Goal: Task Accomplishment & Management: Complete application form

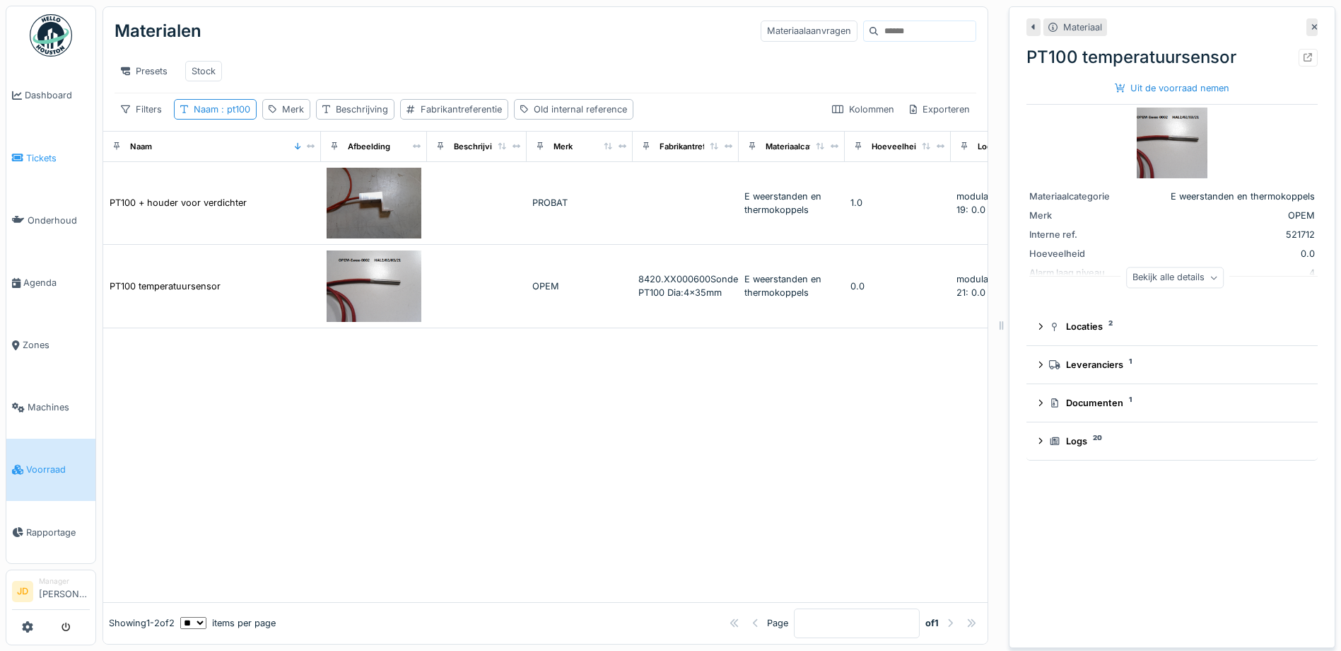
click at [43, 156] on span "Tickets" at bounding box center [58, 157] width 64 height 13
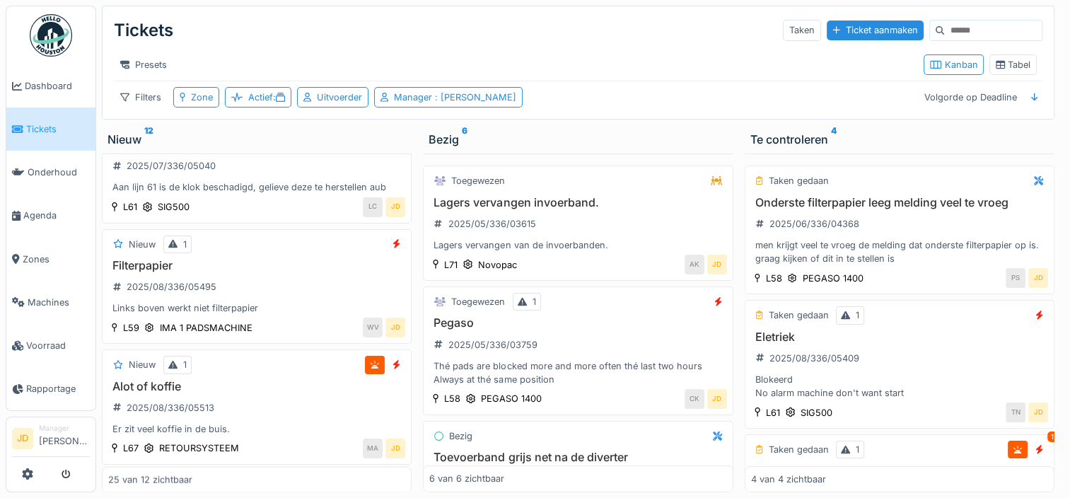
scroll to position [2715, 0]
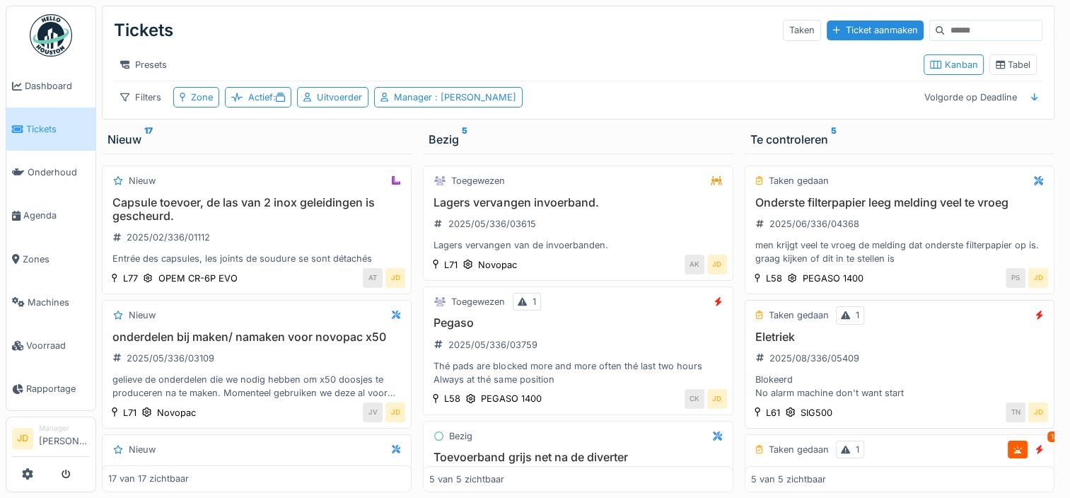
click at [939, 373] on div "Eletriek 2025/08/336/05409 Blokeerd No alarm machine don't want start" at bounding box center [899, 365] width 297 height 70
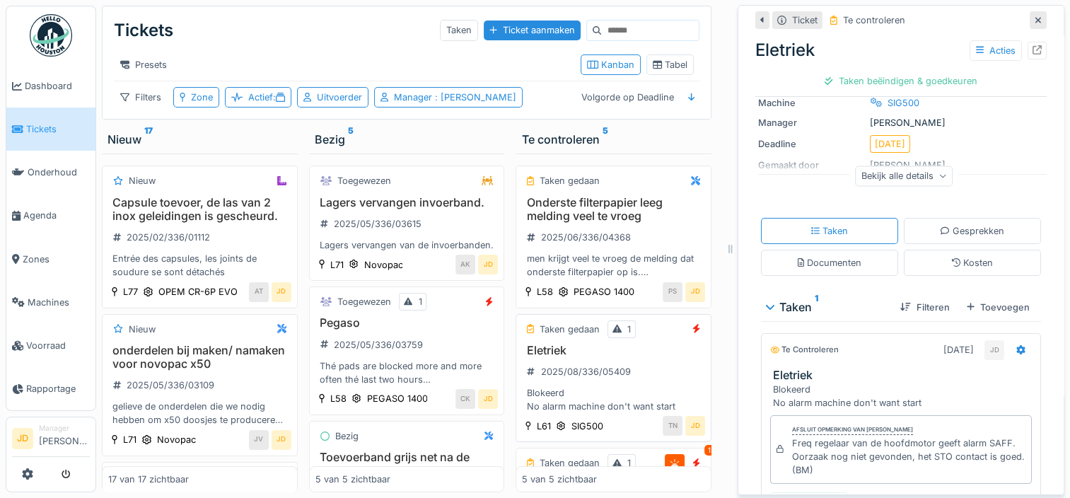
scroll to position [266, 0]
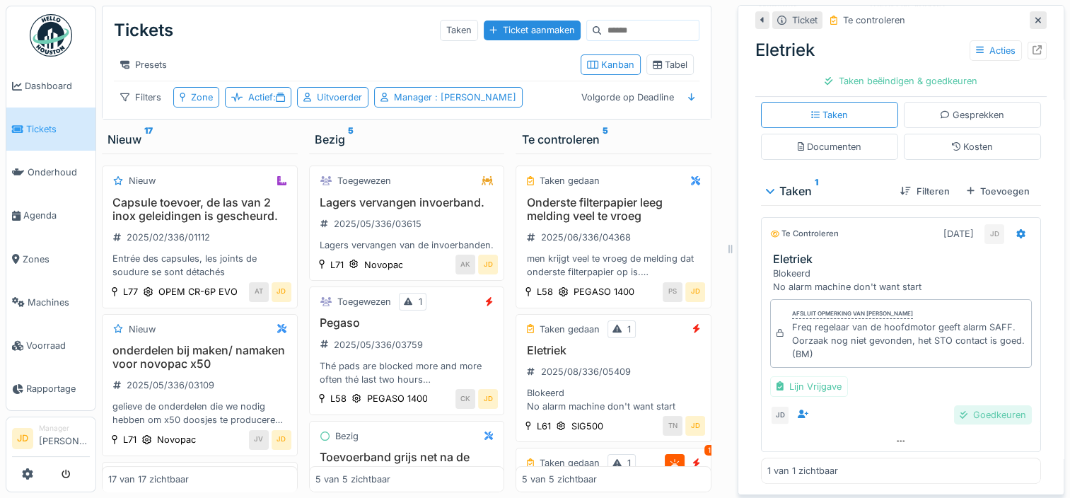
click at [954, 413] on div "Goedkeuren" at bounding box center [993, 414] width 78 height 19
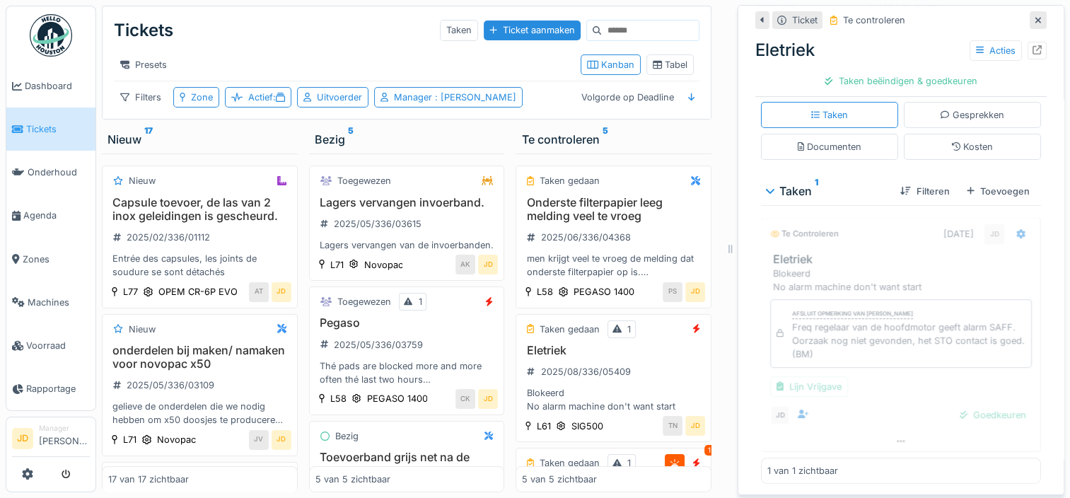
scroll to position [184, 0]
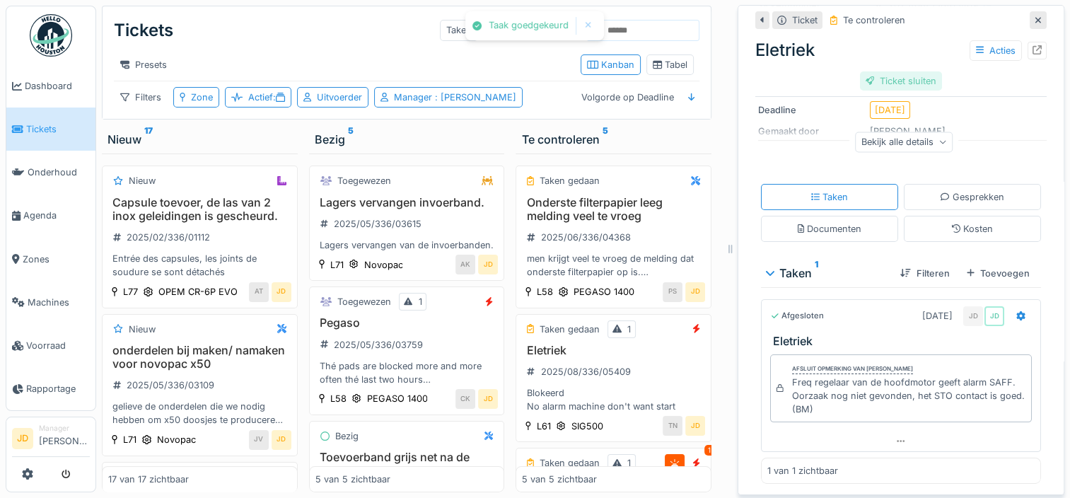
click at [888, 79] on div "Ticket sluiten" at bounding box center [901, 80] width 83 height 19
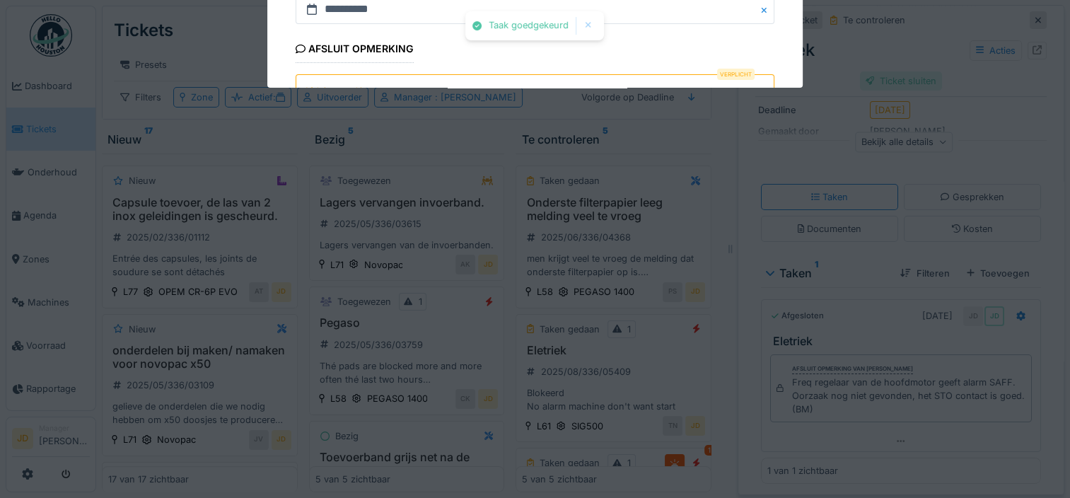
click at [888, 79] on div at bounding box center [535, 249] width 1070 height 498
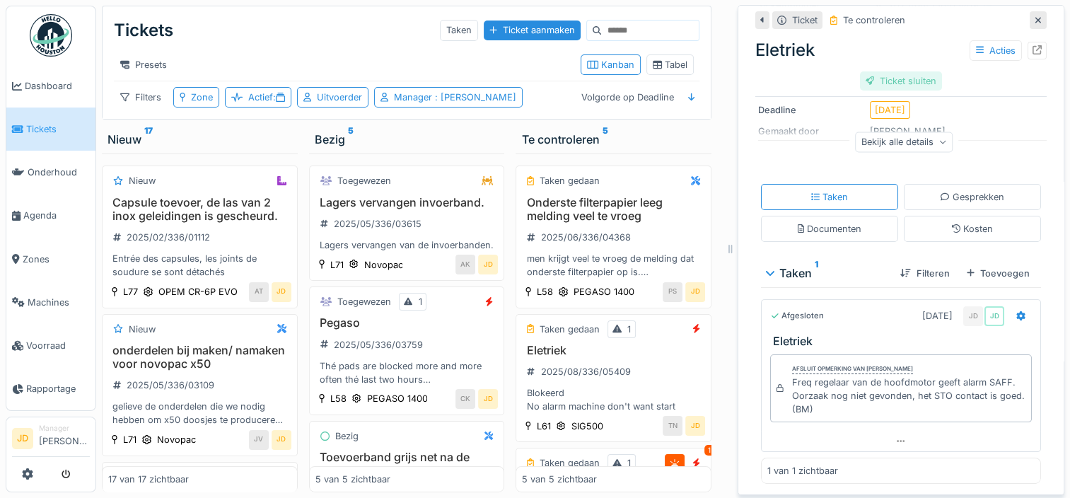
click at [875, 85] on div "Ticket sluiten" at bounding box center [901, 80] width 83 height 19
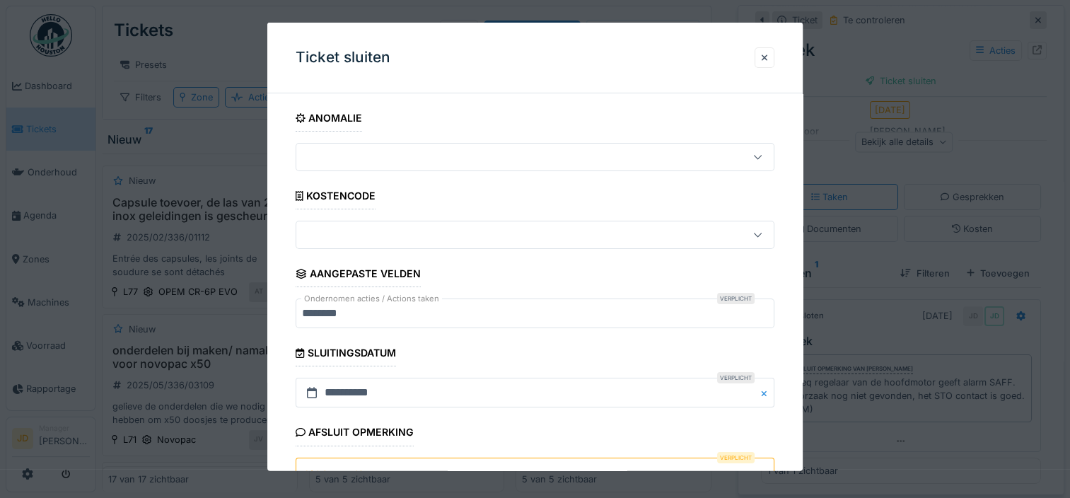
scroll to position [127, 0]
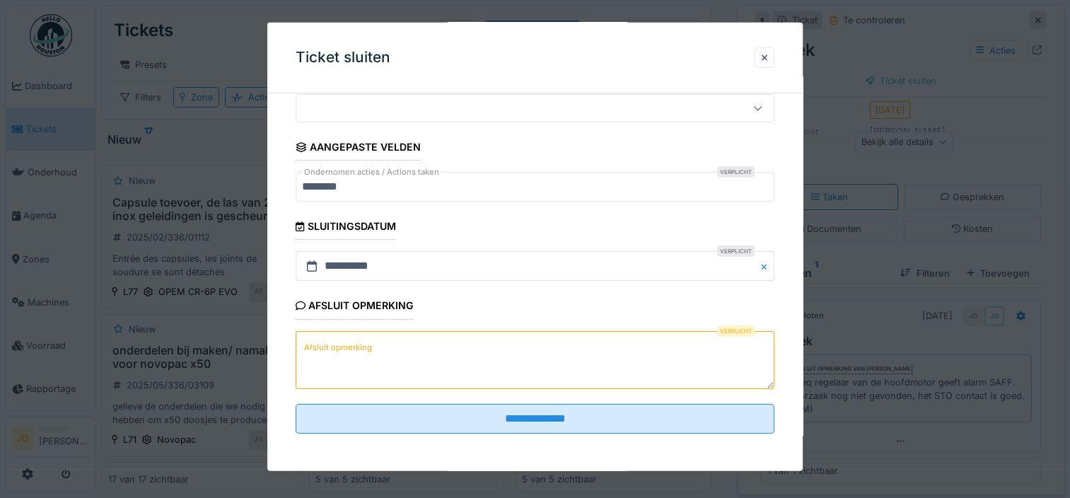
click at [452, 348] on textarea "Afsluit opmerking" at bounding box center [535, 359] width 479 height 58
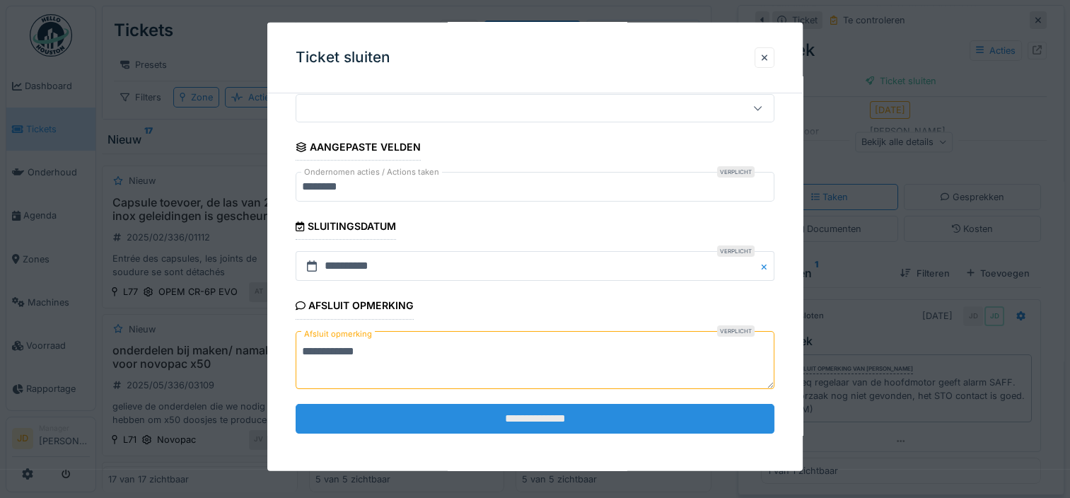
type textarea "**********"
click at [479, 407] on input "**********" at bounding box center [535, 418] width 479 height 30
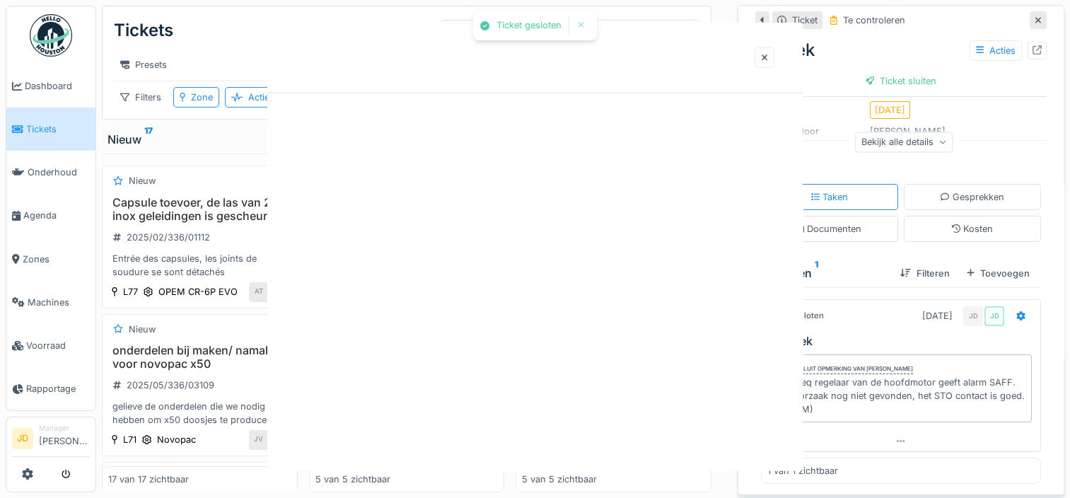
scroll to position [0, 0]
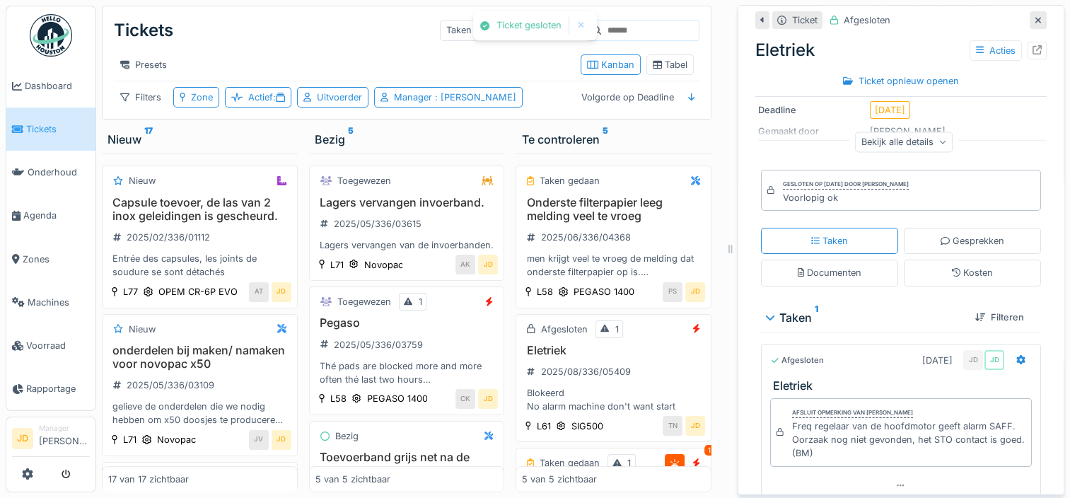
click at [1030, 23] on div at bounding box center [1038, 20] width 17 height 18
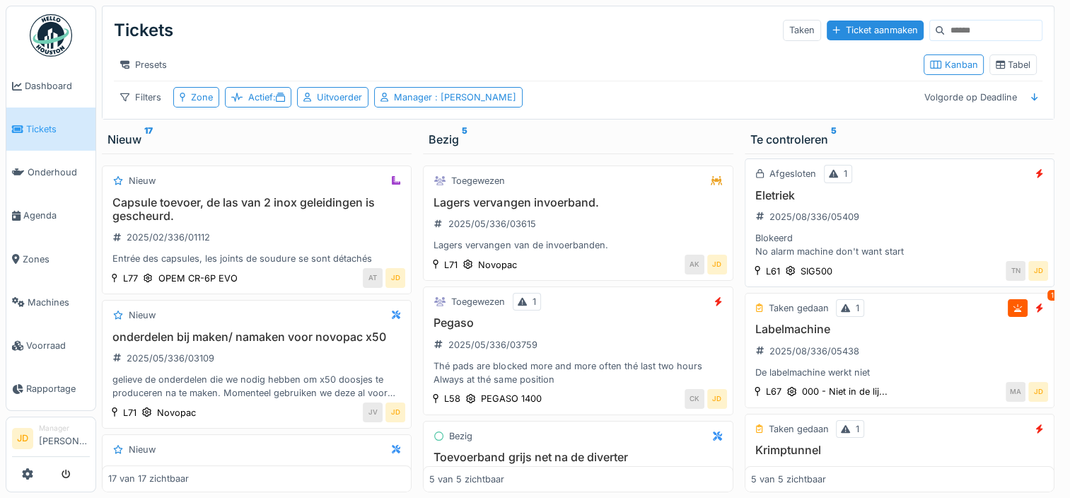
scroll to position [161, 0]
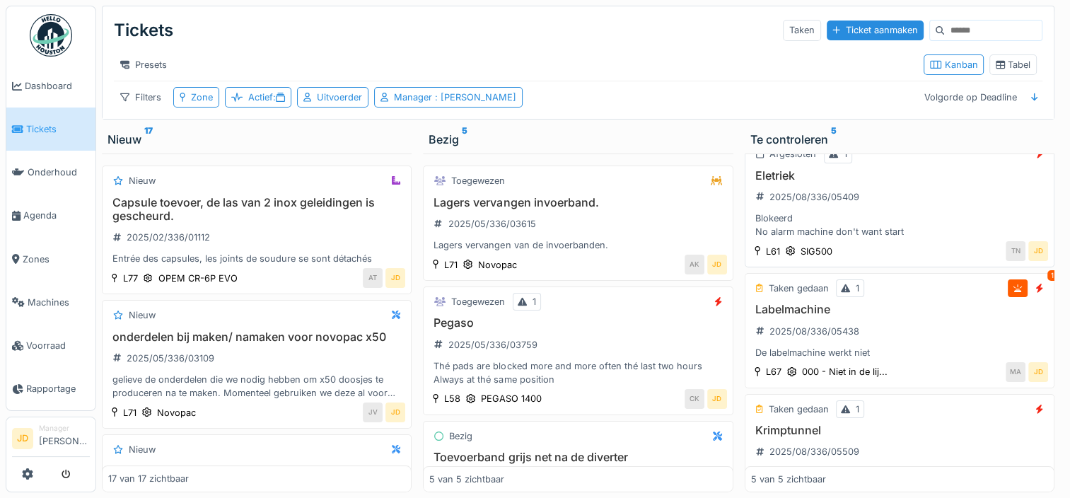
click at [926, 330] on div "Labelmachine 2025/08/336/05438 De labelmachine werkt niet" at bounding box center [899, 331] width 297 height 57
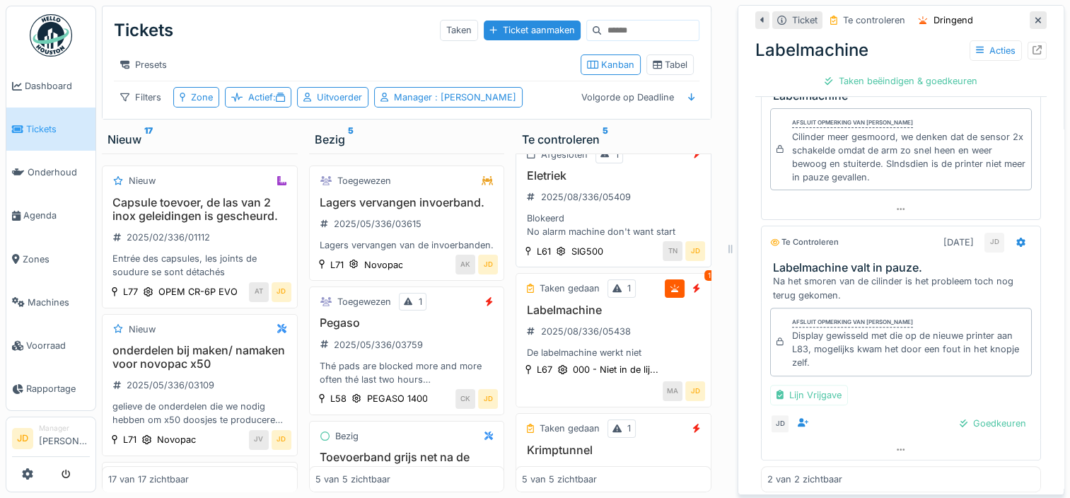
scroll to position [421, 0]
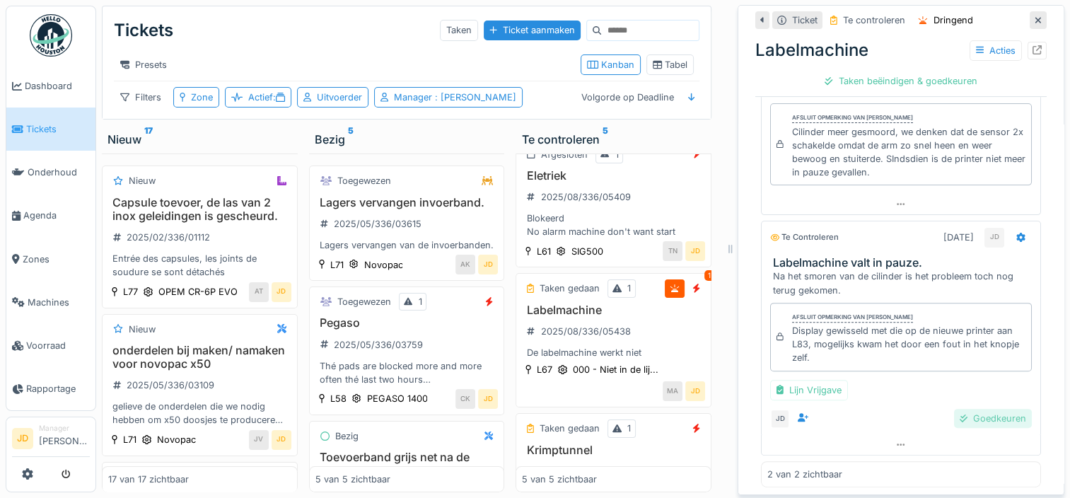
click at [954, 416] on div "Goedkeuren" at bounding box center [993, 418] width 78 height 19
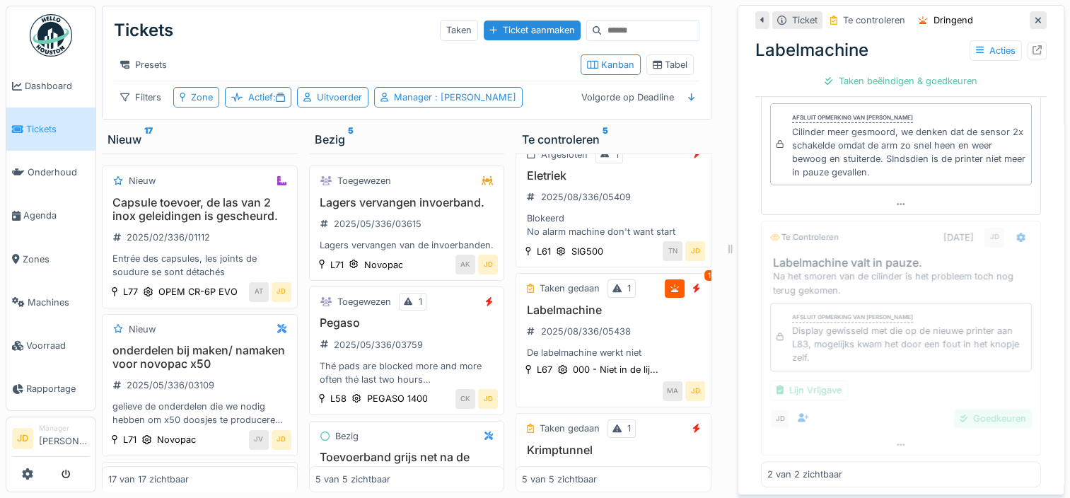
scroll to position [342, 0]
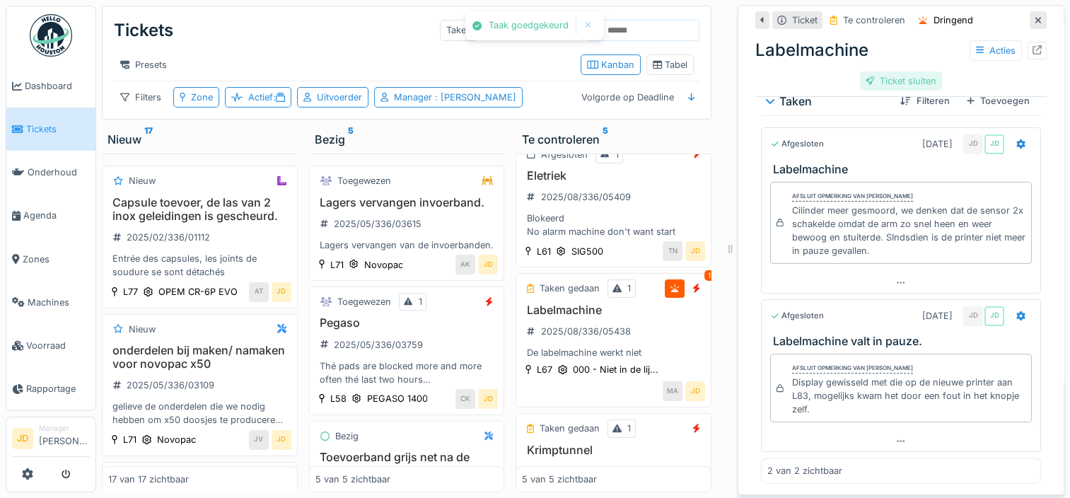
click at [891, 80] on div "Ticket sluiten" at bounding box center [901, 80] width 83 height 19
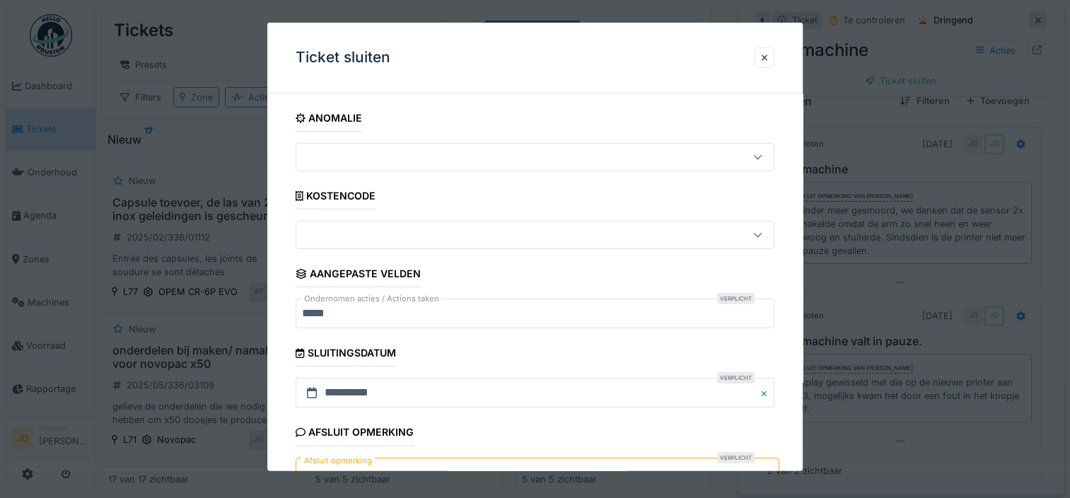
scroll to position [127, 0]
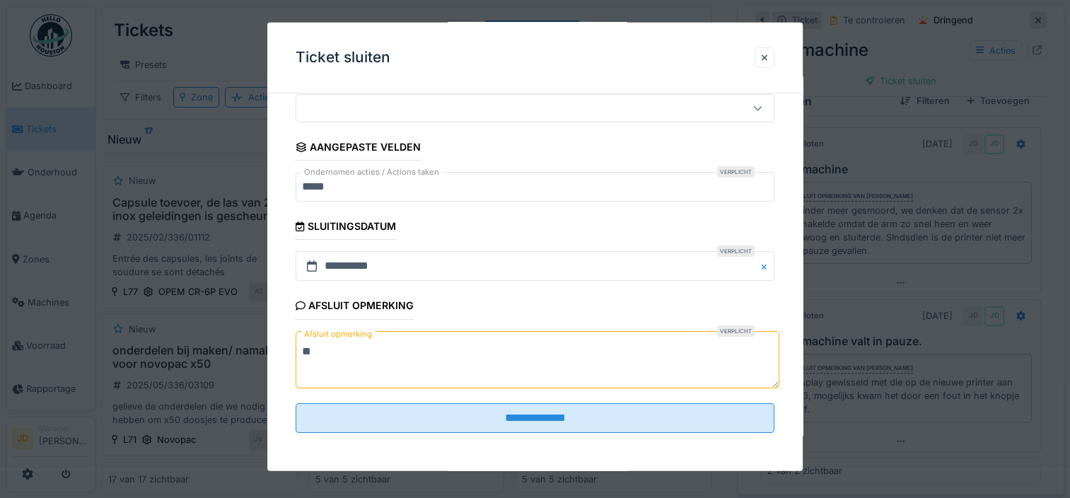
click at [426, 356] on textarea "**" at bounding box center [538, 359] width 484 height 58
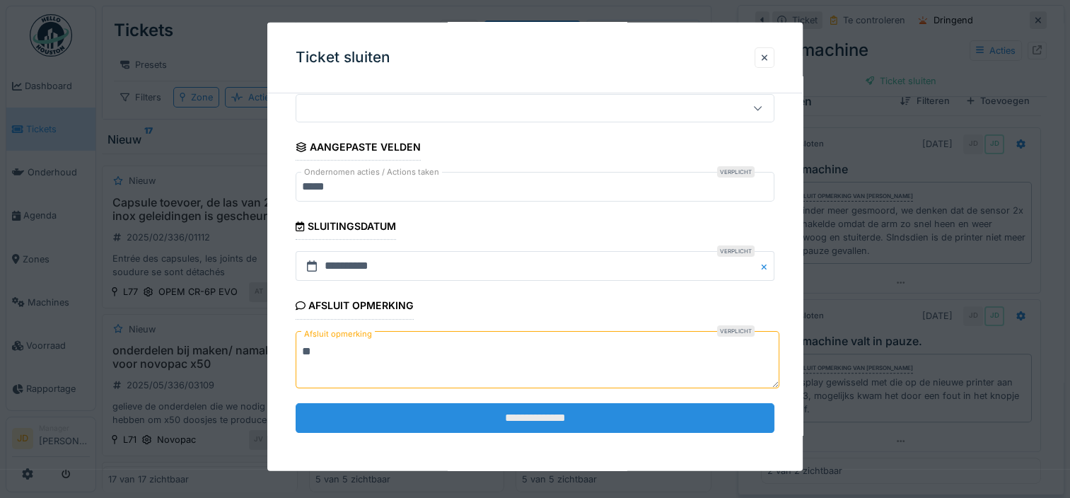
click at [441, 424] on input "**********" at bounding box center [535, 418] width 479 height 30
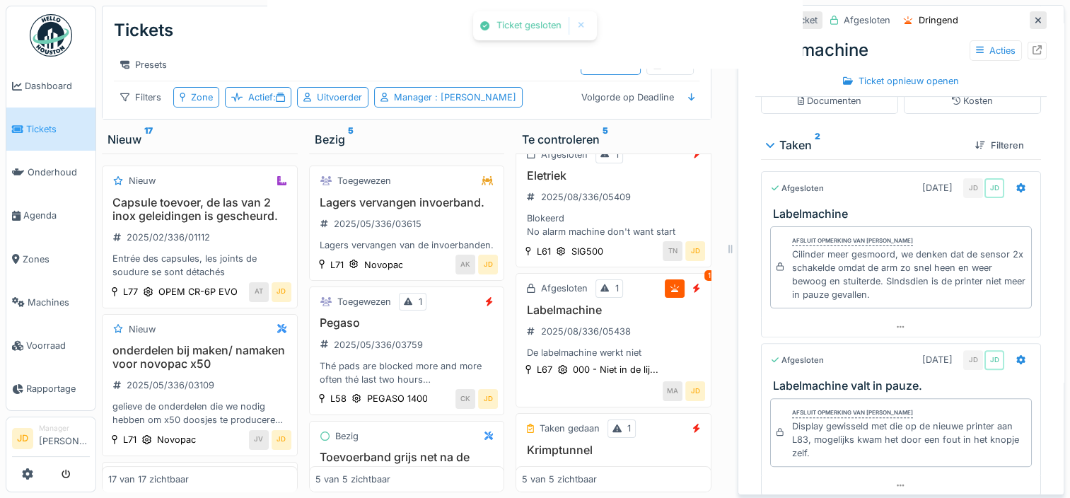
scroll to position [386, 0]
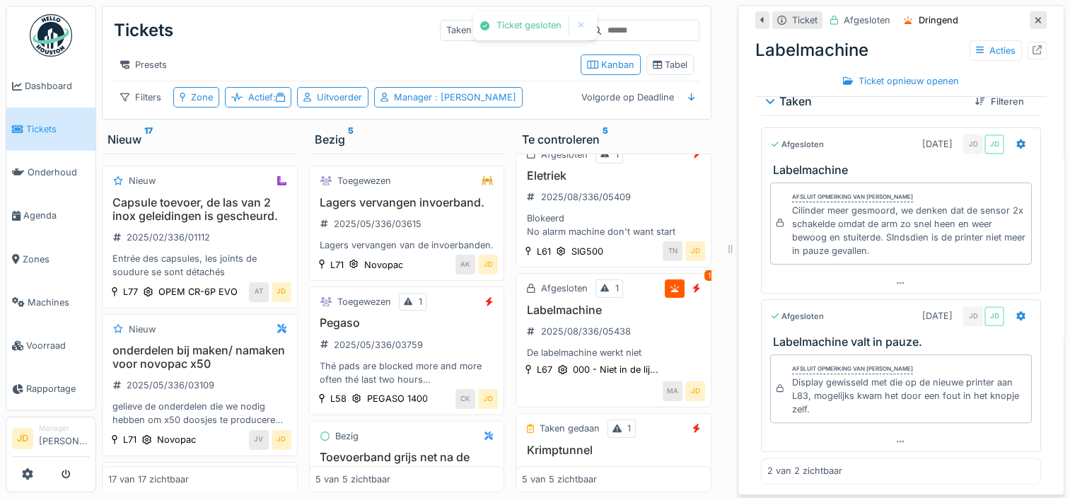
click at [1030, 19] on div at bounding box center [1038, 20] width 17 height 18
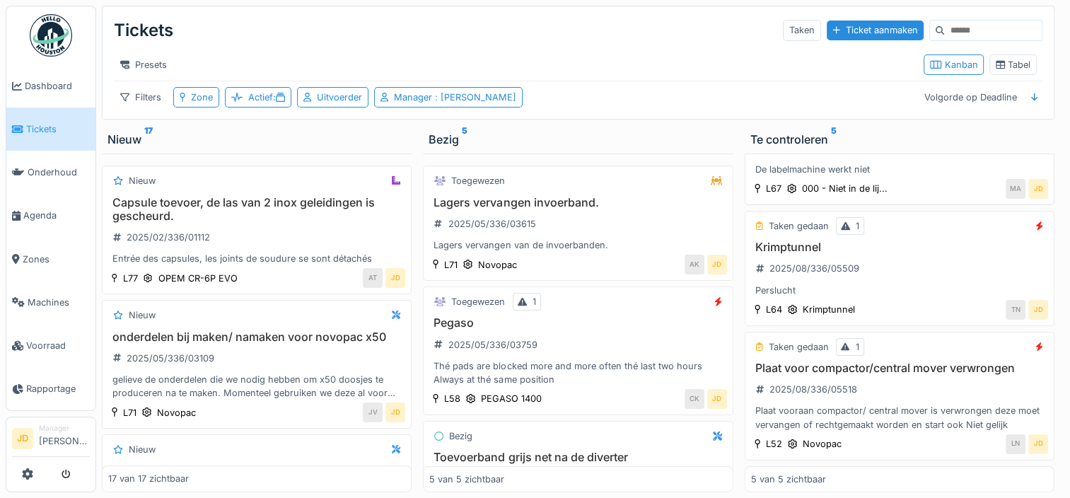
scroll to position [359, 0]
click at [909, 272] on div "Krimptunnel 2025/08/336/05509 Perslucht" at bounding box center [899, 268] width 297 height 57
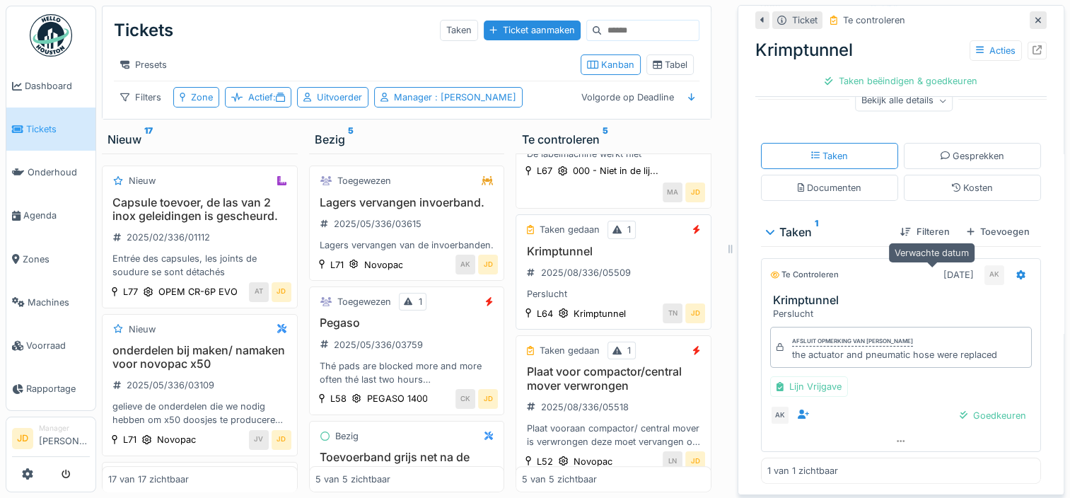
scroll to position [211, 0]
click at [954, 411] on div "Goedkeuren" at bounding box center [993, 416] width 78 height 19
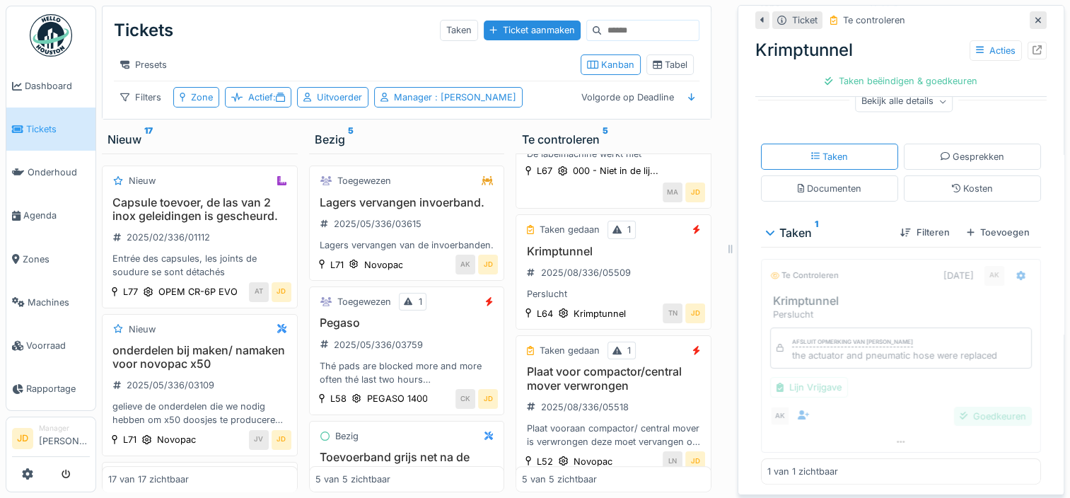
scroll to position [144, 0]
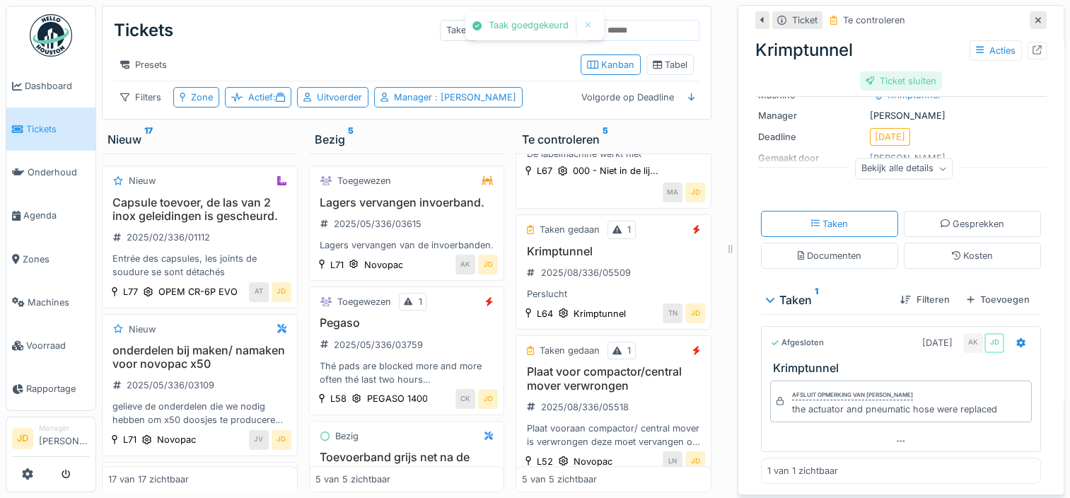
click at [900, 81] on div "Ticket sluiten" at bounding box center [901, 80] width 83 height 19
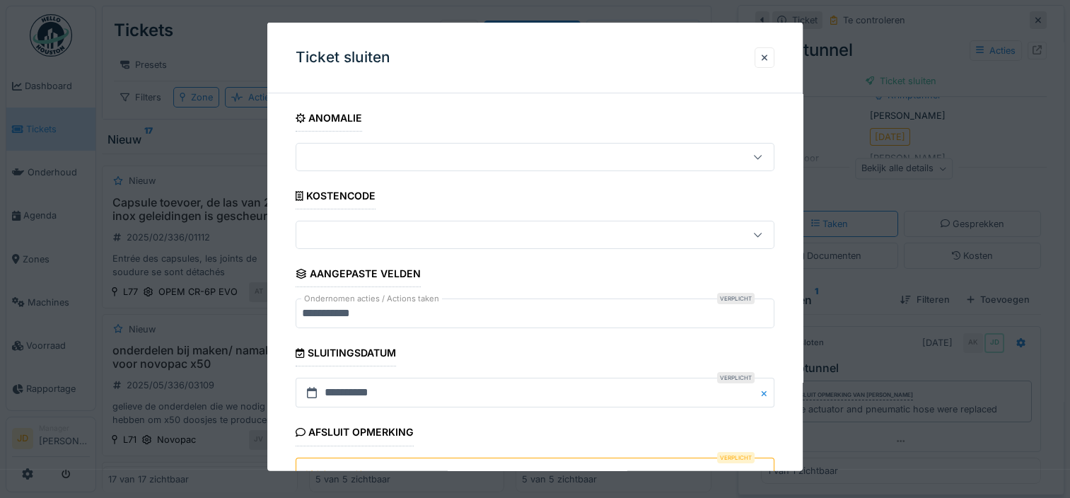
scroll to position [127, 0]
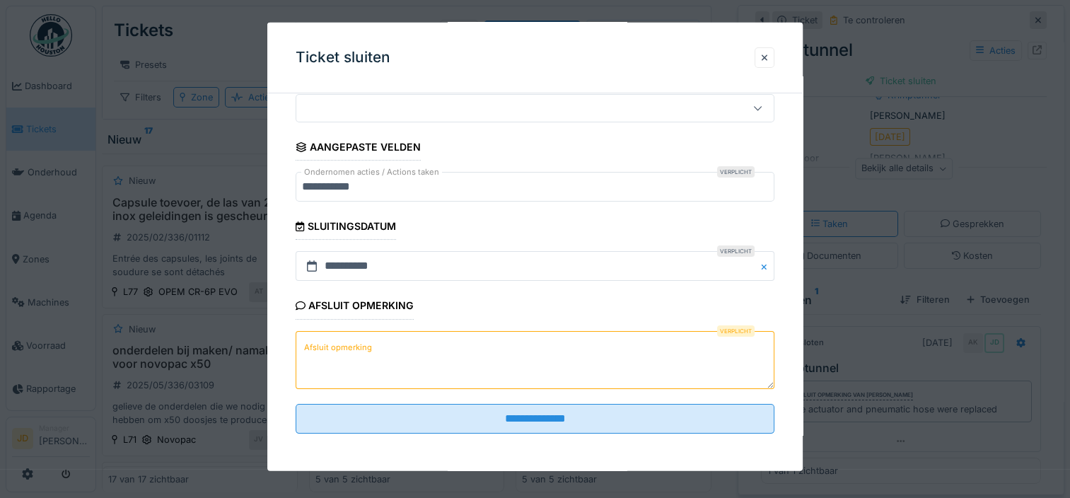
click at [424, 371] on textarea "Afsluit opmerking" at bounding box center [535, 359] width 479 height 58
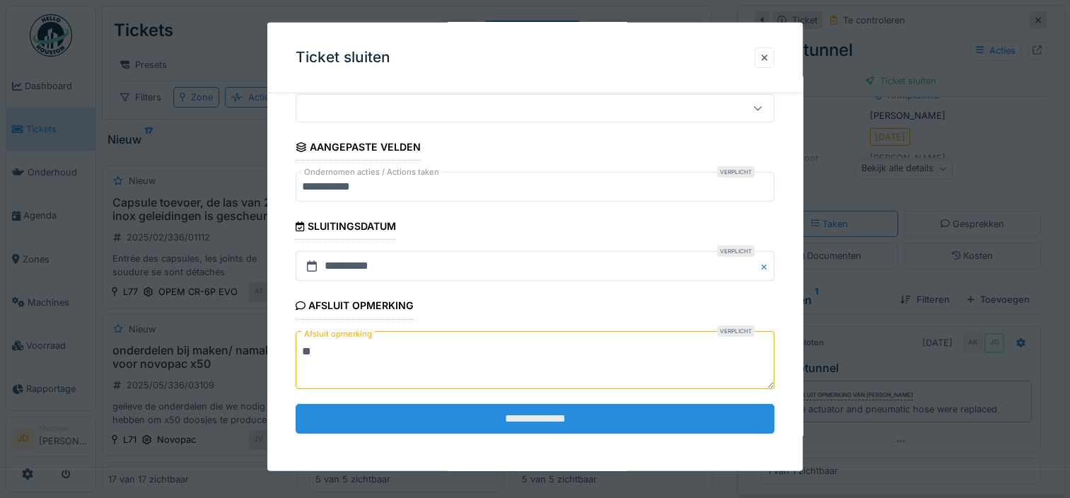
type textarea "**"
click at [438, 407] on input "**********" at bounding box center [535, 418] width 479 height 30
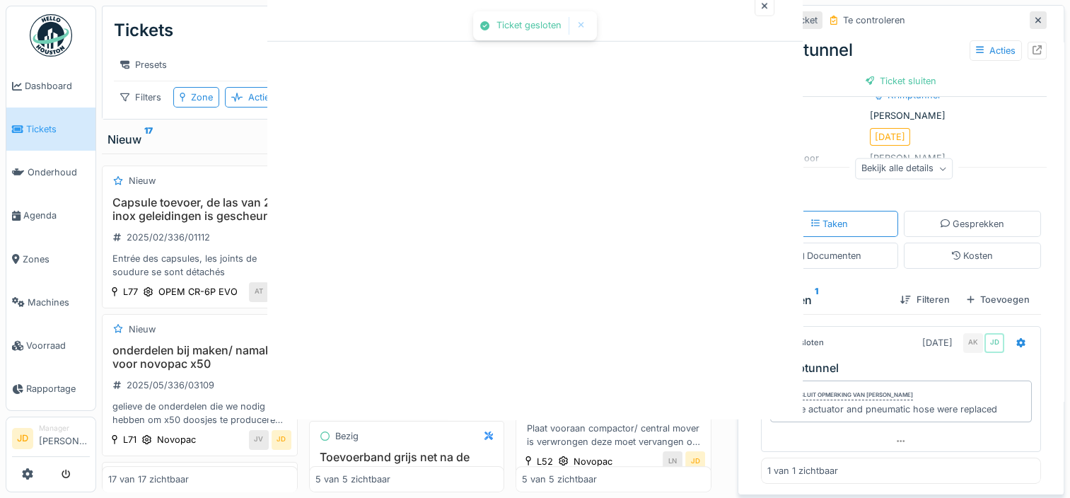
scroll to position [0, 0]
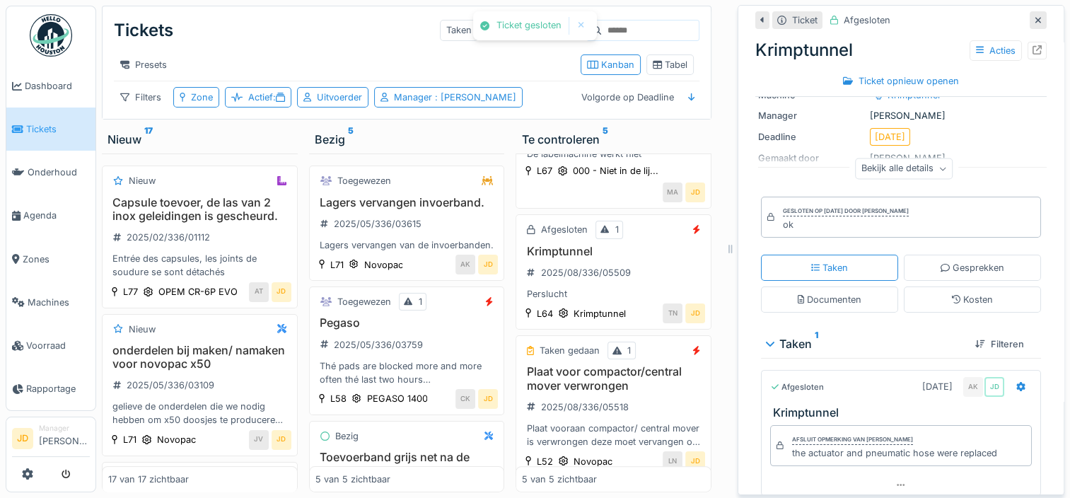
click at [1030, 23] on div at bounding box center [1038, 20] width 17 height 18
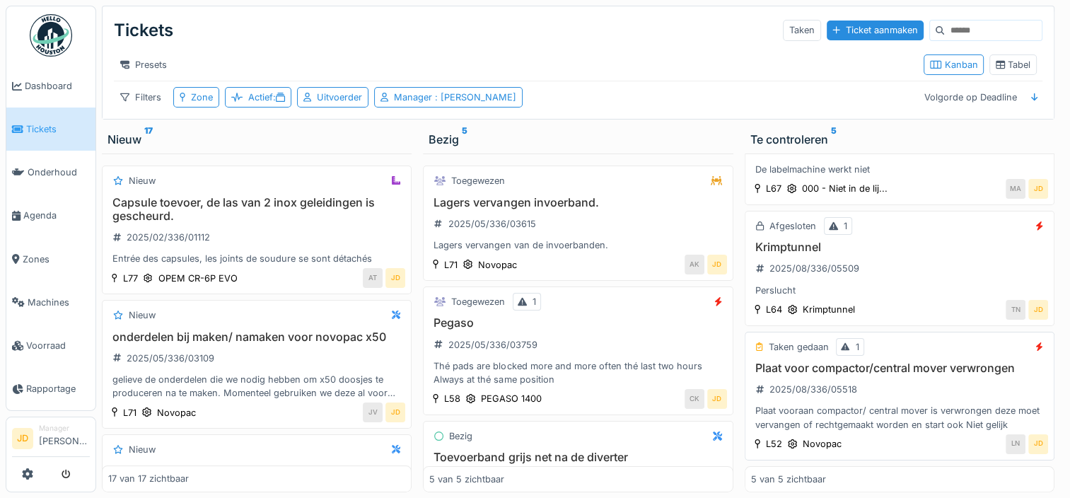
scroll to position [360, 0]
click at [901, 377] on div "Plaat voor compactor/central mover verwrongen 2025/08/336/05518 Plaat vooraan c…" at bounding box center [899, 396] width 297 height 70
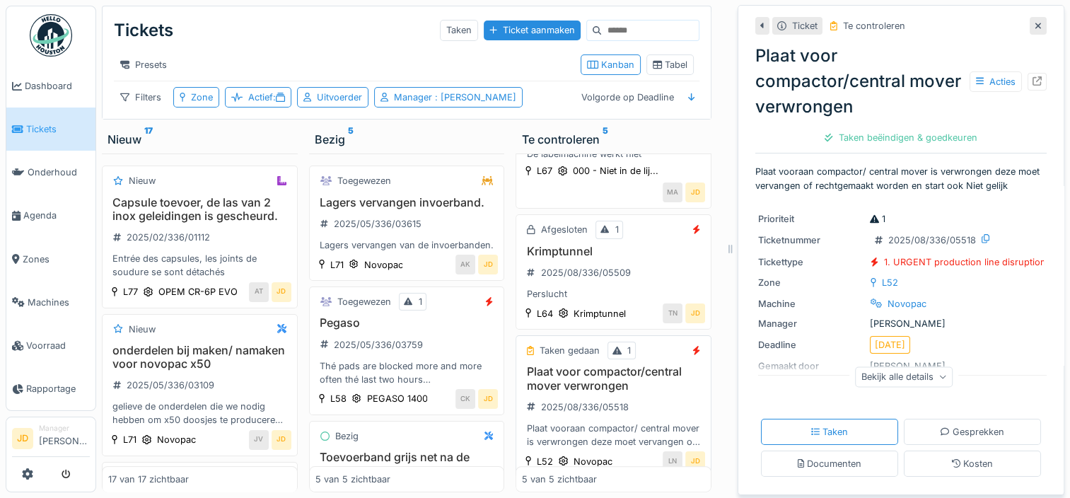
scroll to position [317, 0]
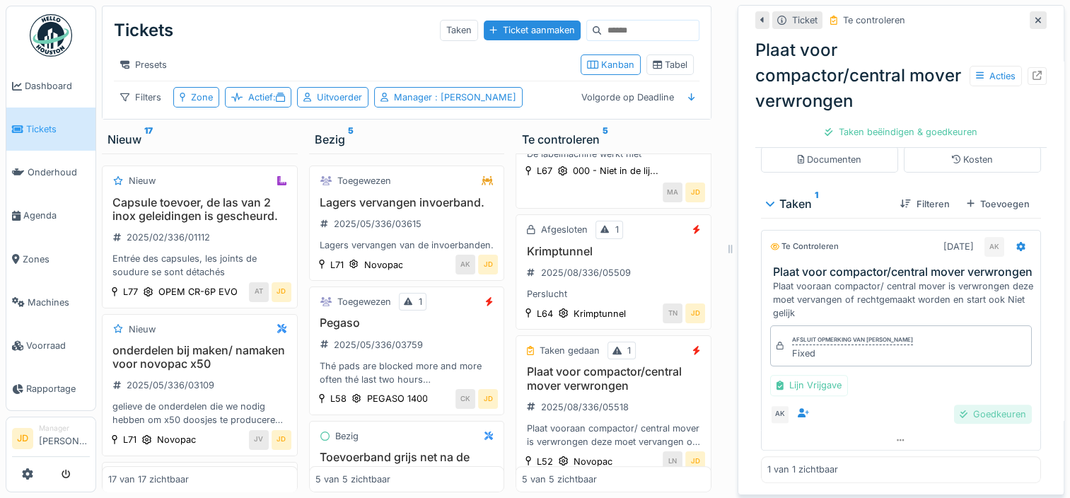
click at [954, 412] on div "Goedkeuren" at bounding box center [993, 413] width 78 height 19
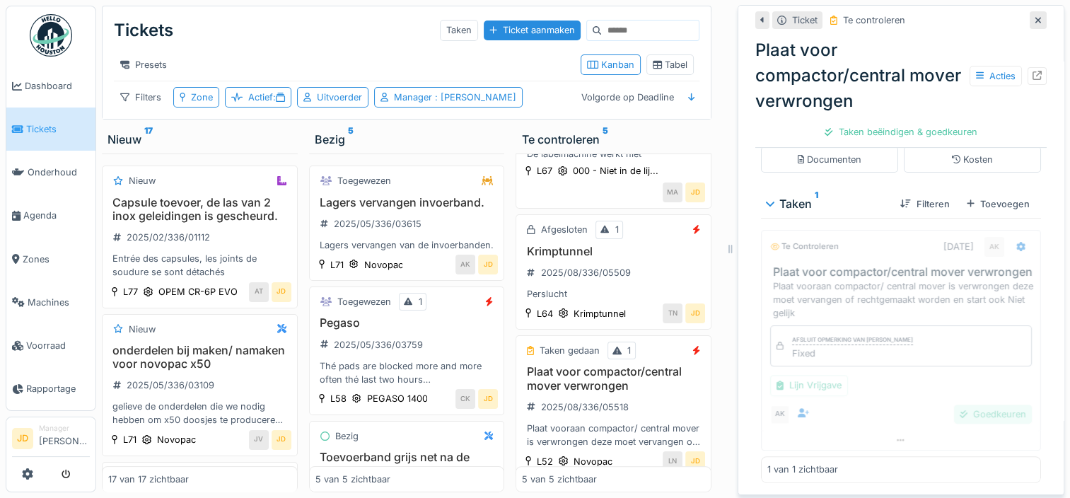
scroll to position [221, 0]
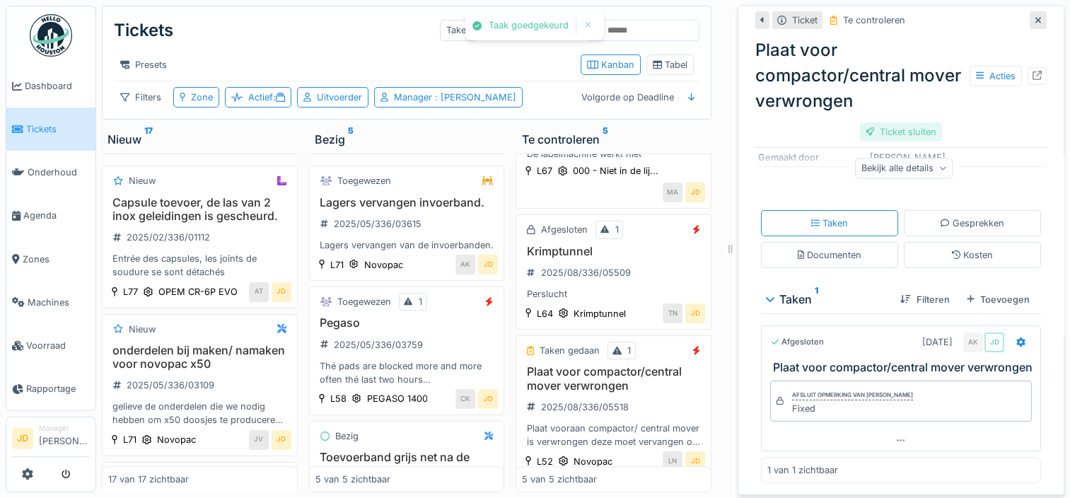
click at [883, 133] on div "Ticket sluiten" at bounding box center [901, 131] width 83 height 19
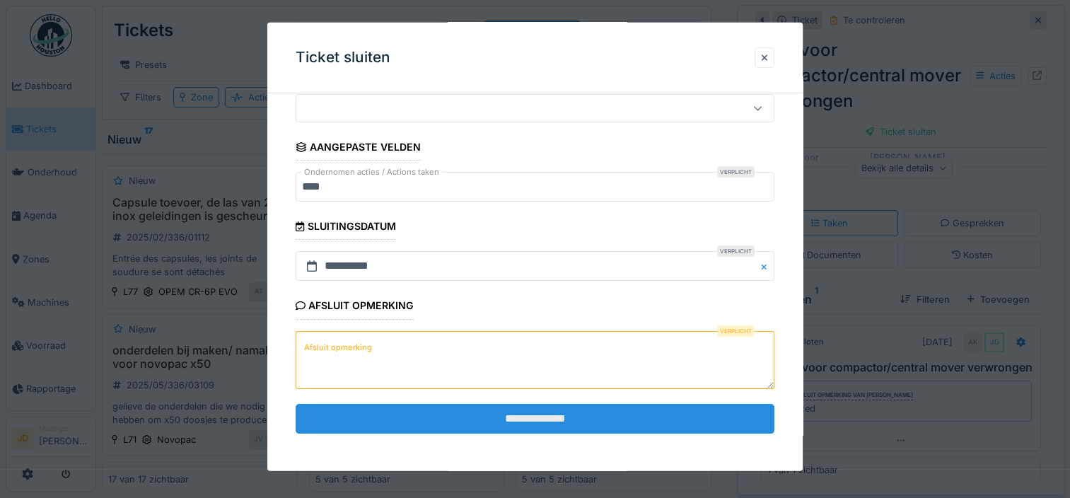
scroll to position [126, 0]
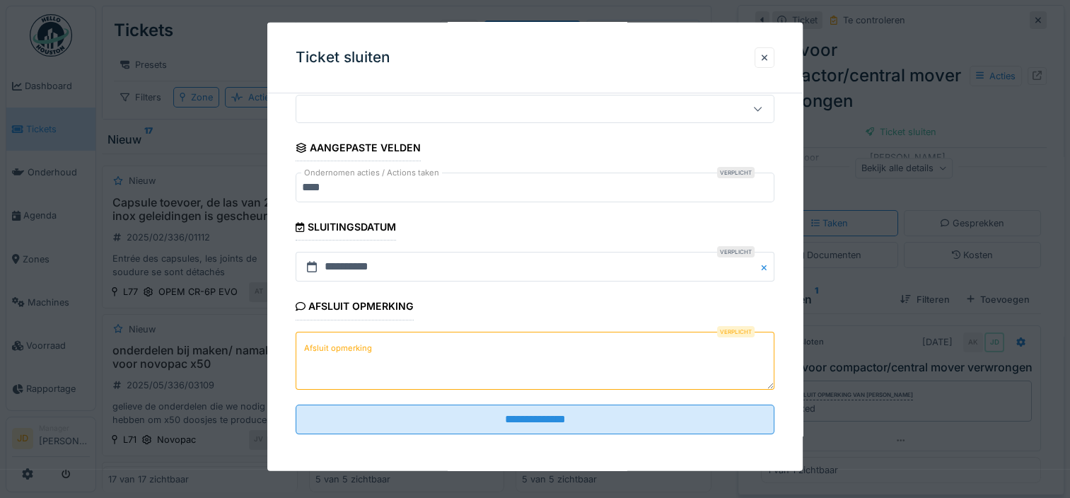
click at [469, 385] on textarea "Afsluit opmerking" at bounding box center [535, 360] width 479 height 58
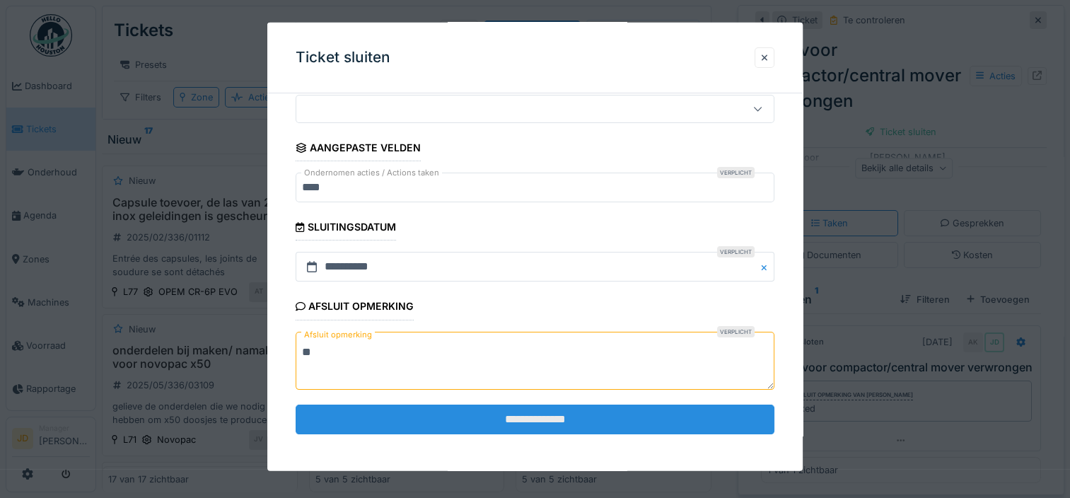
type textarea "**"
click at [478, 408] on input "**********" at bounding box center [535, 419] width 479 height 30
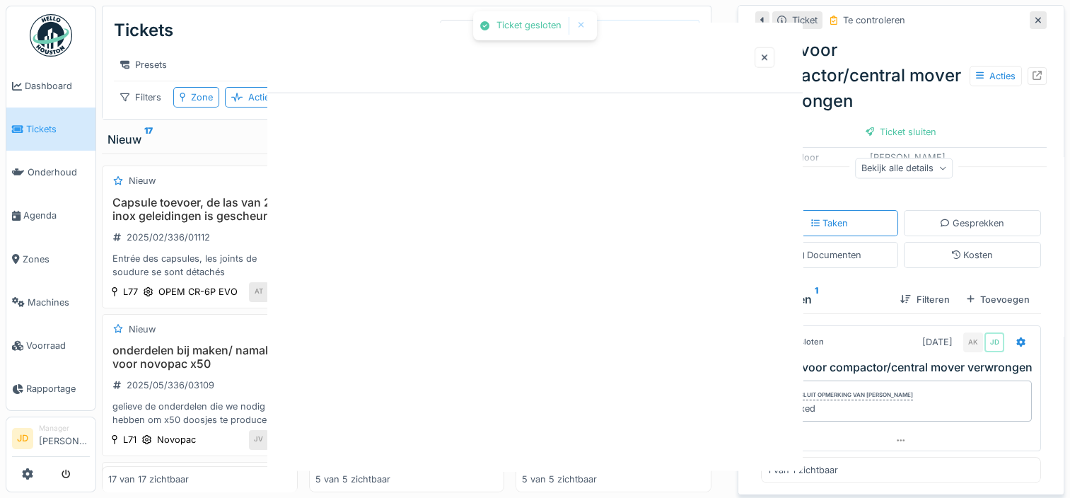
scroll to position [0, 0]
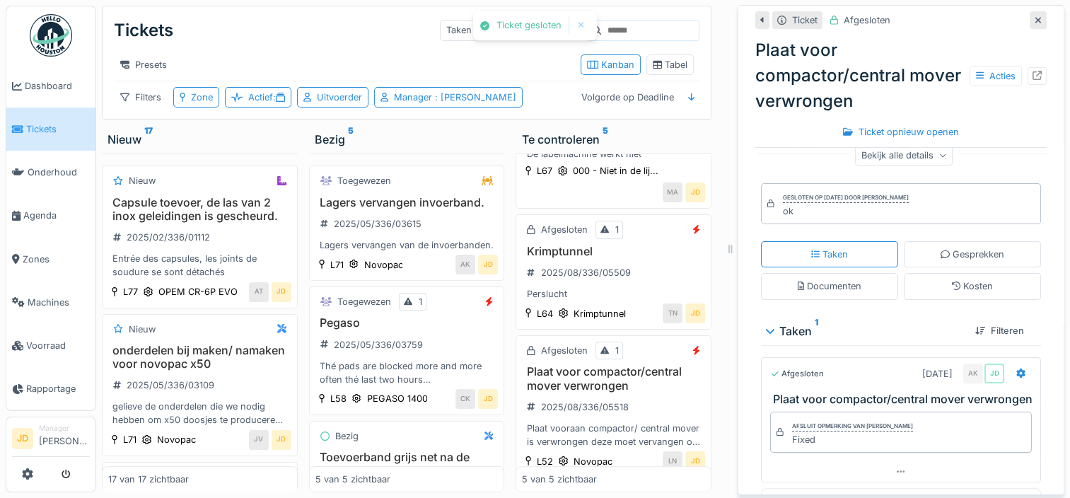
click at [1035, 24] on icon at bounding box center [1038, 20] width 7 height 9
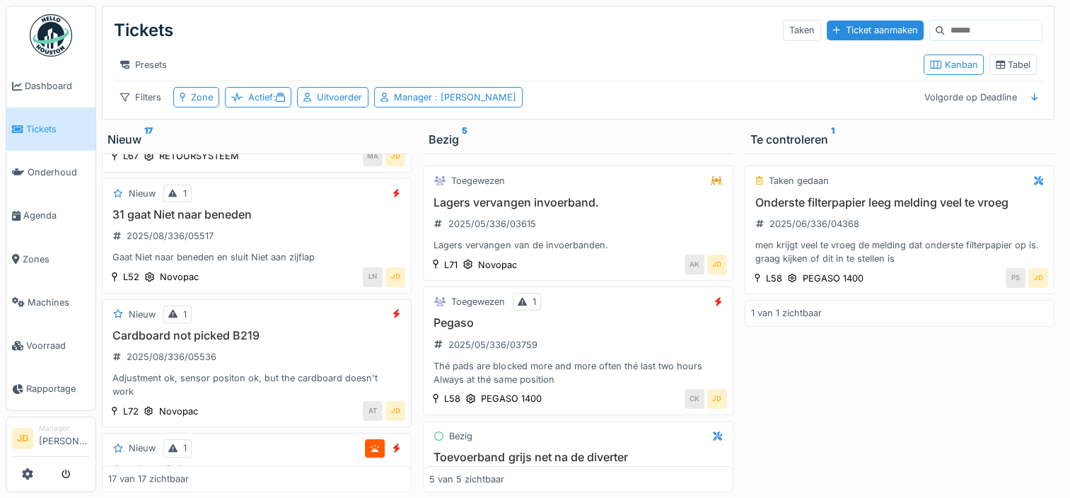
scroll to position [1459, 0]
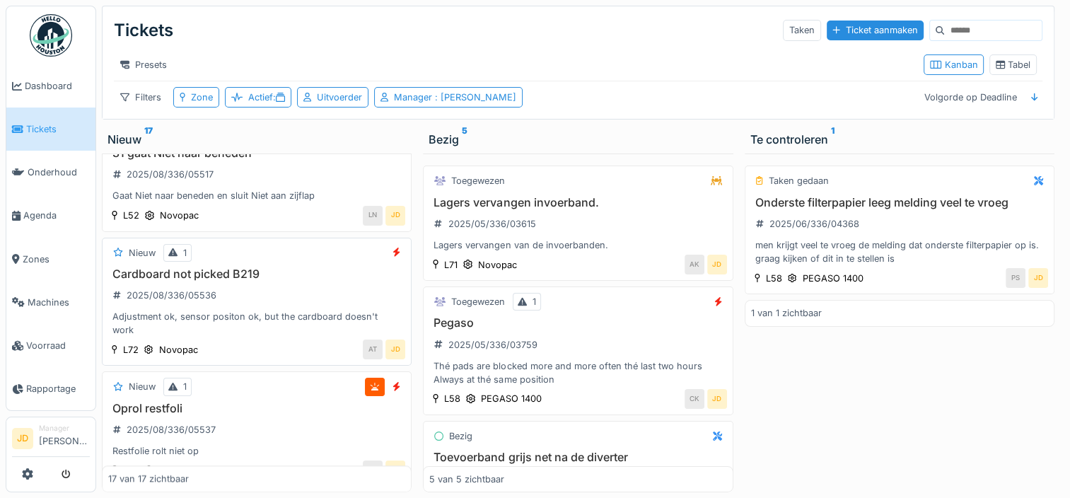
click at [308, 298] on div "Cardboard not picked B219 2025/08/336/05536 Adjustment ok, sensor positon ok, b…" at bounding box center [256, 302] width 297 height 70
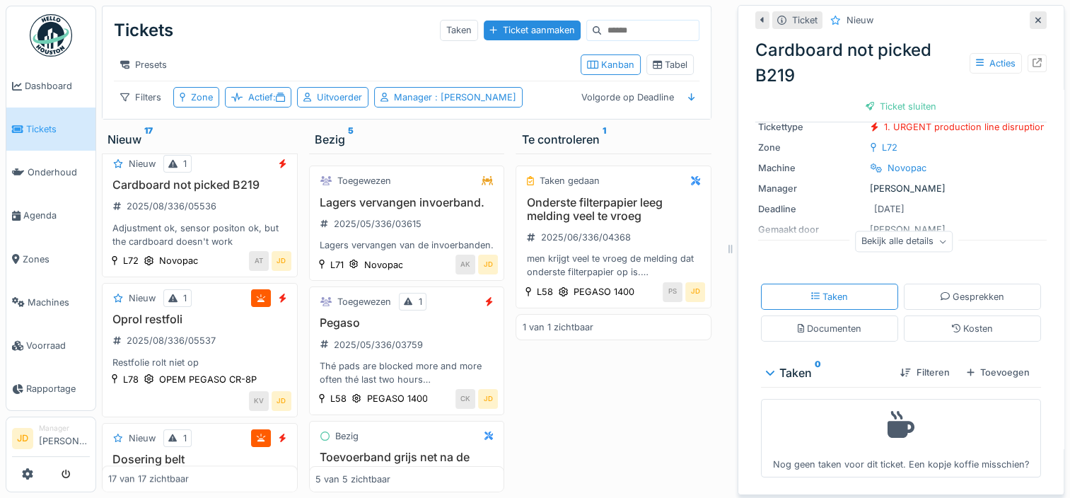
scroll to position [124, 0]
click at [968, 363] on div "Toevoegen" at bounding box center [998, 372] width 74 height 19
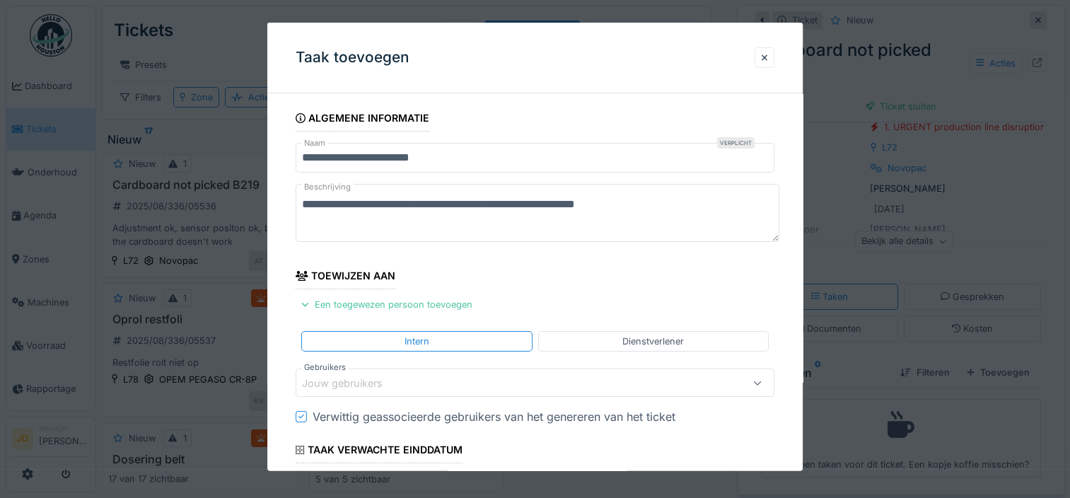
click at [356, 379] on div "Jouw gebruikers" at bounding box center [352, 383] width 100 height 16
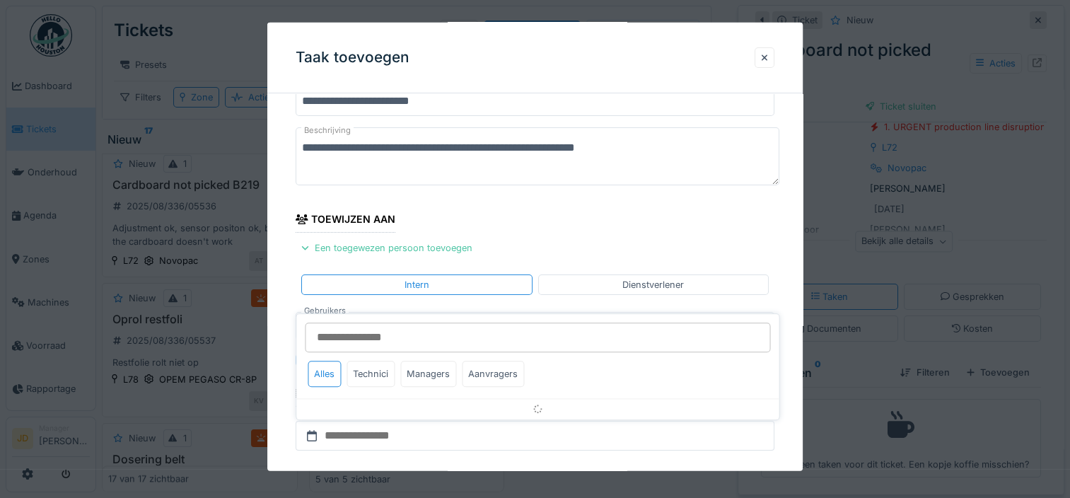
scroll to position [135, 0]
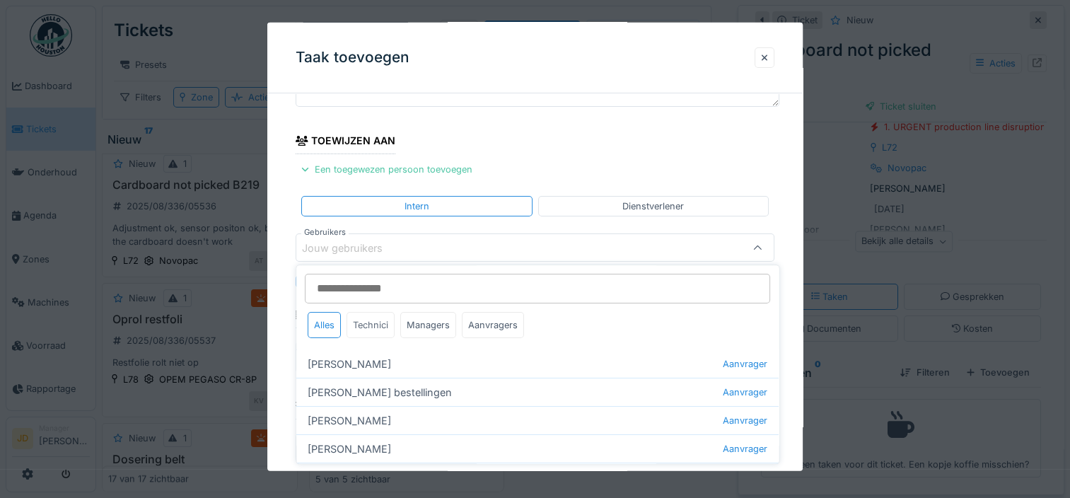
click at [367, 322] on div "Technici" at bounding box center [371, 325] width 48 height 26
click at [415, 324] on div "Managers" at bounding box center [428, 325] width 56 height 26
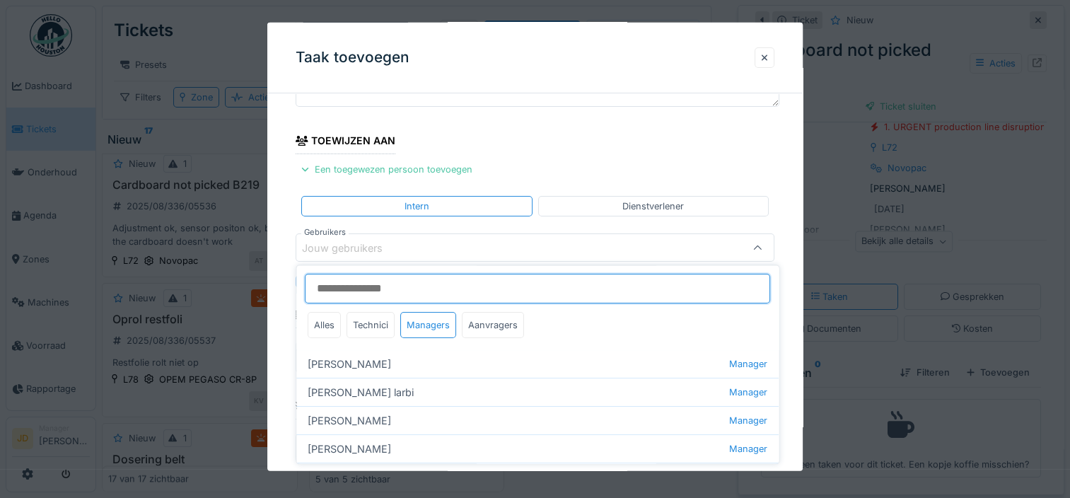
scroll to position [115, 0]
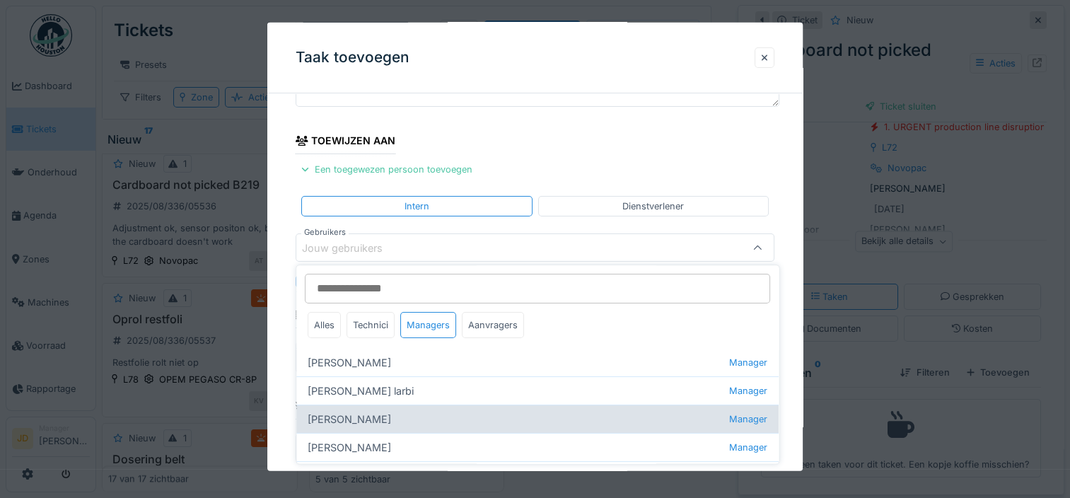
click at [395, 419] on div "Jasper De wit Manager" at bounding box center [537, 419] width 482 height 28
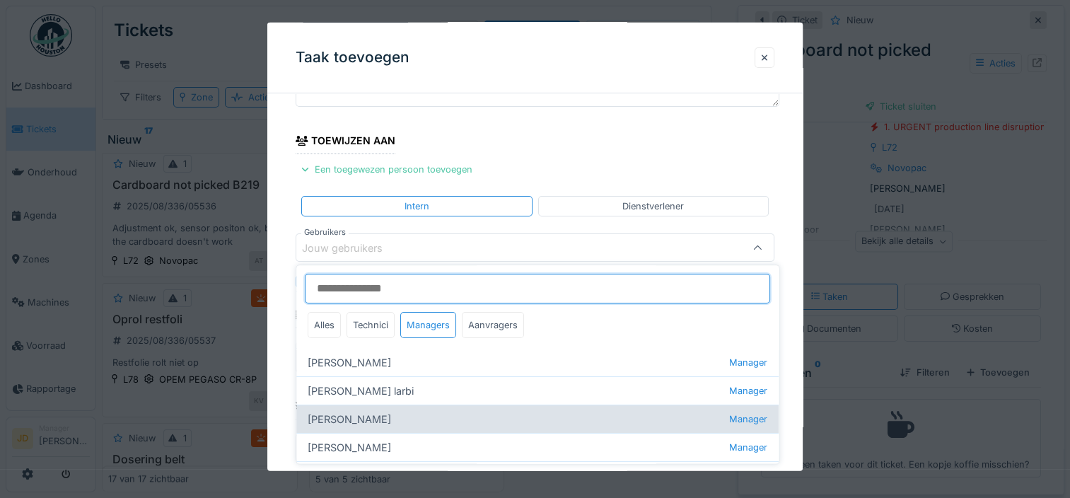
type input "****"
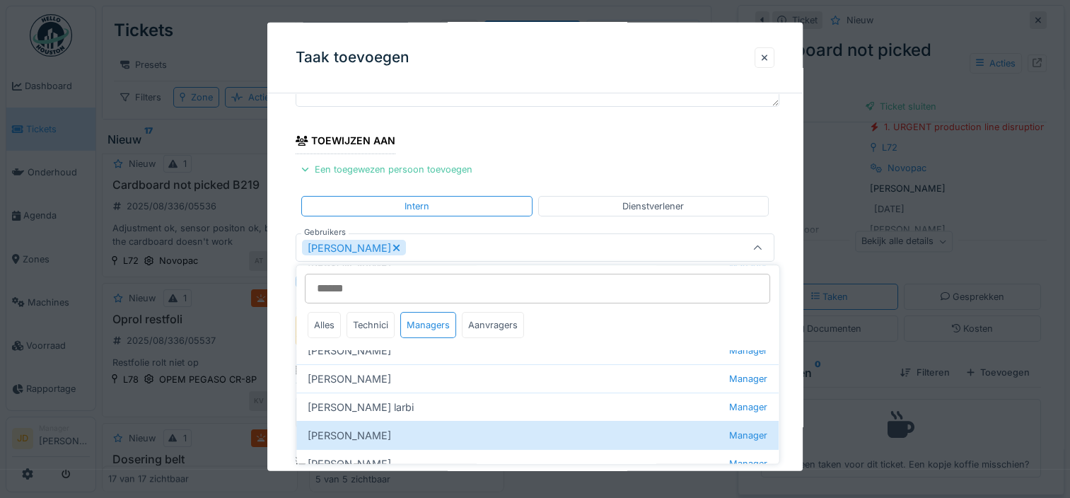
scroll to position [86, 0]
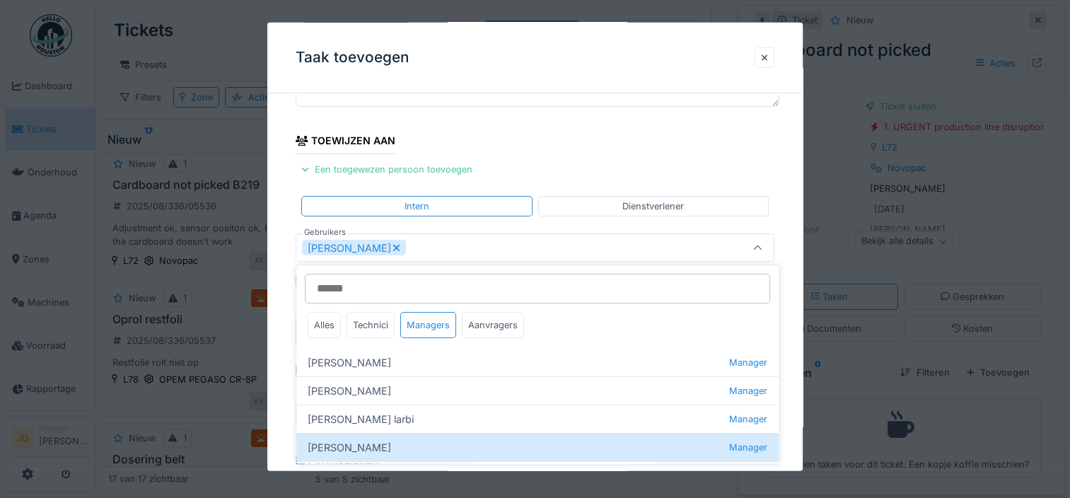
click at [762, 243] on icon at bounding box center [757, 247] width 9 height 9
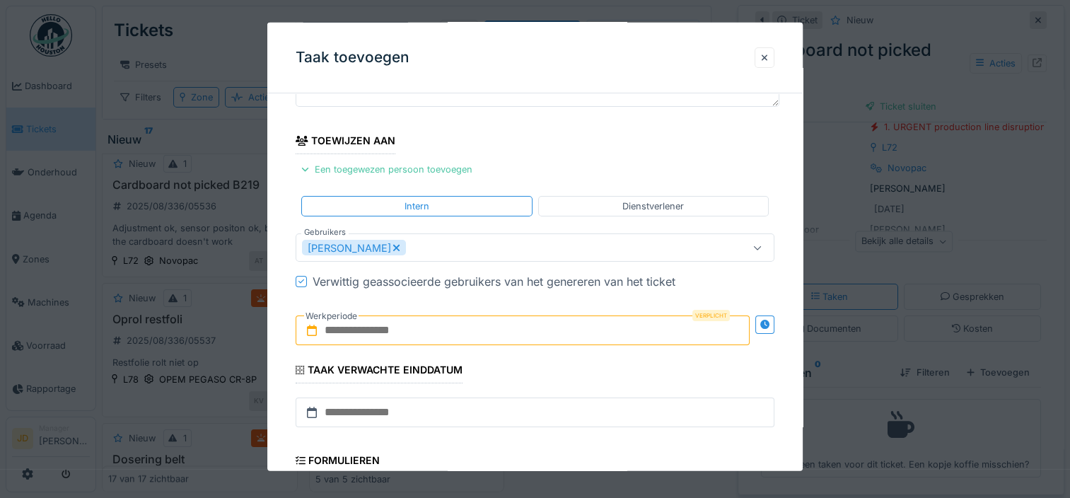
click at [366, 331] on input "text" at bounding box center [523, 330] width 454 height 30
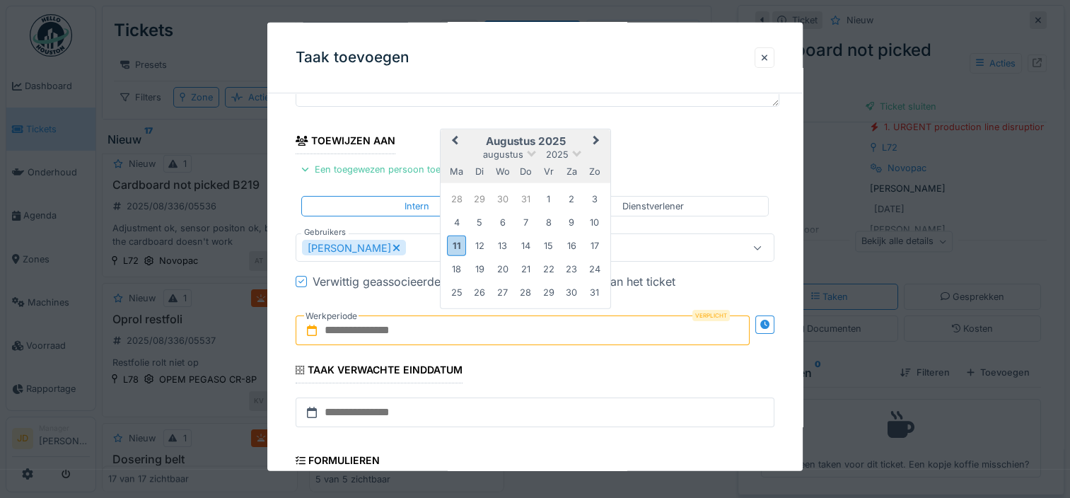
click at [575, 136] on h2 "augustus 2025" at bounding box center [526, 141] width 170 height 13
click at [455, 249] on div "11" at bounding box center [456, 245] width 19 height 21
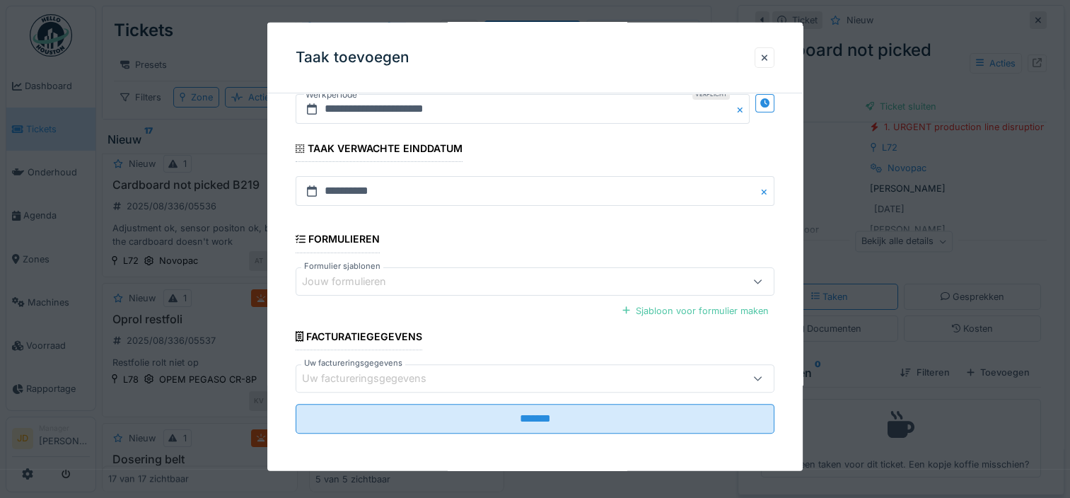
scroll to position [11, 0]
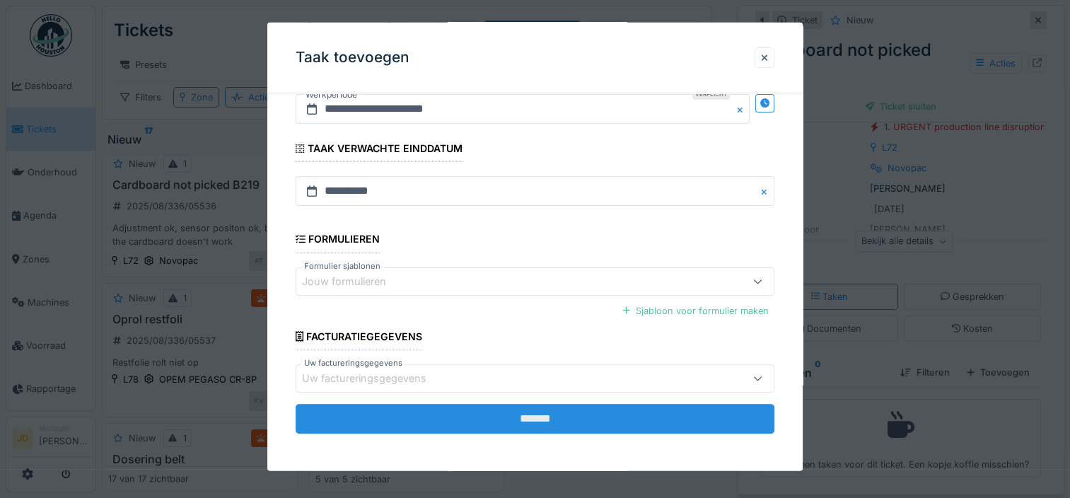
click at [520, 410] on input "*******" at bounding box center [535, 419] width 479 height 30
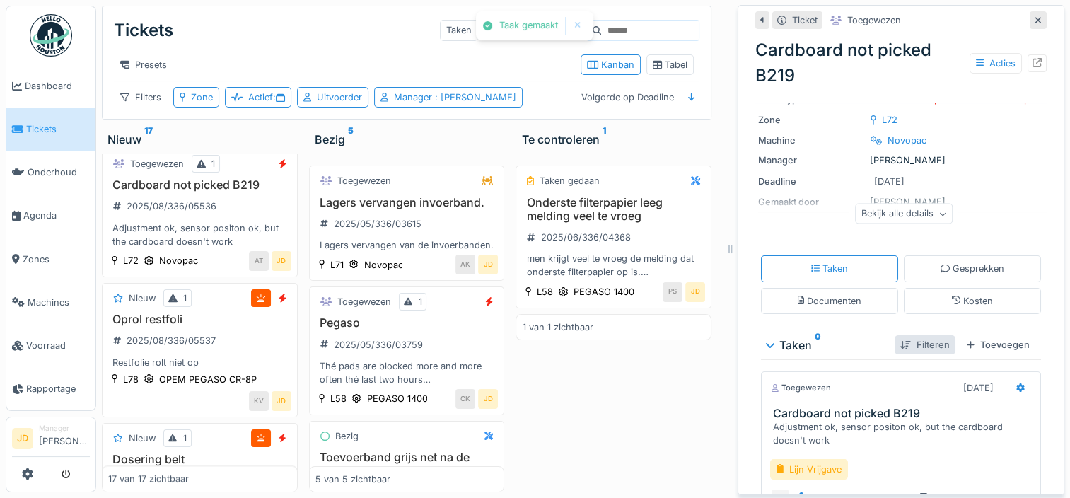
scroll to position [201, 0]
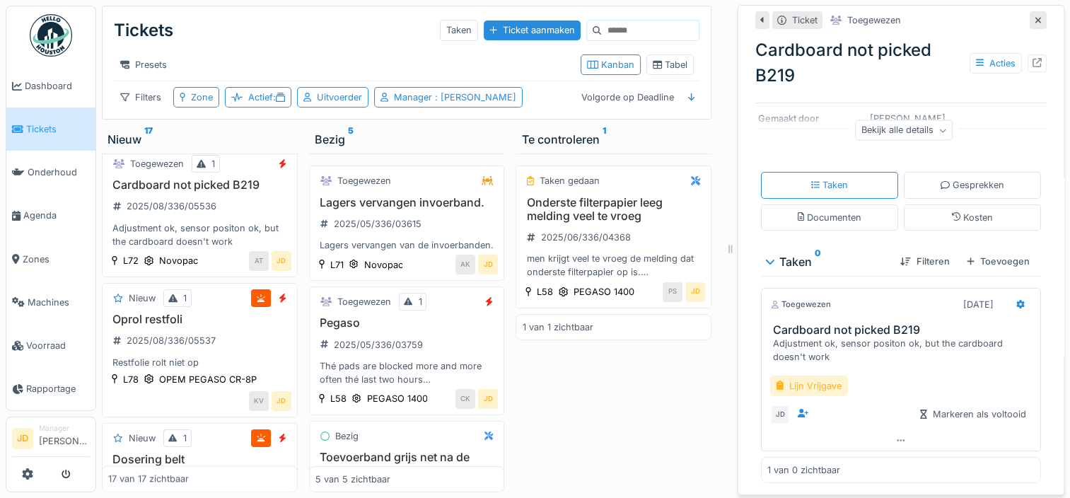
click at [800, 375] on div "Lijn Vrijgave" at bounding box center [809, 385] width 78 height 21
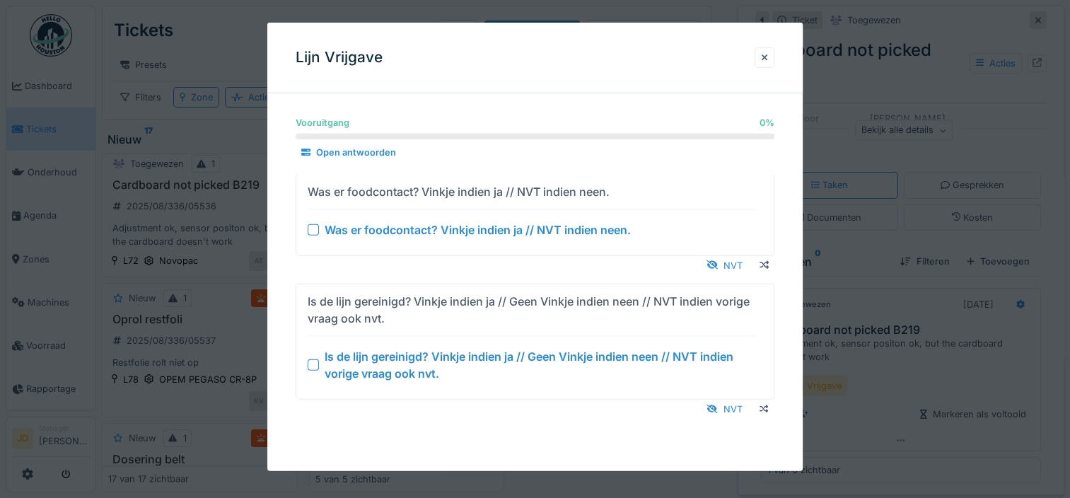
click at [317, 363] on div at bounding box center [313, 364] width 11 height 11
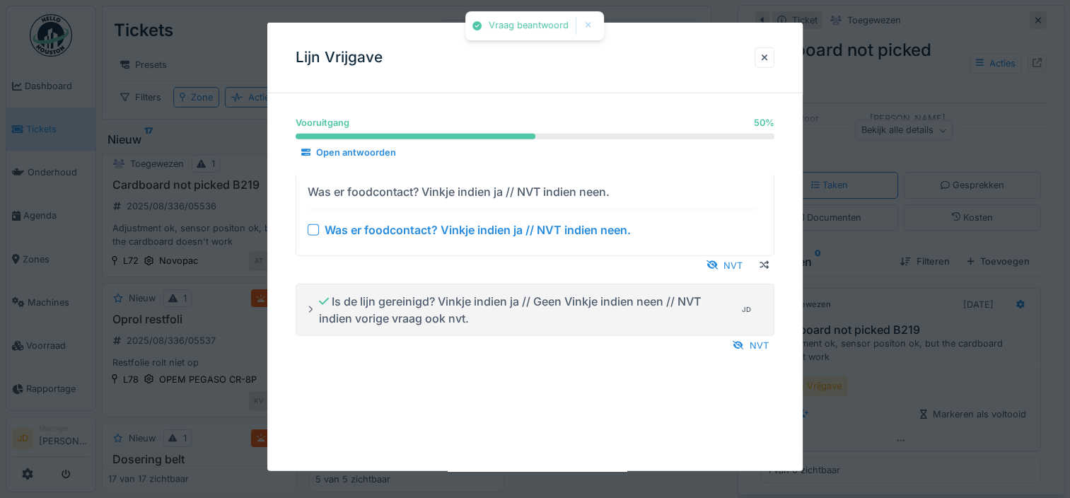
click at [313, 227] on div at bounding box center [313, 228] width 11 height 11
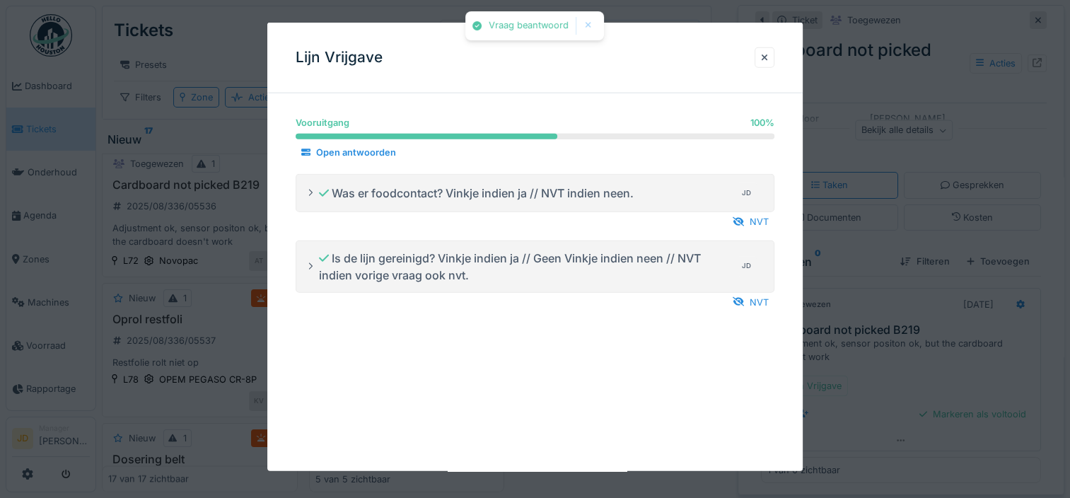
click at [895, 367] on div at bounding box center [535, 249] width 1070 height 498
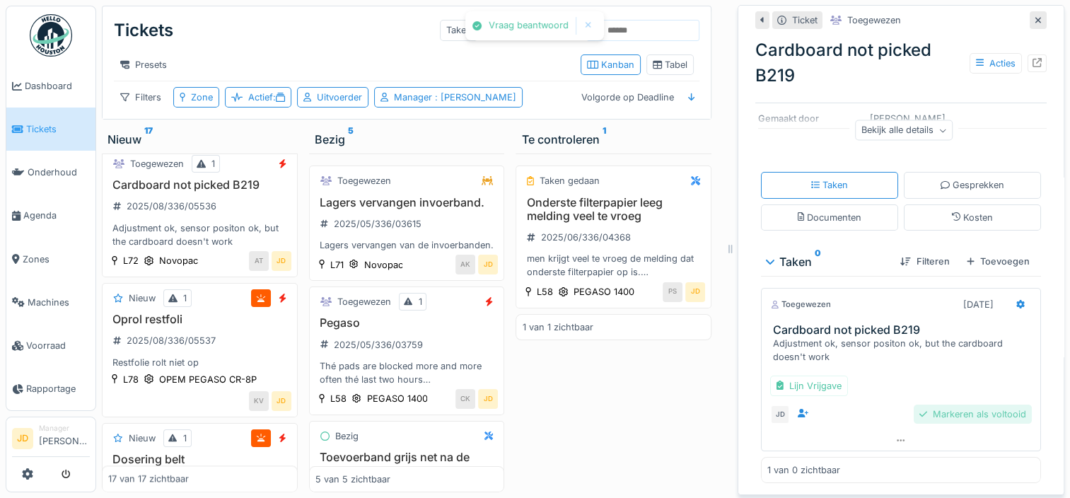
click at [914, 404] on div "Markeren als voltooid" at bounding box center [973, 413] width 118 height 19
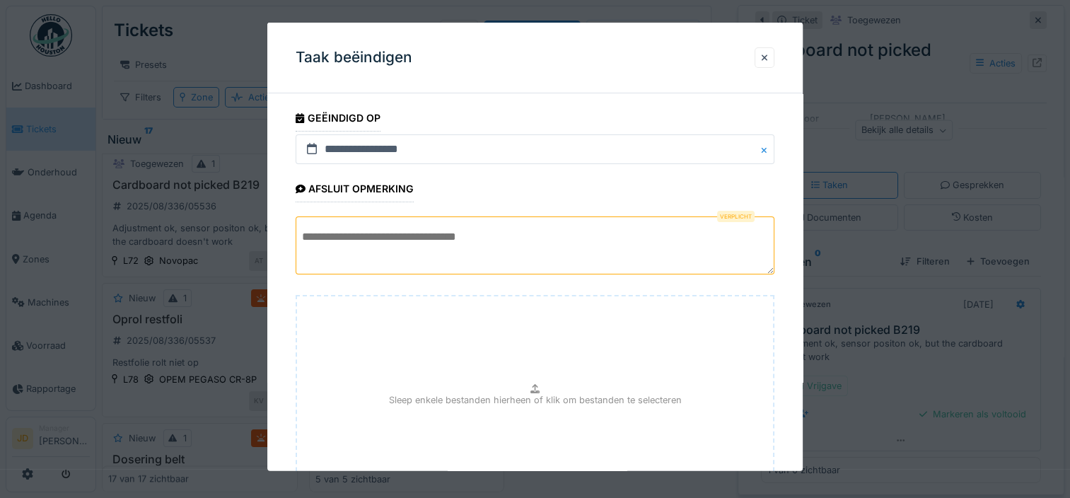
click at [535, 260] on textarea at bounding box center [535, 245] width 479 height 58
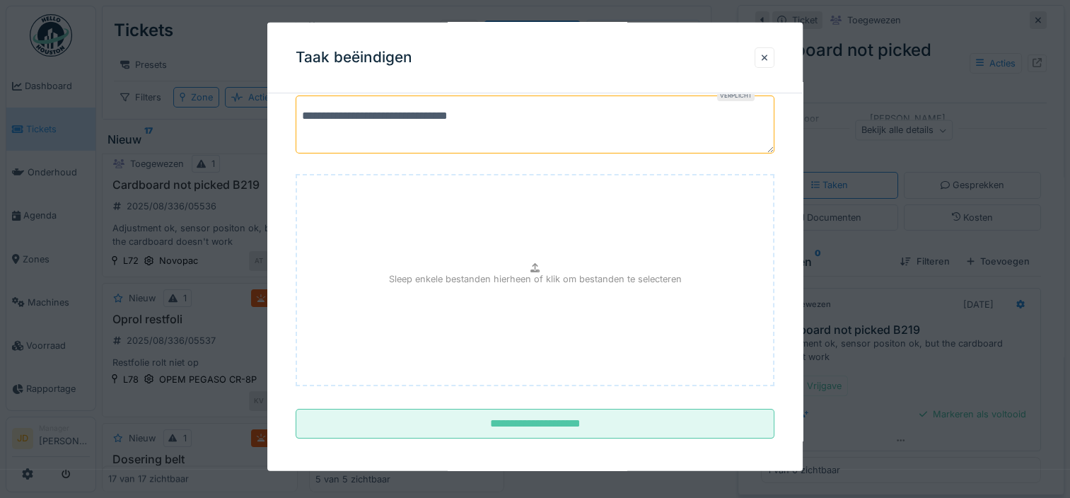
scroll to position [127, 0]
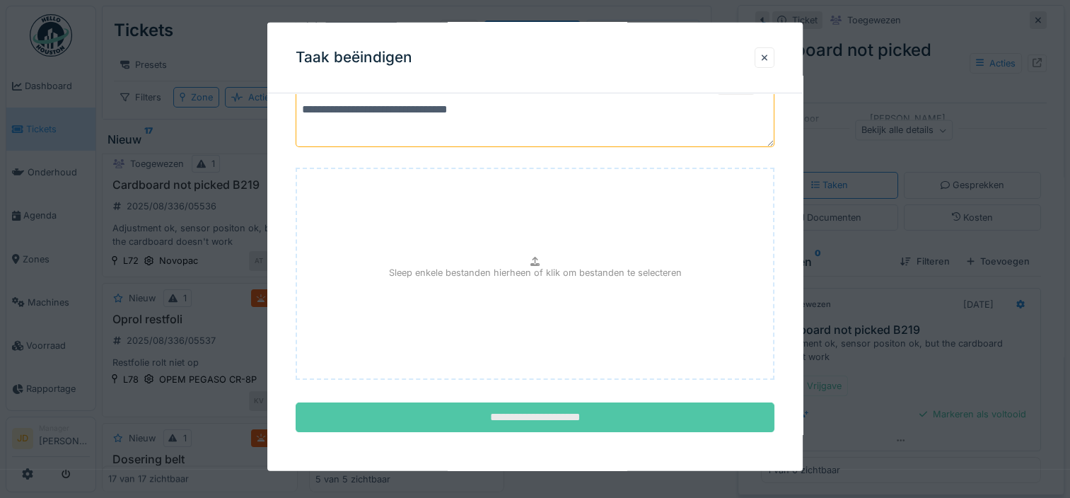
type textarea "**********"
click at [534, 411] on input "**********" at bounding box center [535, 417] width 479 height 30
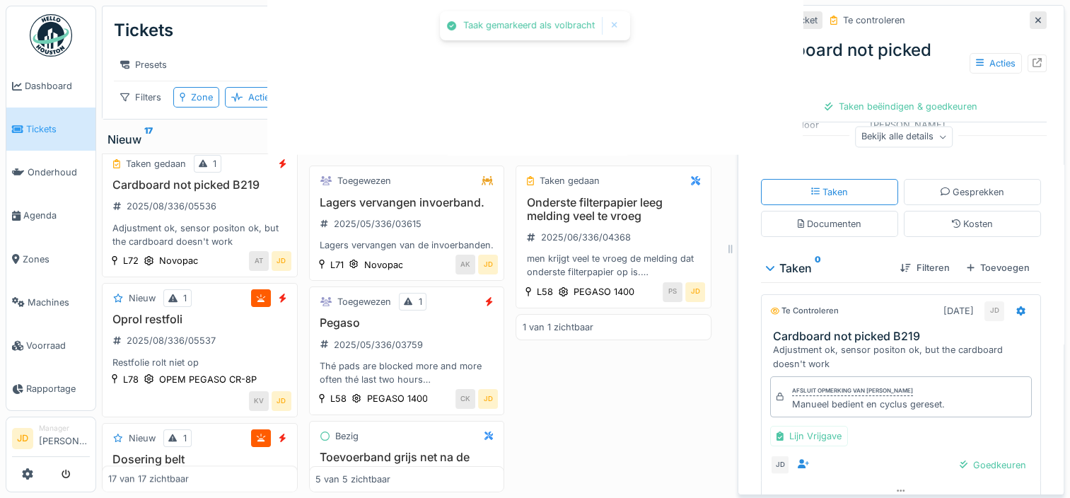
scroll to position [220, 0]
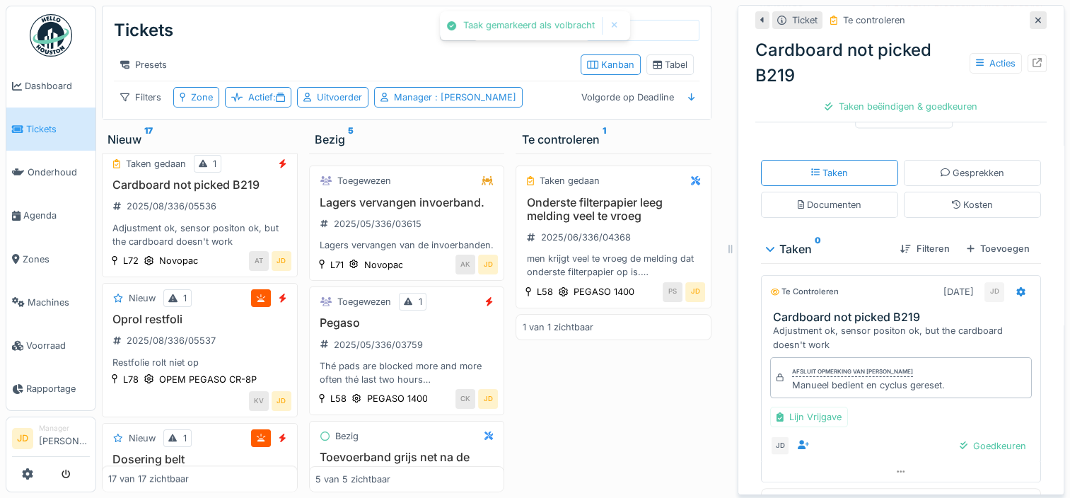
drag, startPoint x: 967, startPoint y: 447, endPoint x: 959, endPoint y: 437, distance: 12.6
click at [959, 437] on div "Afsluit opmerking van Jasper De wit Manueel bedient en cyclus gereset. Lijn Vri…" at bounding box center [901, 406] width 280 height 110
click at [956, 440] on div "Goedkeuren" at bounding box center [993, 445] width 78 height 19
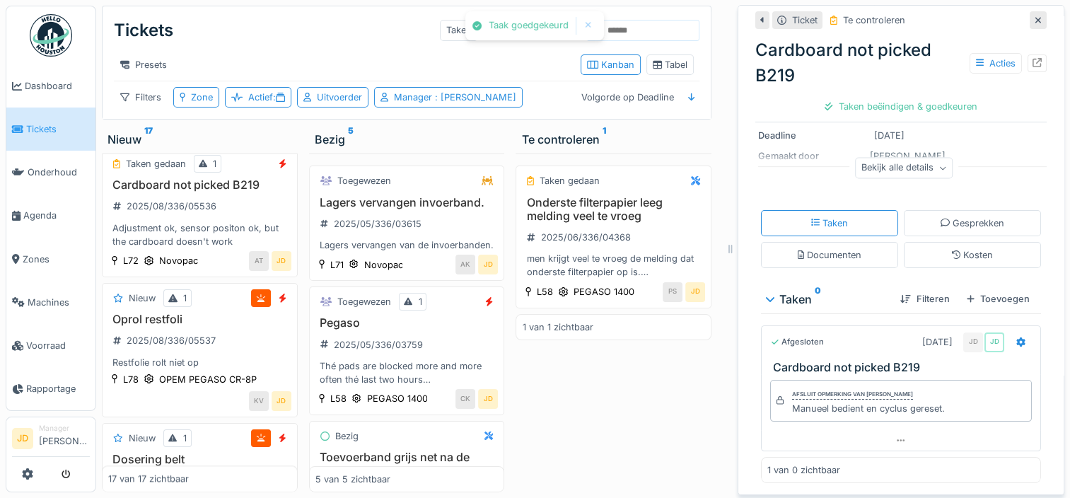
scroll to position [182, 0]
click at [895, 99] on div "Ticket sluiten" at bounding box center [901, 106] width 83 height 19
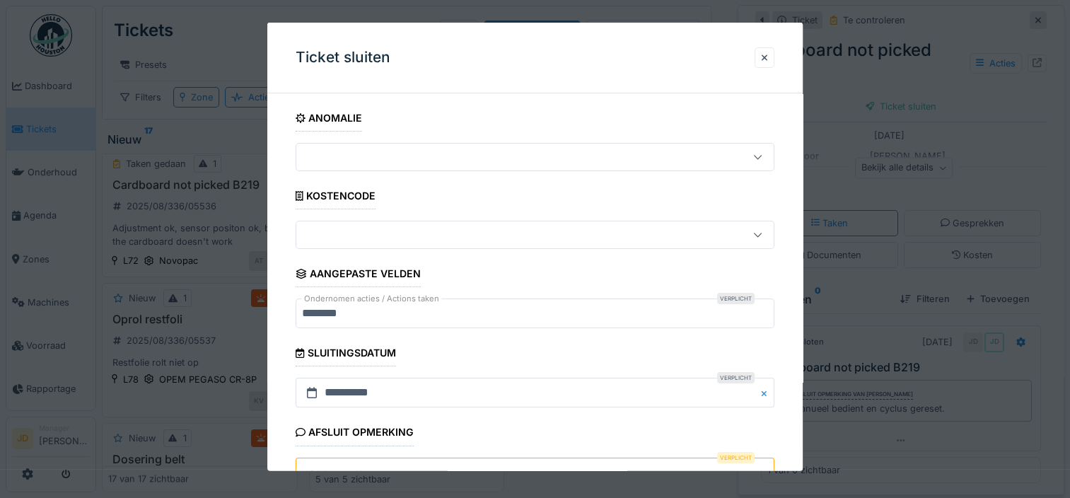
scroll to position [127, 0]
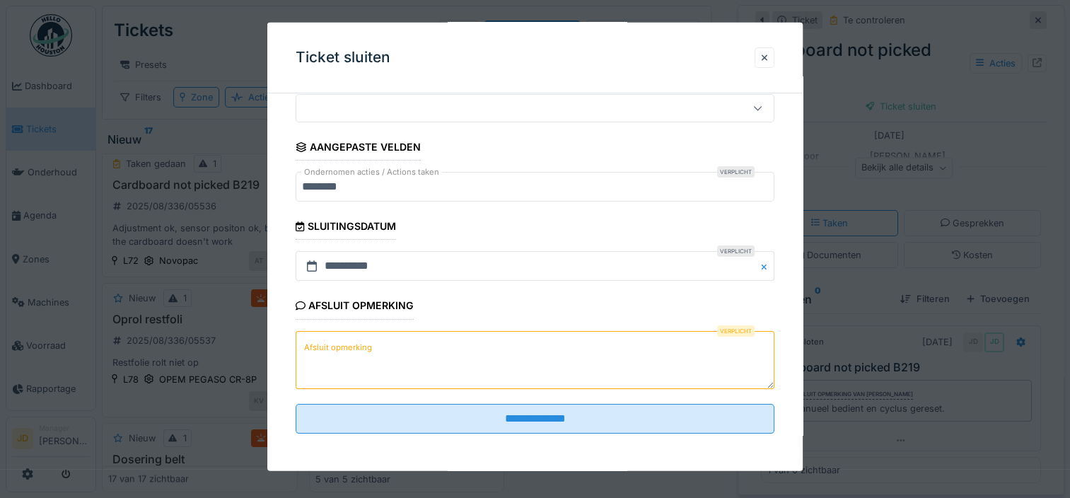
click at [380, 362] on textarea "Afsluit opmerking" at bounding box center [535, 359] width 479 height 58
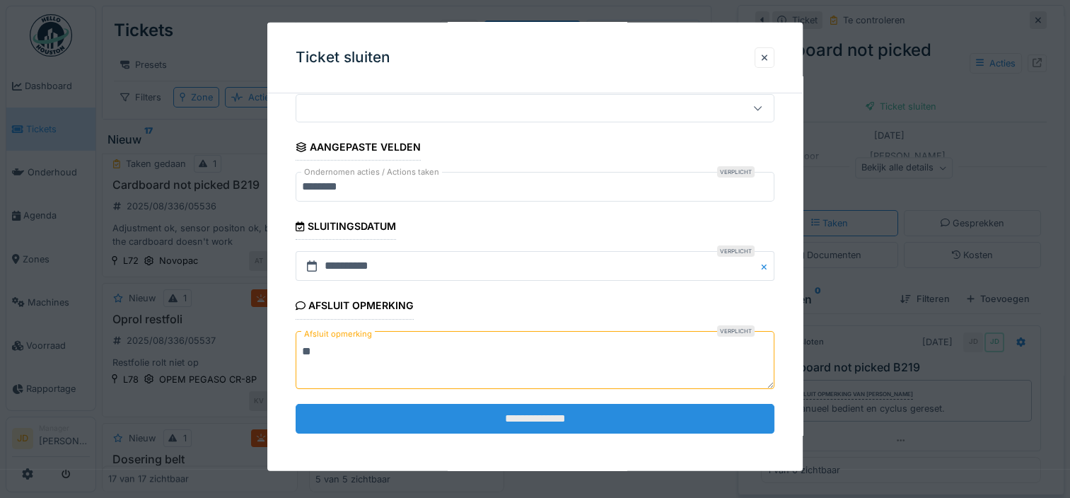
type textarea "**"
click at [392, 415] on input "**********" at bounding box center [535, 418] width 479 height 30
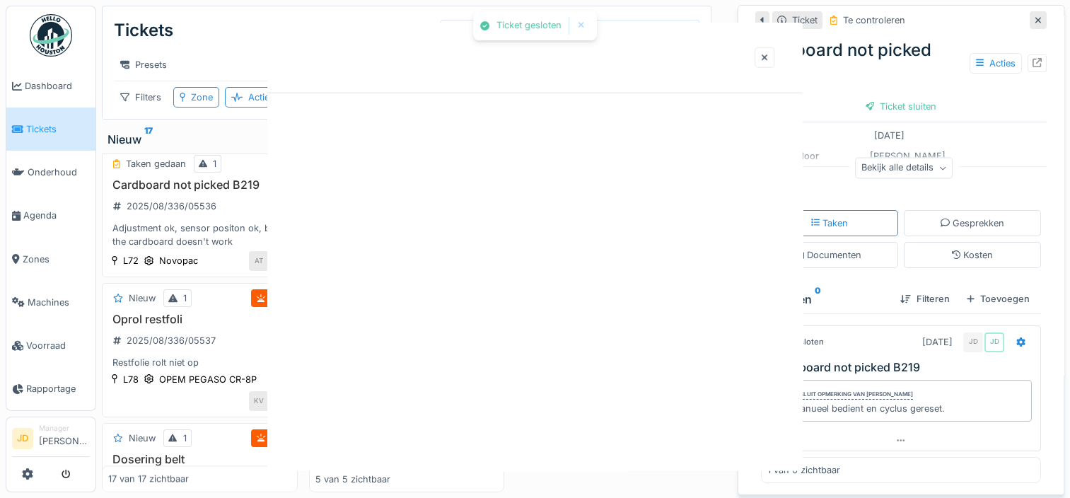
scroll to position [0, 0]
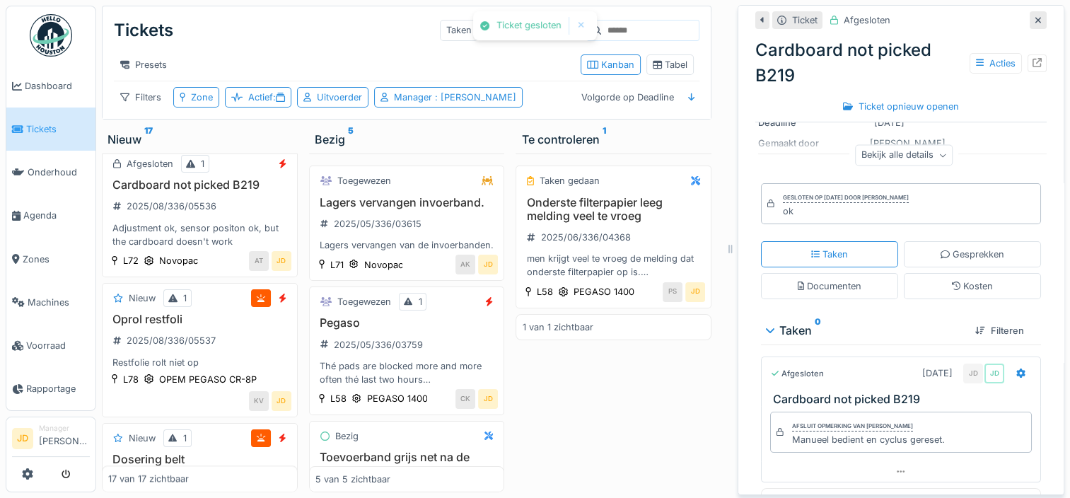
click at [1035, 13] on div at bounding box center [1038, 19] width 7 height 13
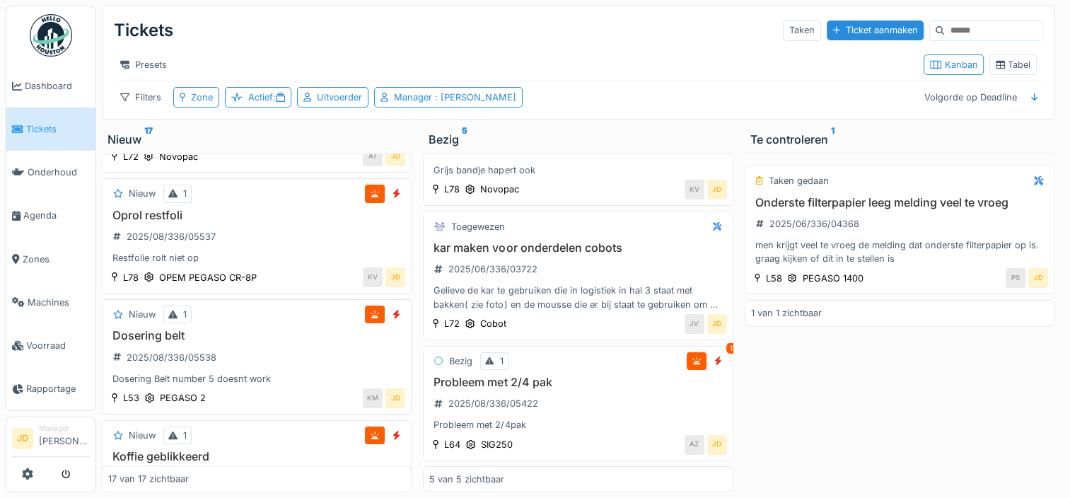
scroll to position [1657, 0]
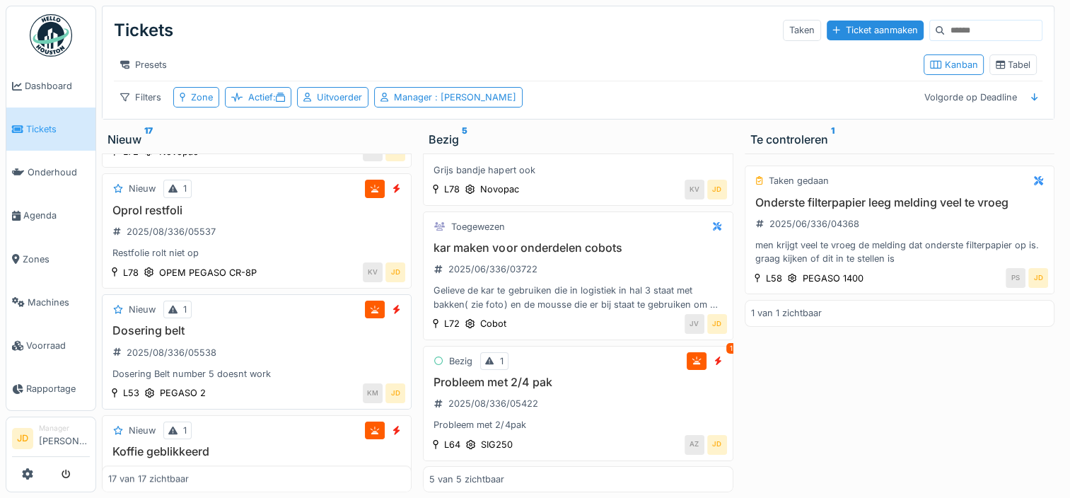
click at [289, 335] on div "Dosering belt 2025/08/336/05538 Dosering Belt number 5 doesnt work" at bounding box center [256, 352] width 297 height 57
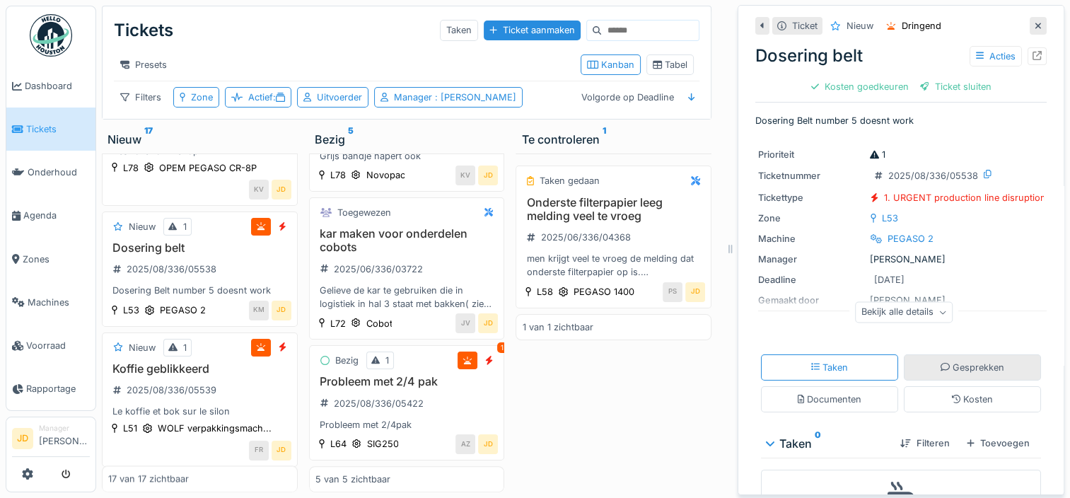
scroll to position [85, 0]
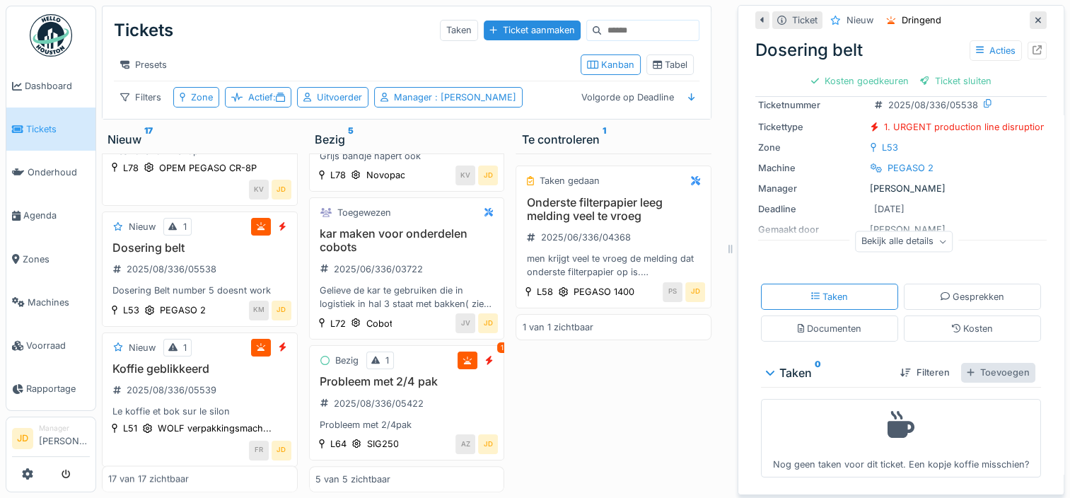
click at [973, 363] on div "Toevoegen" at bounding box center [998, 372] width 74 height 19
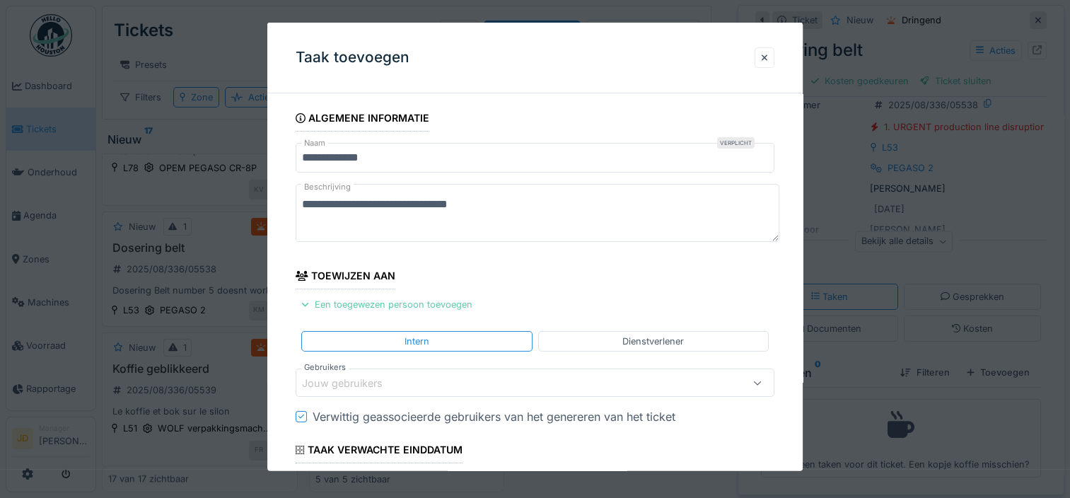
click at [376, 303] on div "Een toegewezen persoon toevoegen" at bounding box center [387, 304] width 182 height 19
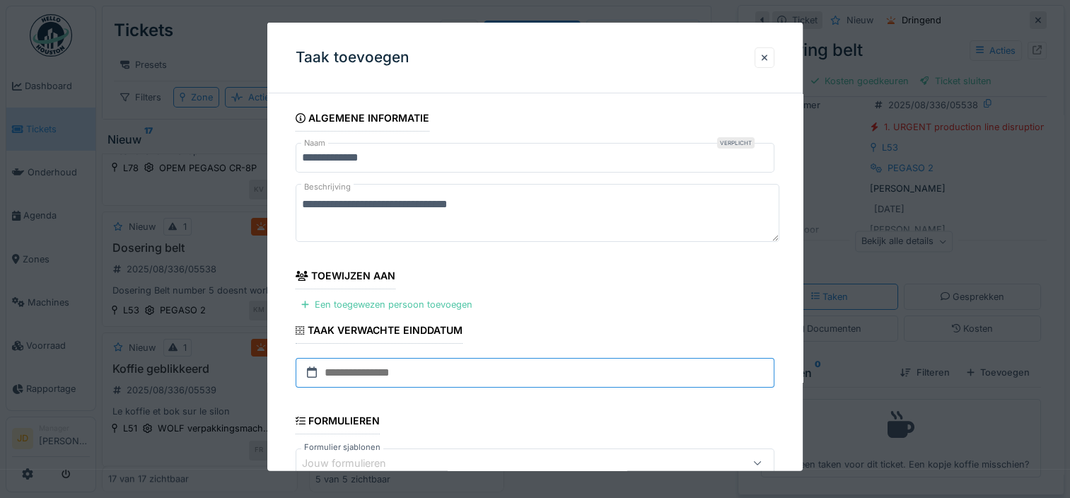
click at [362, 373] on input "text" at bounding box center [535, 373] width 479 height 30
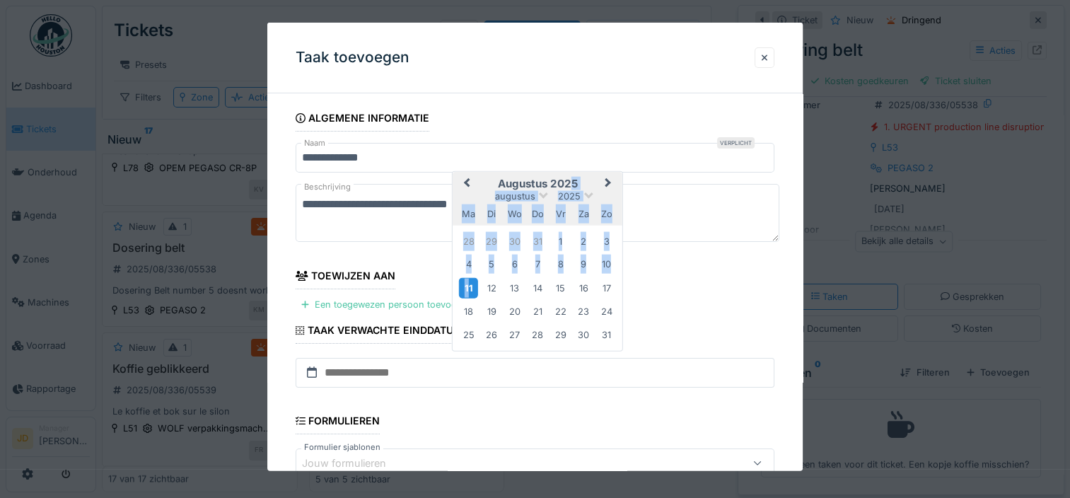
drag, startPoint x: 571, startPoint y: 184, endPoint x: 467, endPoint y: 283, distance: 144.1
click at [467, 283] on div "augustus 2025 augustus 2025 ma di wo do vr za zo 28 29 30 31 1 2 3 4 5 6 7 8 9 …" at bounding box center [538, 261] width 170 height 179
click at [467, 283] on div "11" at bounding box center [468, 287] width 19 height 21
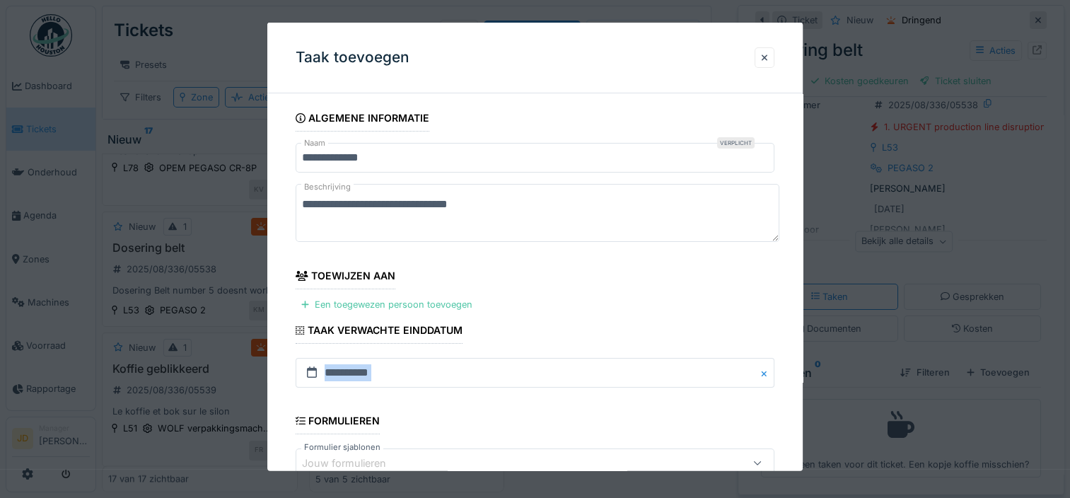
click at [467, 283] on fieldset "**********" at bounding box center [535, 366] width 479 height 522
drag, startPoint x: 467, startPoint y: 283, endPoint x: 407, endPoint y: 305, distance: 63.6
click at [407, 305] on div "Een toegewezen persoon toevoegen" at bounding box center [387, 304] width 182 height 19
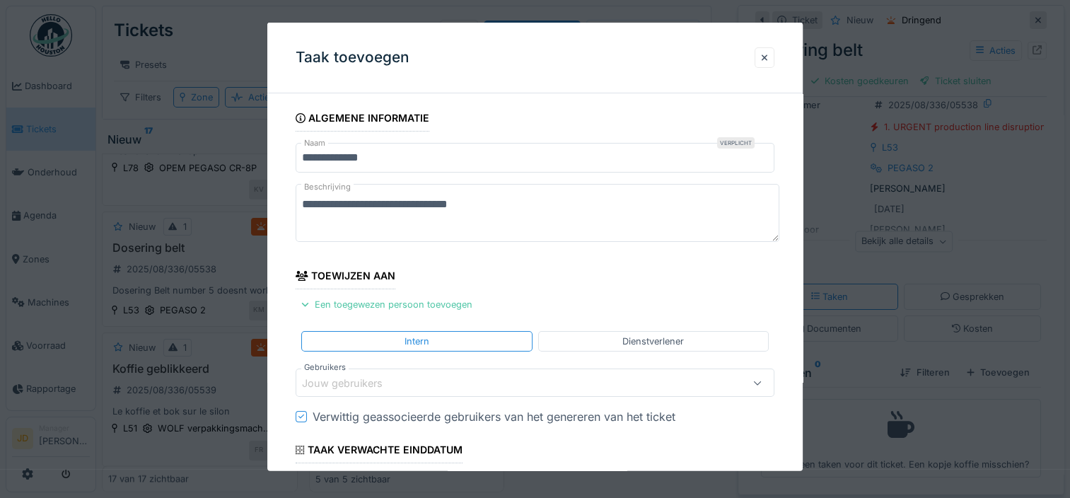
click at [394, 375] on div "Jouw gebruikers" at bounding box center [352, 383] width 100 height 16
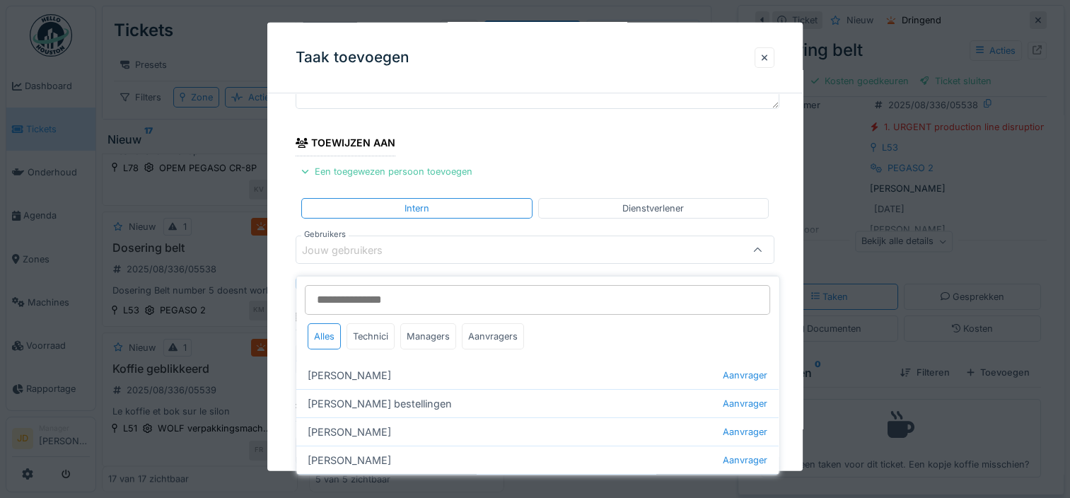
scroll to position [135, 0]
click at [372, 323] on div "Technici" at bounding box center [371, 336] width 48 height 26
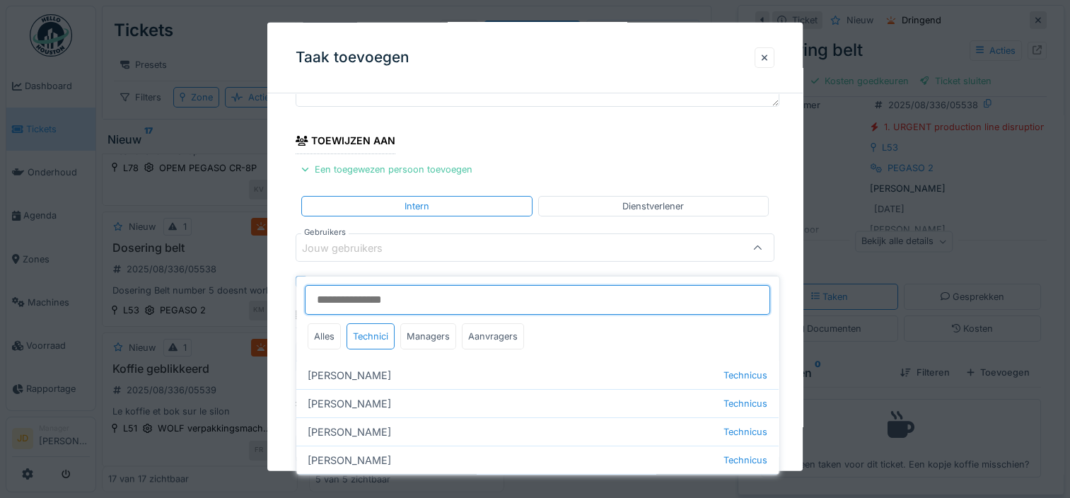
click at [413, 285] on input "Gebruikers" at bounding box center [537, 300] width 465 height 30
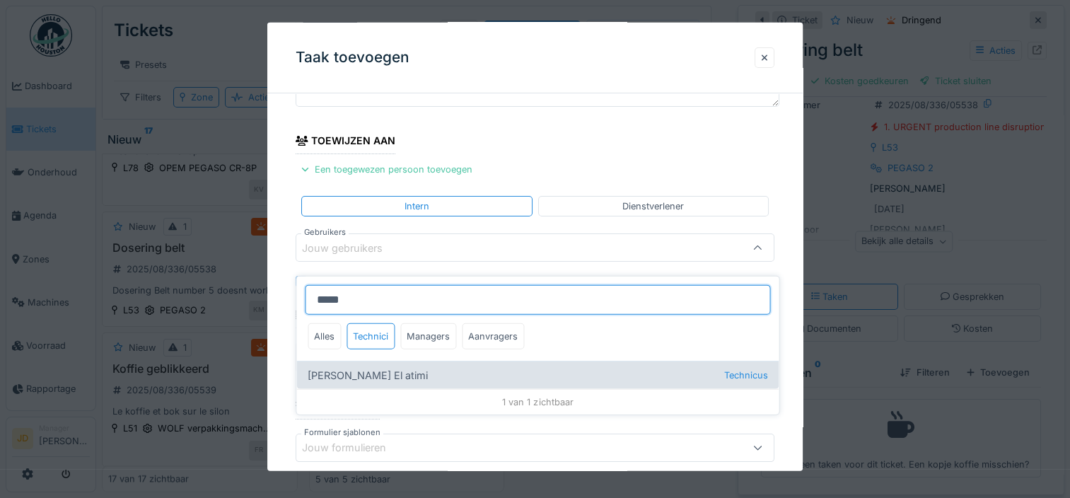
type input "*****"
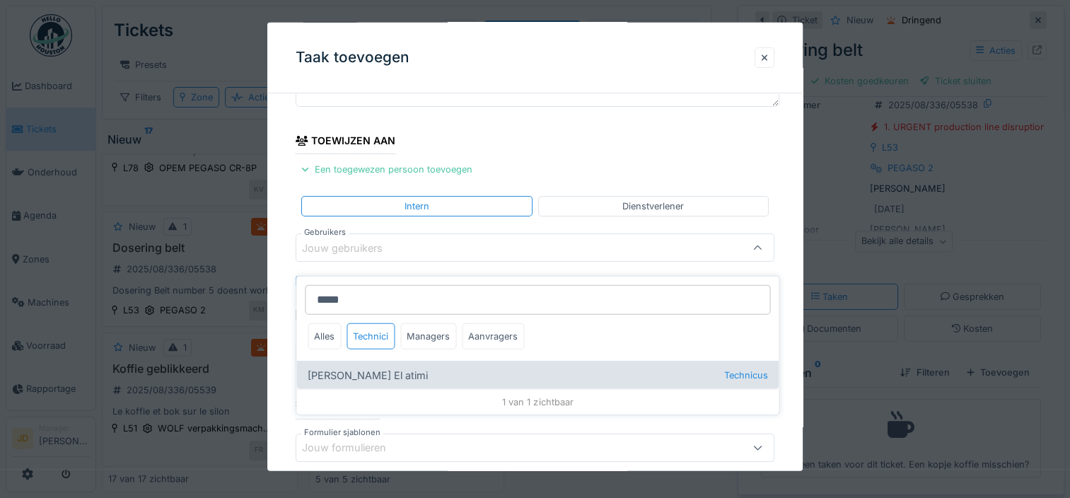
click at [416, 371] on div "Karim El atimi Technicus" at bounding box center [537, 375] width 482 height 28
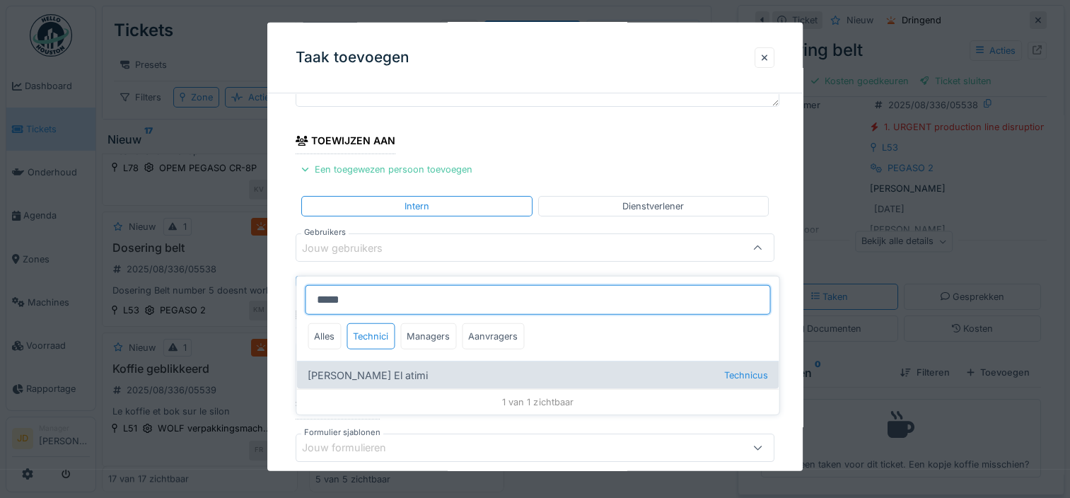
type input "****"
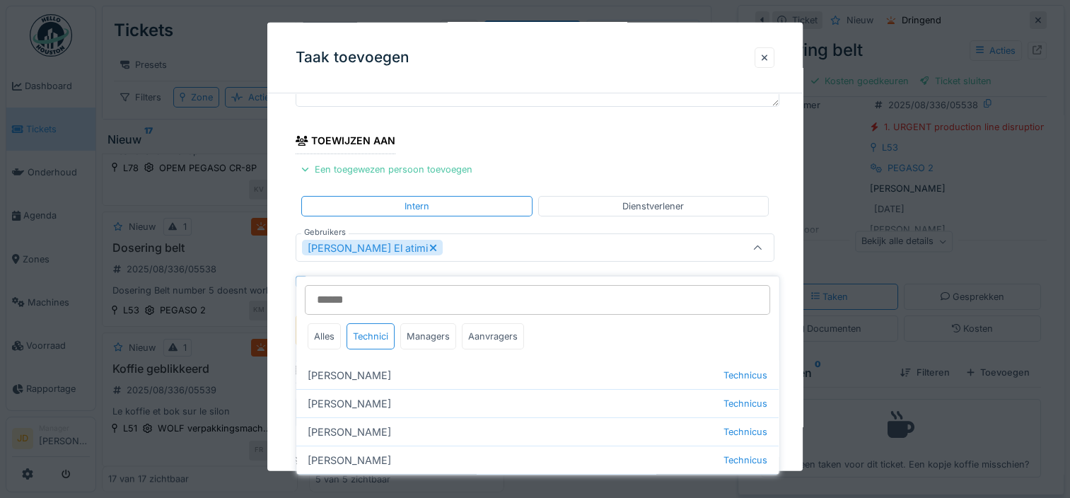
click at [762, 250] on icon at bounding box center [757, 247] width 9 height 9
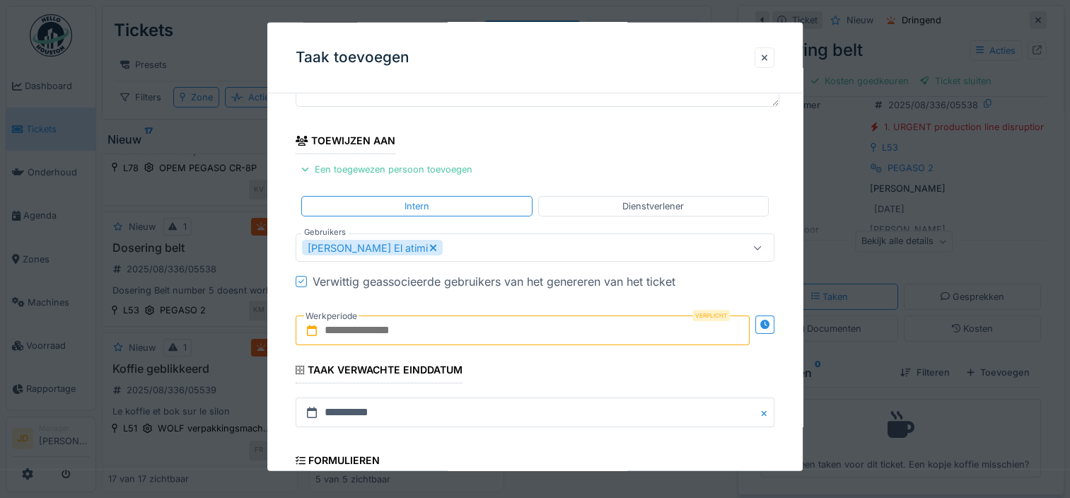
click at [762, 250] on div at bounding box center [757, 246] width 9 height 13
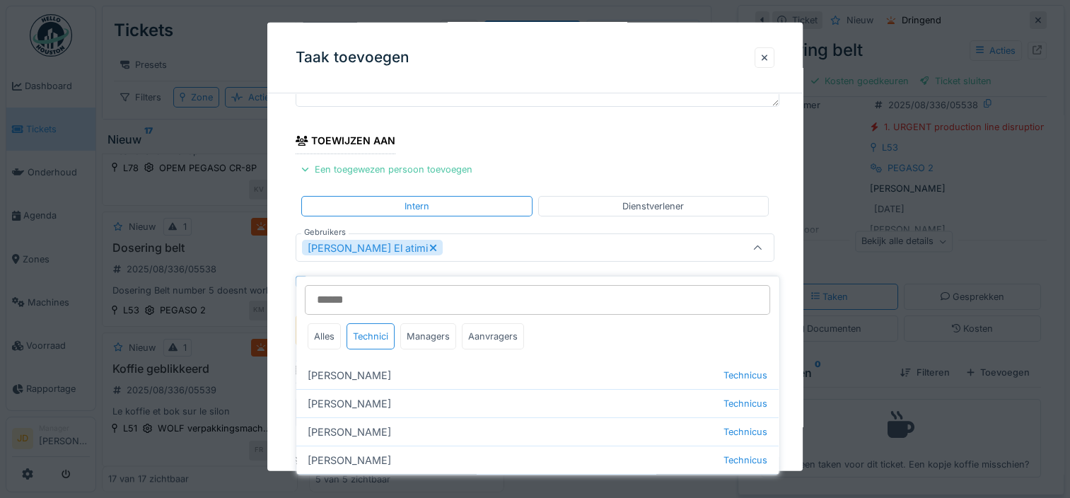
click at [769, 243] on div at bounding box center [758, 247] width 32 height 27
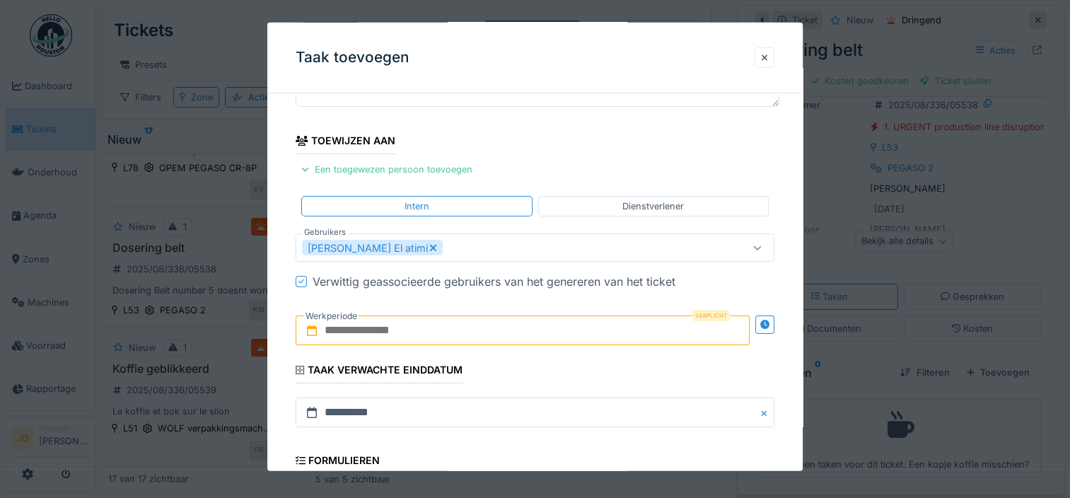
click at [384, 332] on input "text" at bounding box center [523, 330] width 454 height 30
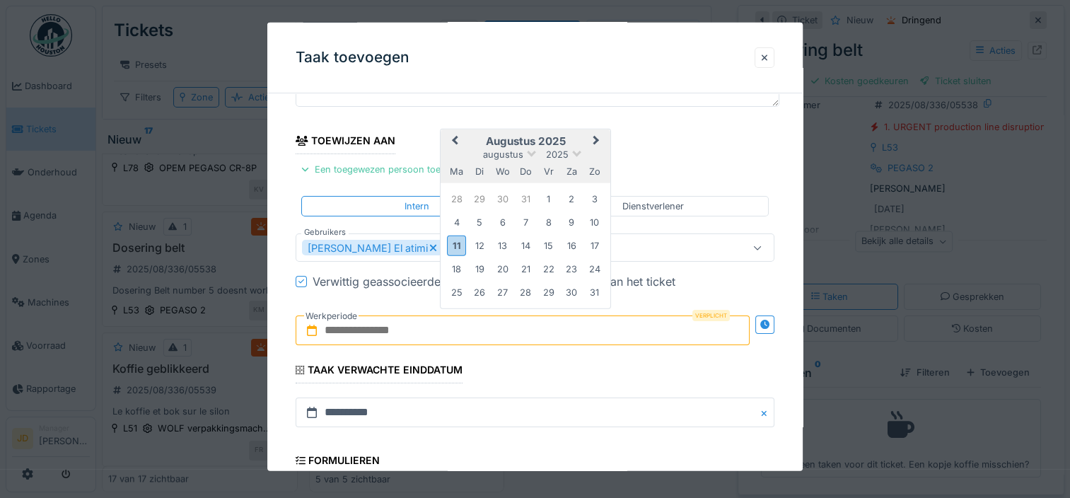
click at [552, 143] on h2 "augustus 2025" at bounding box center [526, 141] width 170 height 13
click at [455, 240] on div "11" at bounding box center [456, 245] width 19 height 21
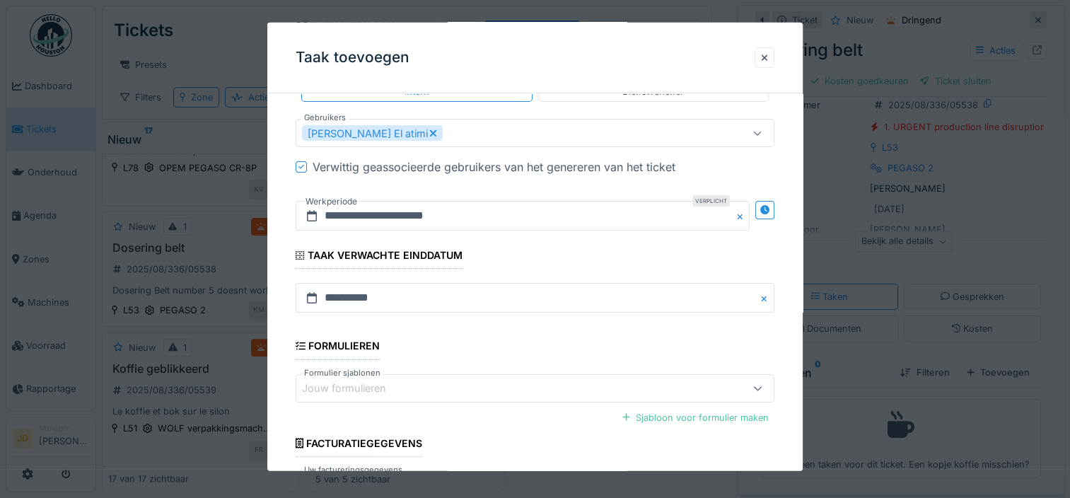
scroll to position [356, 0]
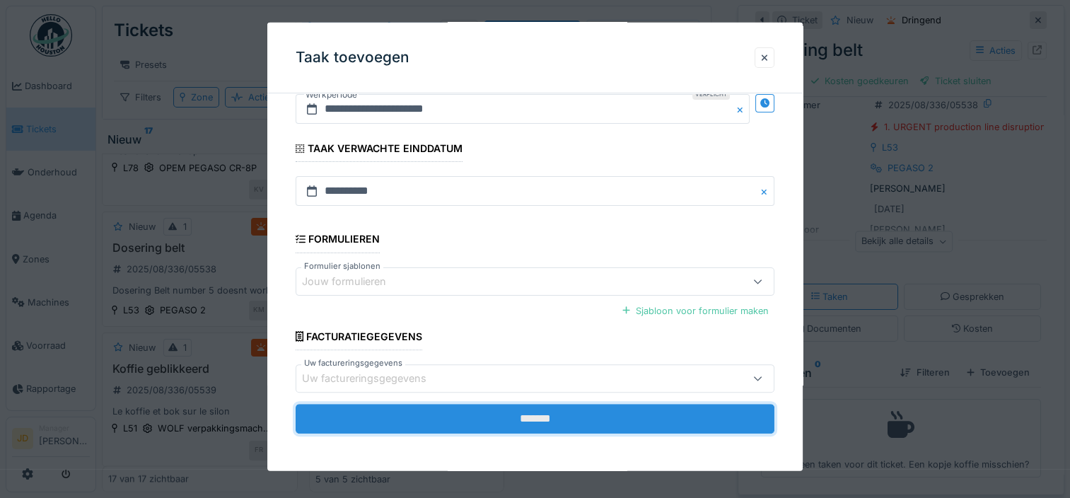
click at [509, 404] on input "*******" at bounding box center [535, 419] width 479 height 30
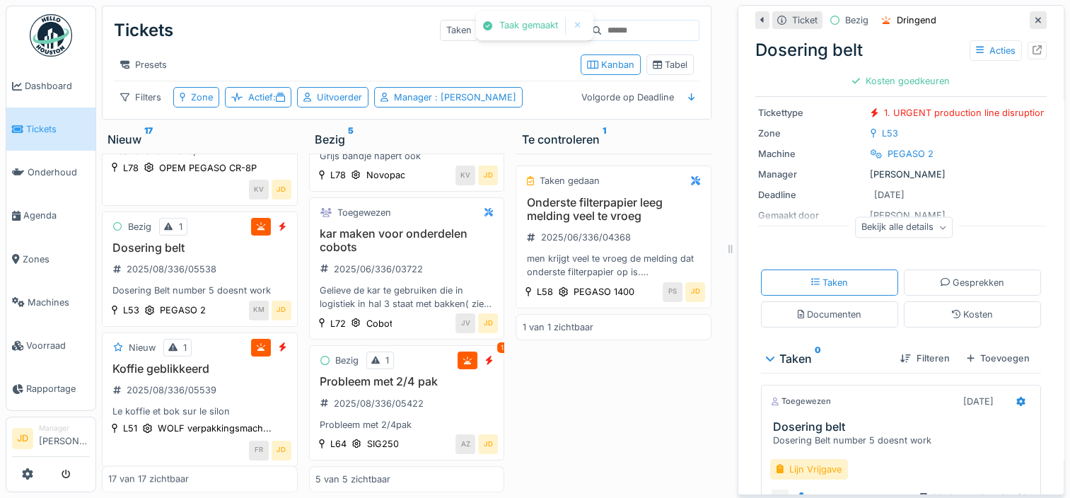
scroll to position [167, 0]
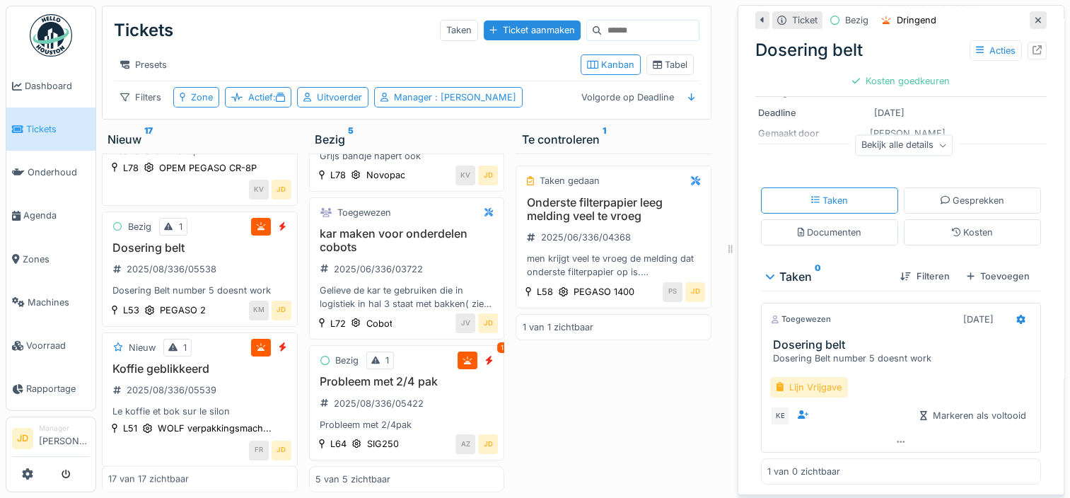
click at [812, 381] on div "Lijn Vrijgave" at bounding box center [809, 387] width 78 height 21
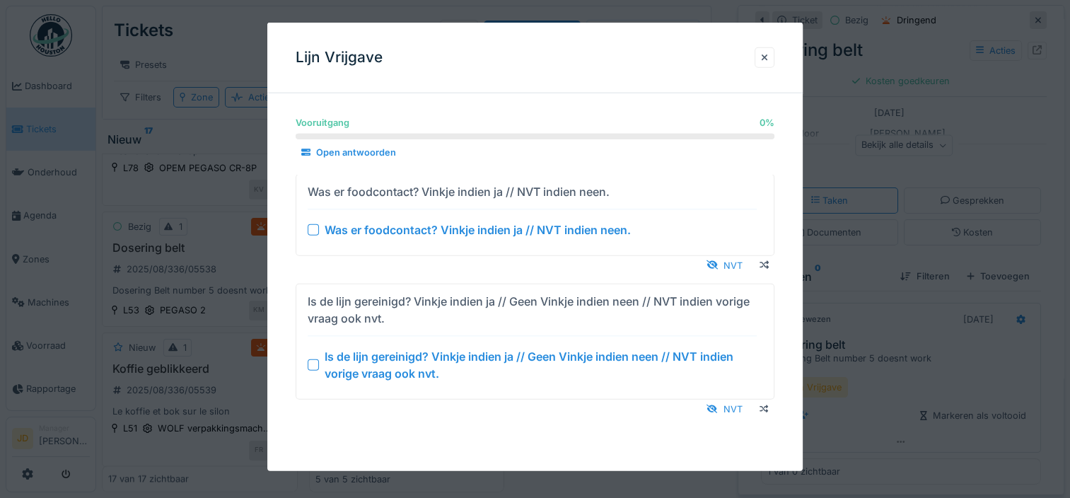
click at [313, 364] on div at bounding box center [313, 364] width 11 height 11
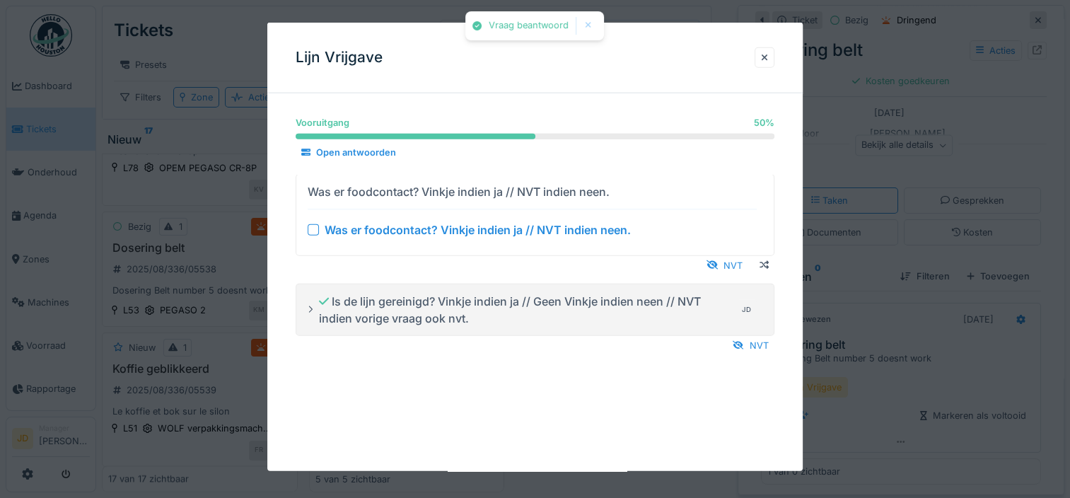
click at [313, 226] on div at bounding box center [313, 228] width 11 height 11
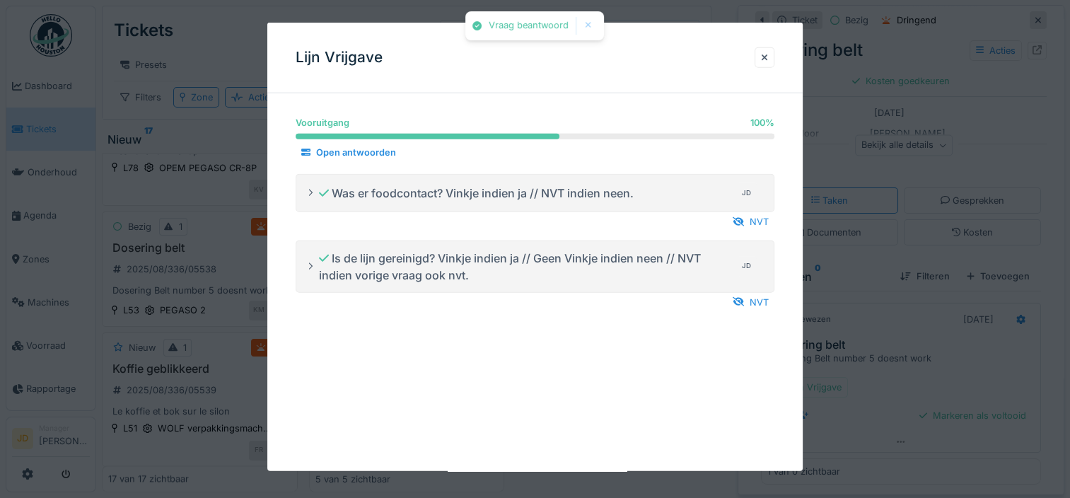
click at [905, 393] on div at bounding box center [535, 249] width 1070 height 498
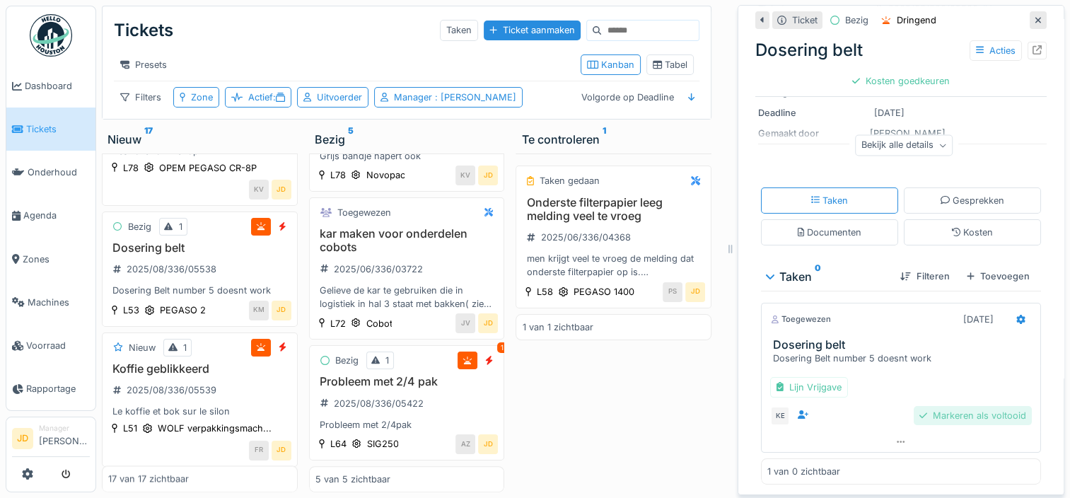
click at [914, 406] on div "Markeren als voltooid" at bounding box center [973, 415] width 118 height 19
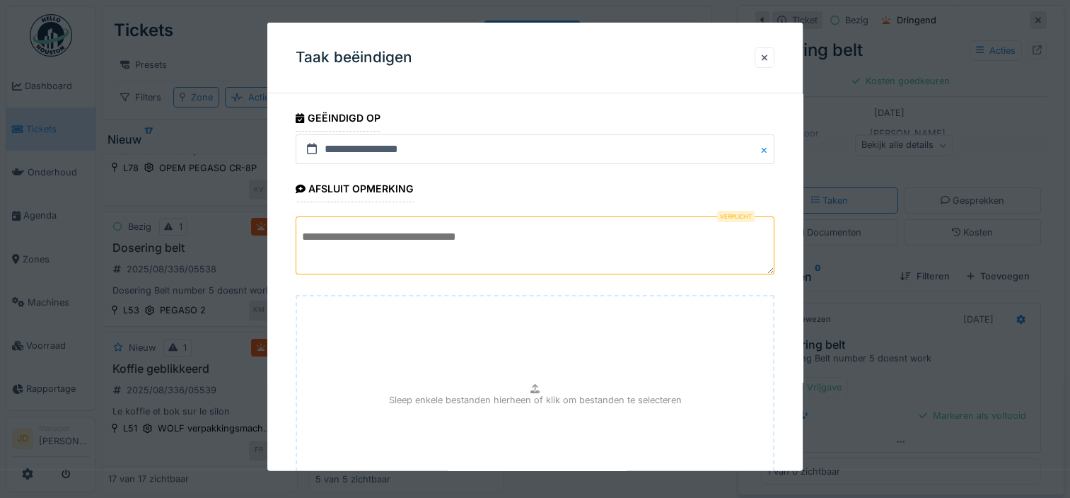
click at [554, 235] on textarea at bounding box center [535, 245] width 479 height 58
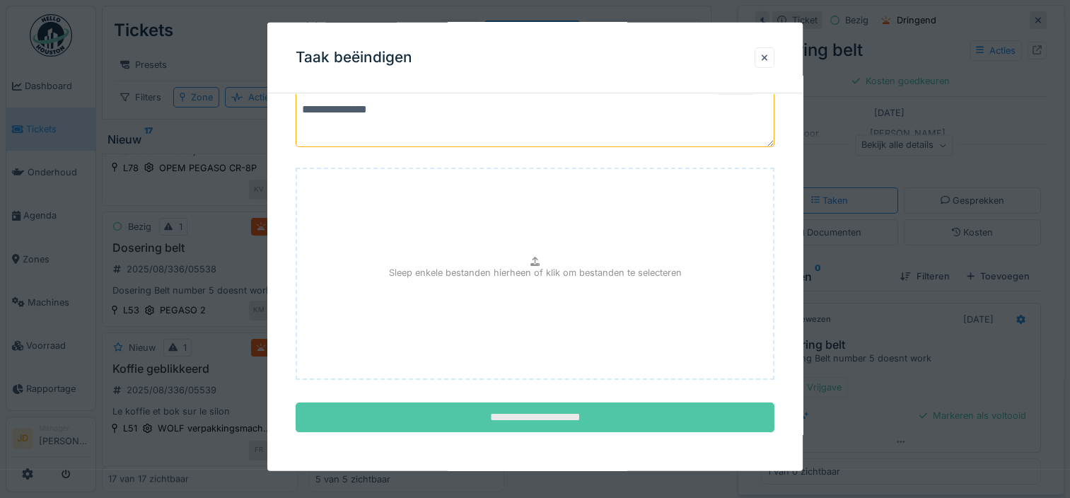
type textarea "**********"
click at [513, 419] on input "**********" at bounding box center [535, 417] width 479 height 30
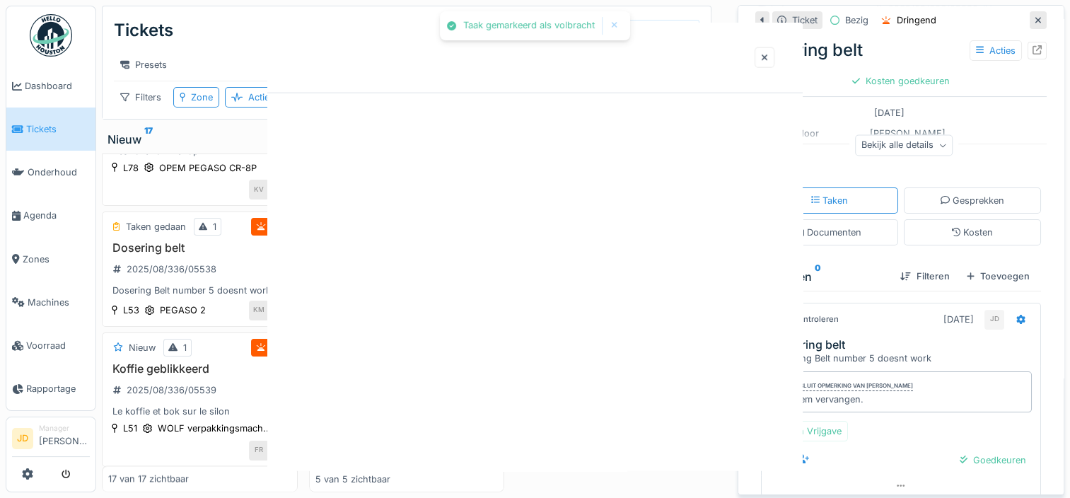
scroll to position [0, 0]
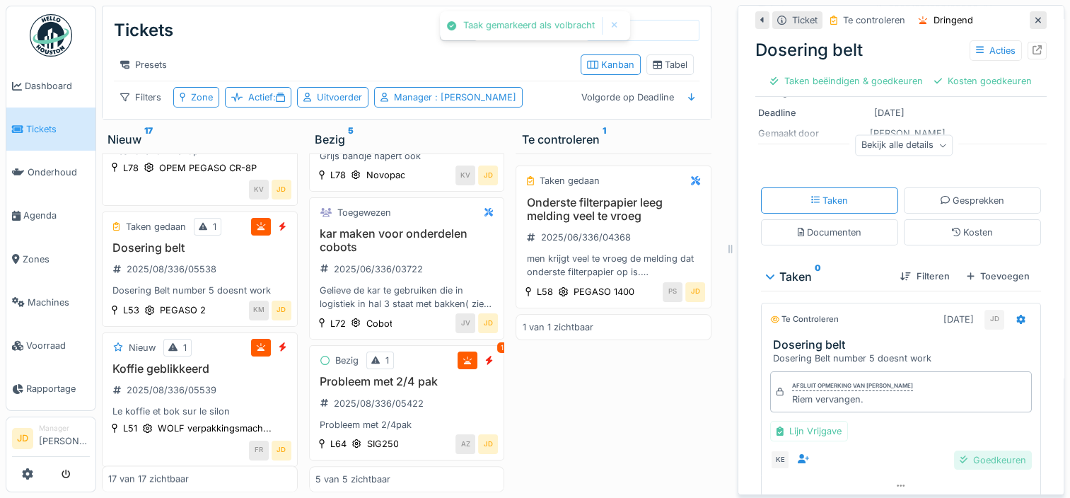
click at [954, 450] on div "Goedkeuren" at bounding box center [993, 459] width 78 height 19
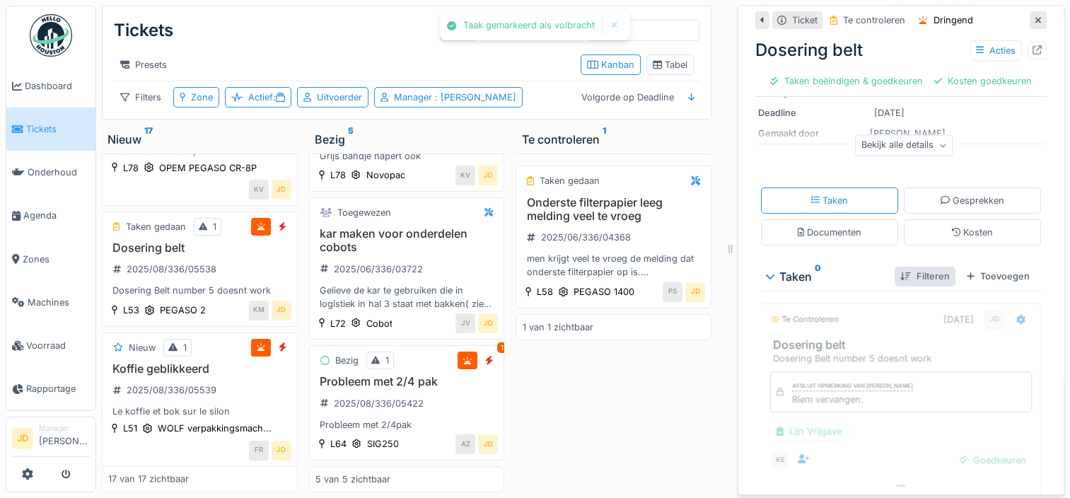
scroll to position [144, 0]
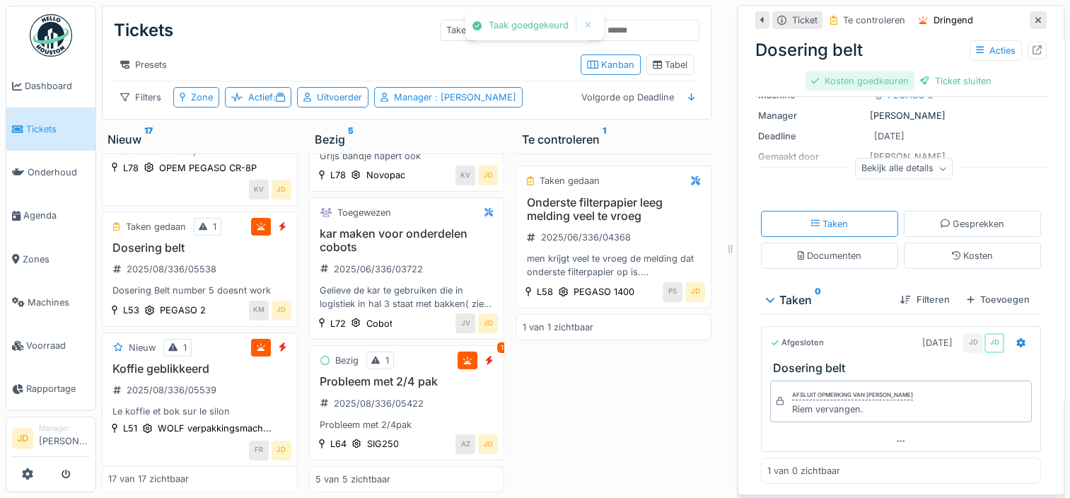
click at [862, 71] on div "Kosten goedkeuren" at bounding box center [859, 80] width 109 height 19
click at [900, 73] on div "Ticket sluiten" at bounding box center [901, 80] width 83 height 19
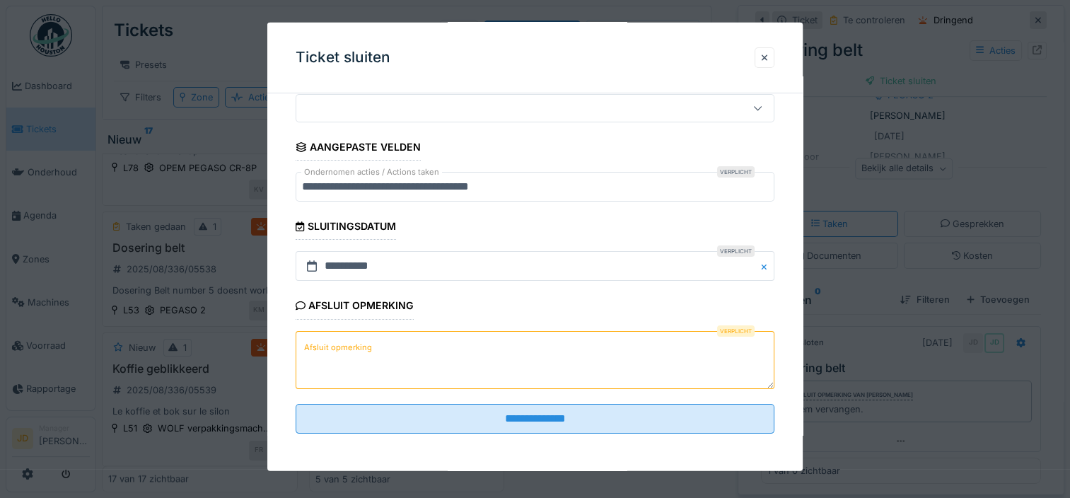
scroll to position [126, 0]
click at [441, 368] on textarea "Afsluit opmerking" at bounding box center [535, 360] width 479 height 58
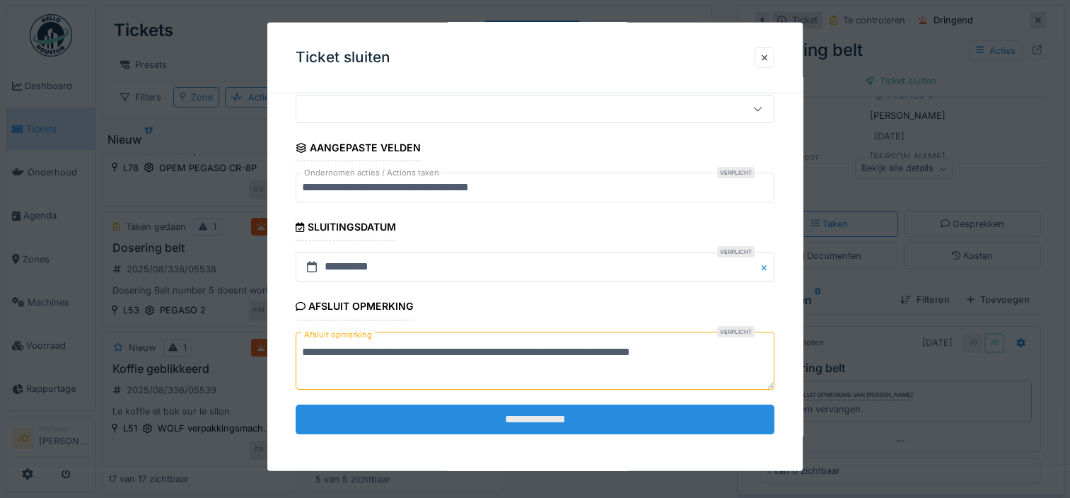
type textarea "**********"
click at [465, 421] on input "**********" at bounding box center [535, 419] width 479 height 30
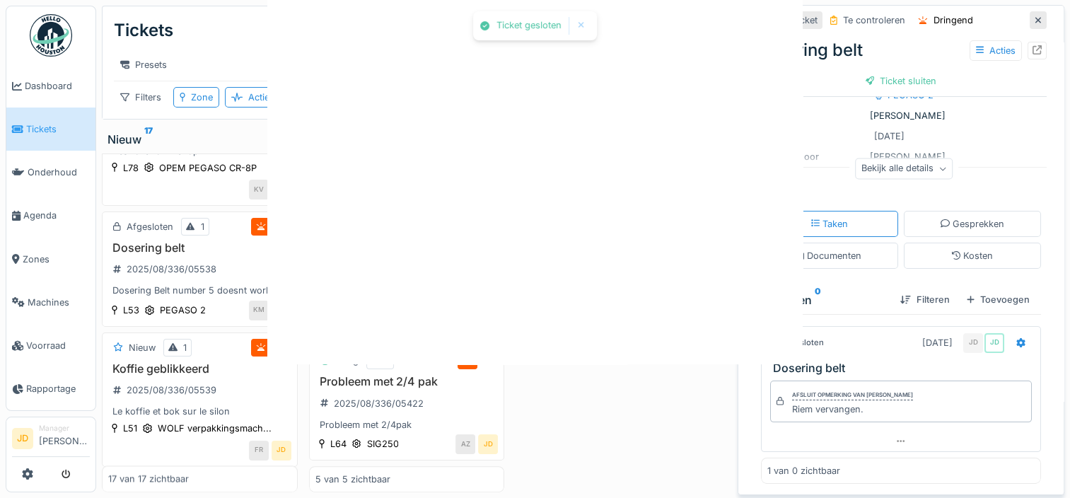
scroll to position [0, 0]
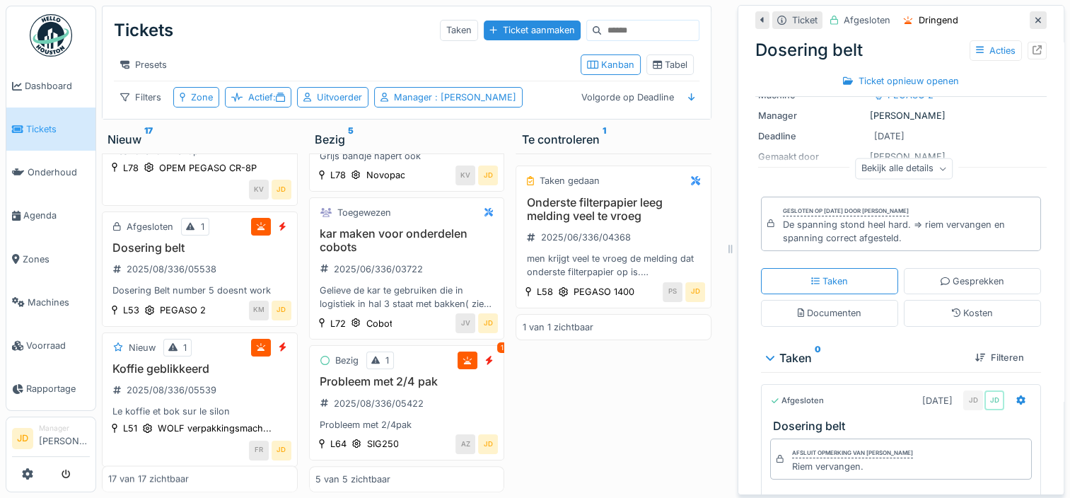
click at [1035, 14] on div at bounding box center [1038, 19] width 7 height 13
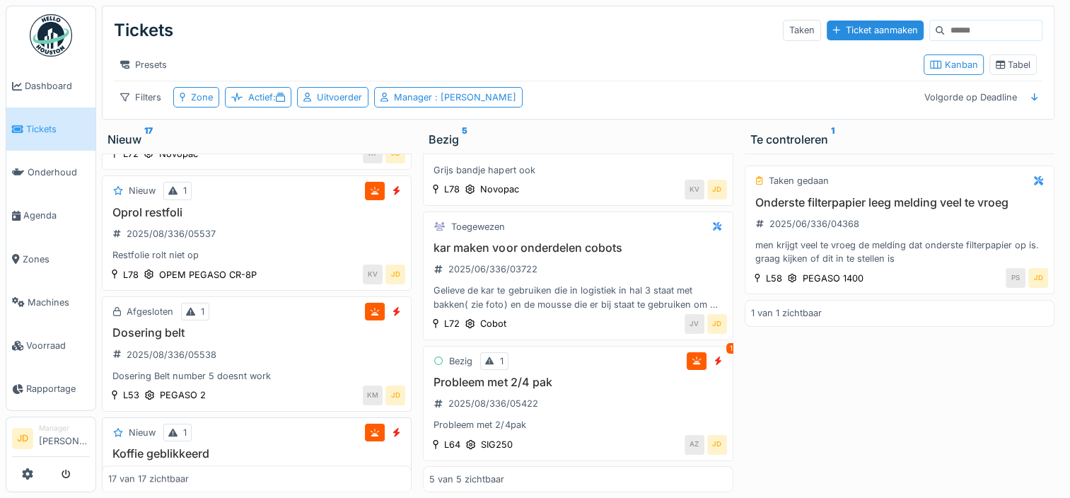
scroll to position [1656, 0]
click at [268, 218] on div "Oprol restfoli 2025/08/336/05537 Restfolie rolt niet op" at bounding box center [256, 232] width 297 height 57
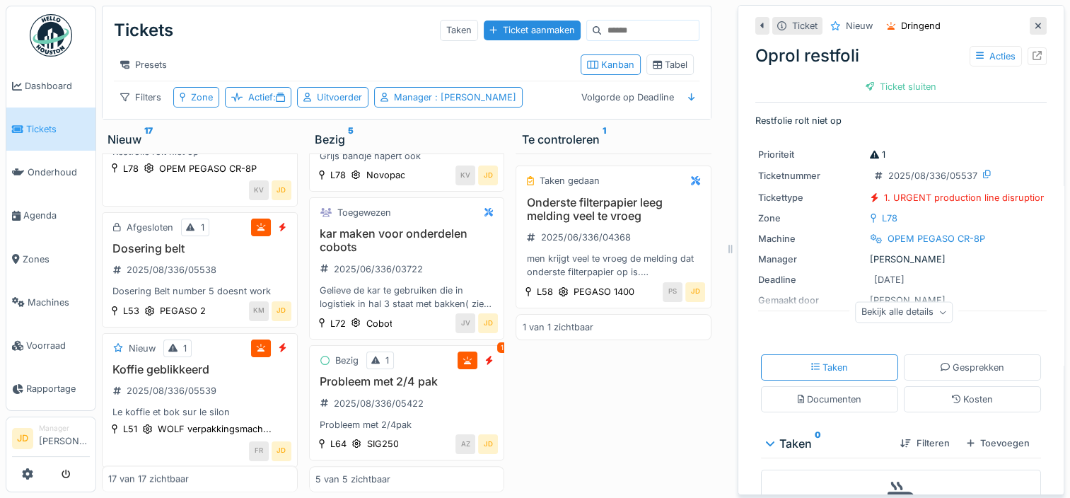
scroll to position [85, 0]
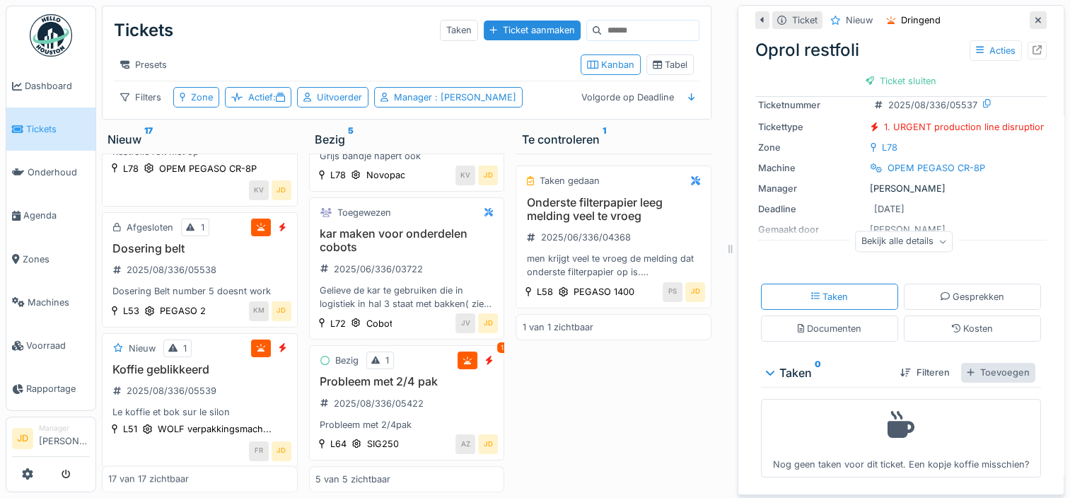
click at [984, 363] on div "Toevoegen" at bounding box center [998, 372] width 74 height 19
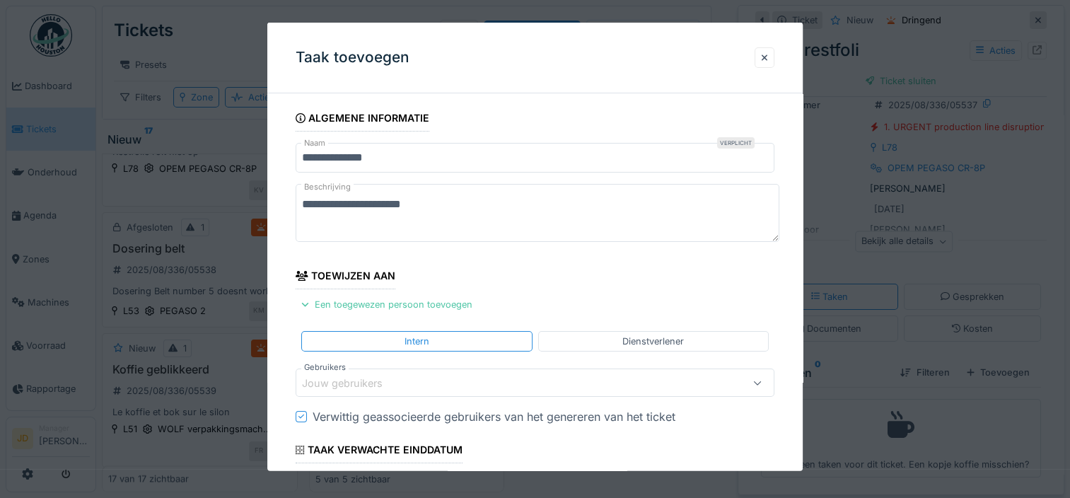
click at [395, 375] on div "Jouw gebruikers" at bounding box center [352, 383] width 100 height 16
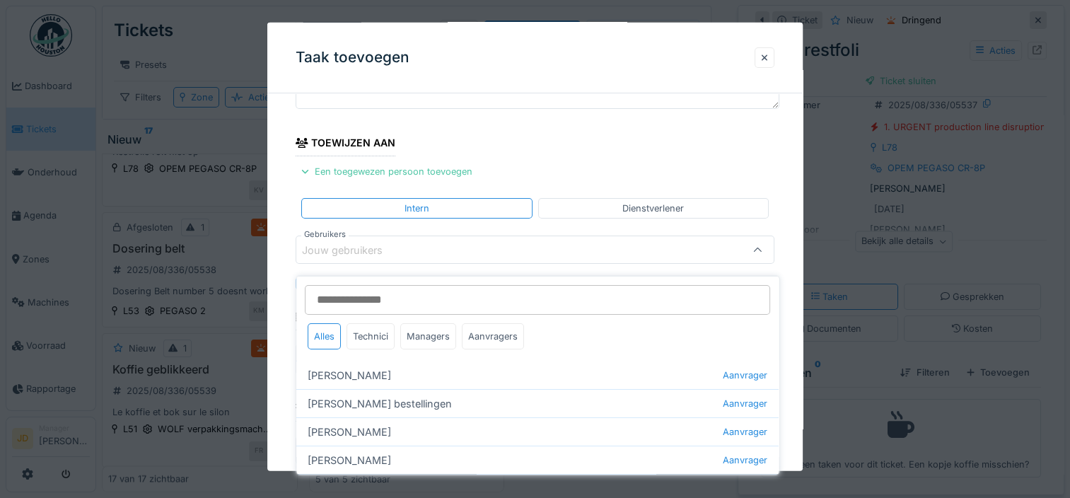
scroll to position [135, 0]
click at [419, 326] on div "Managers" at bounding box center [428, 336] width 56 height 26
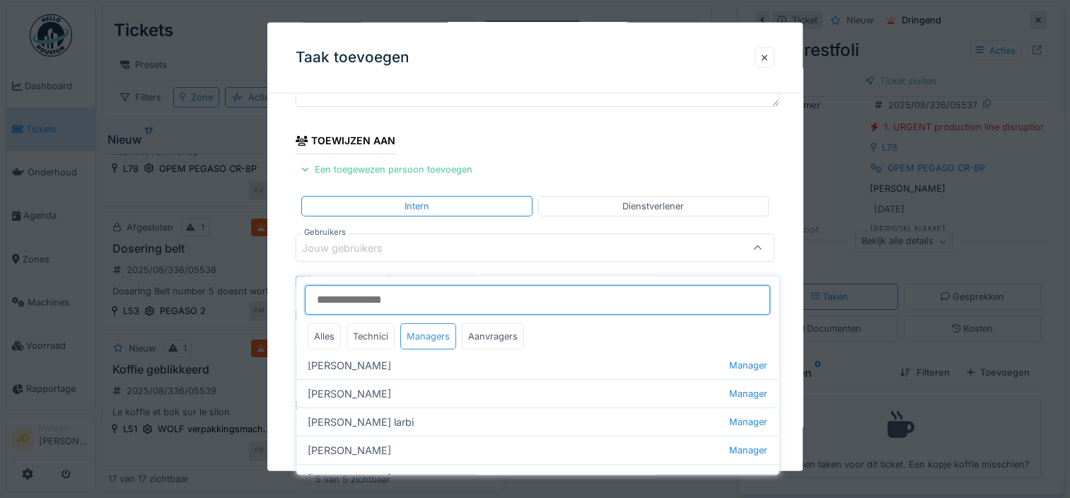
scroll to position [105, 0]
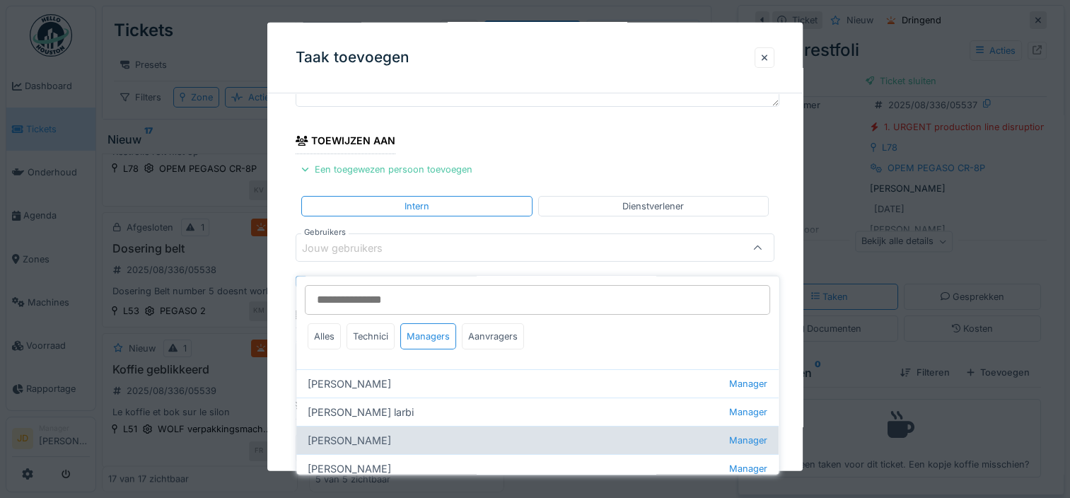
click at [365, 426] on div "Jasper De wit Manager" at bounding box center [537, 440] width 482 height 28
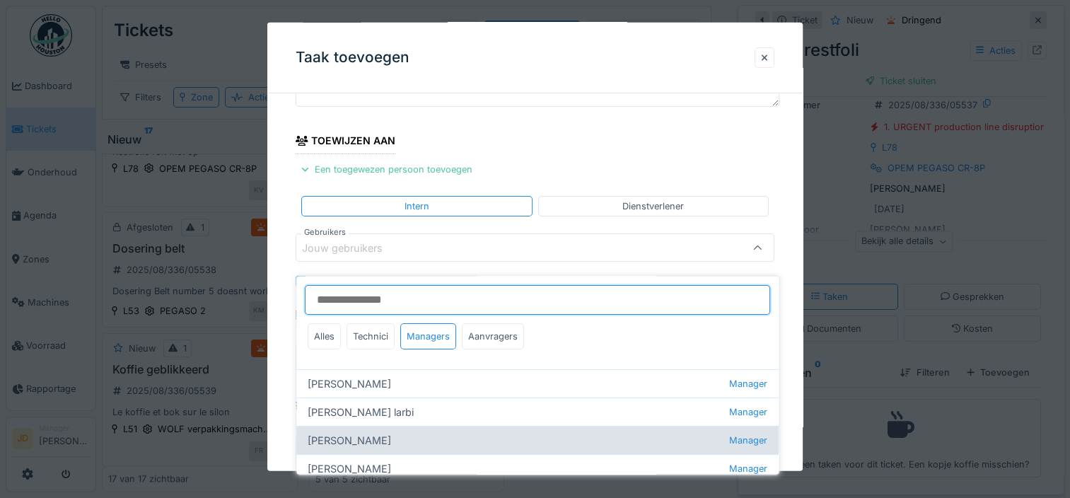
type input "****"
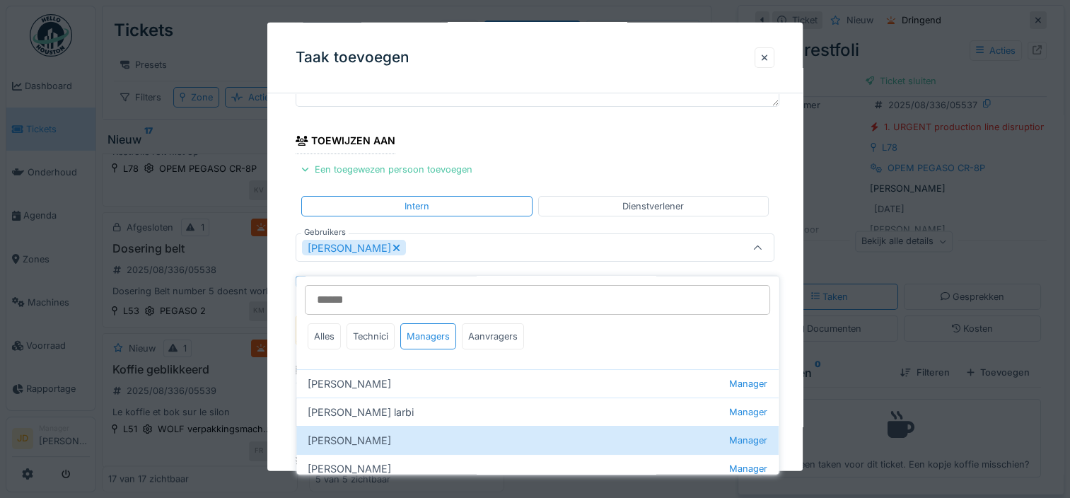
click at [762, 243] on icon at bounding box center [757, 247] width 9 height 9
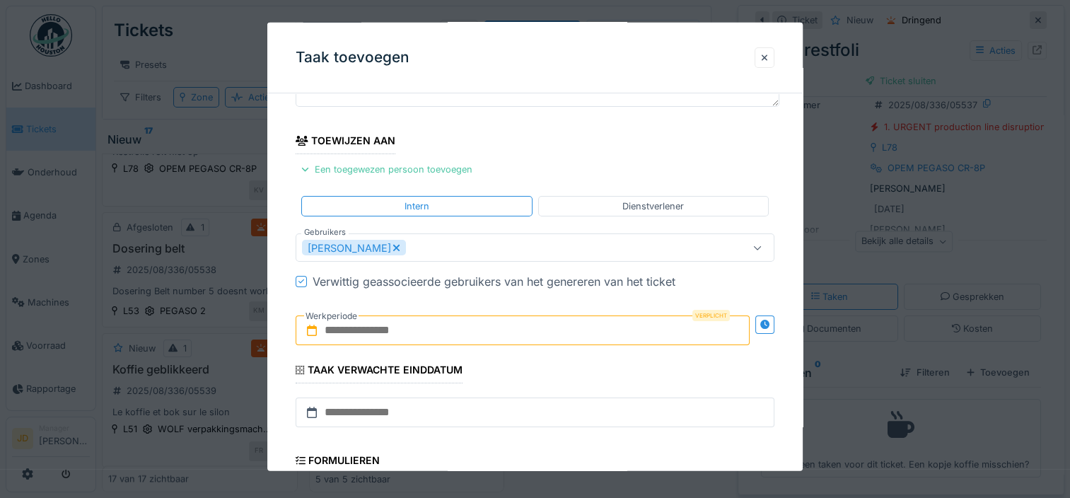
click at [392, 322] on input "text" at bounding box center [523, 330] width 454 height 30
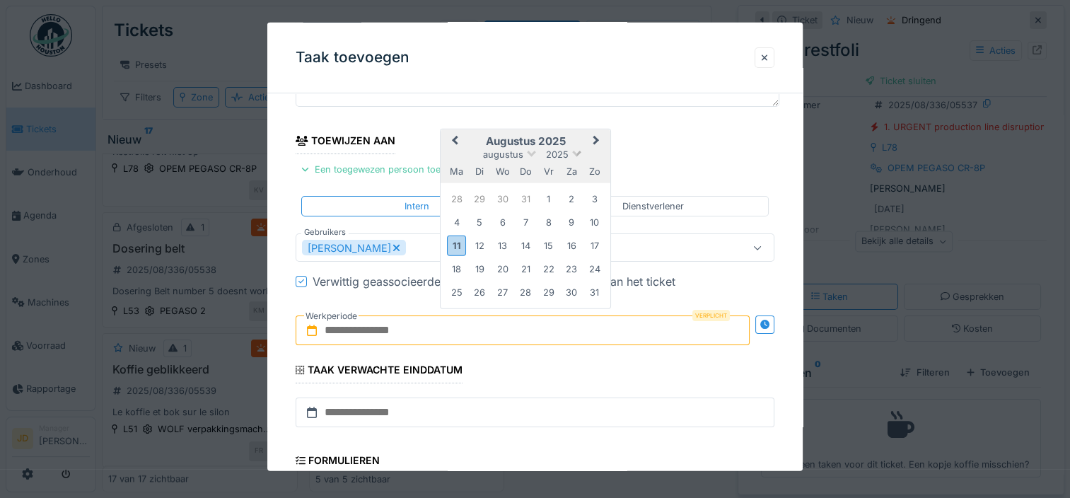
click at [557, 149] on span "2025" at bounding box center [557, 154] width 23 height 11
click at [459, 238] on div "11" at bounding box center [456, 245] width 19 height 21
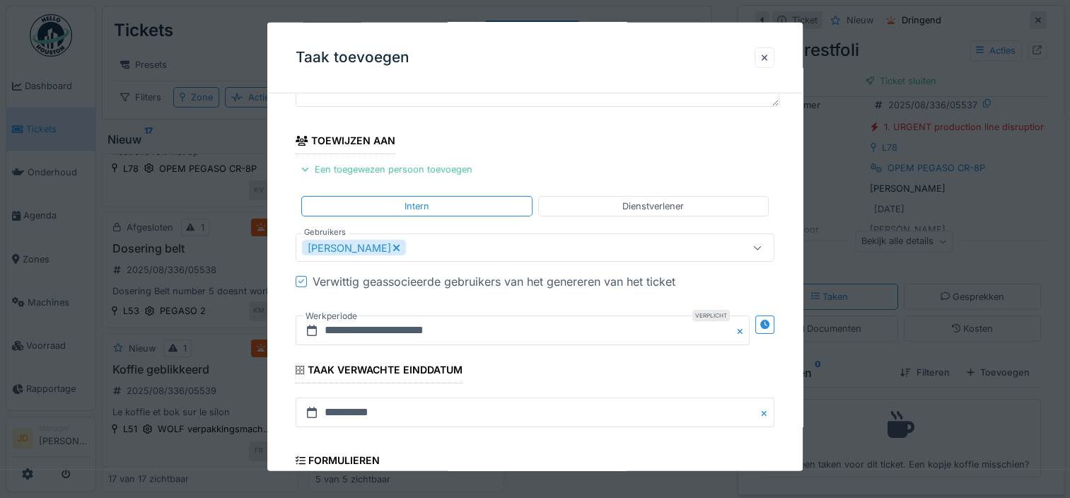
scroll to position [356, 0]
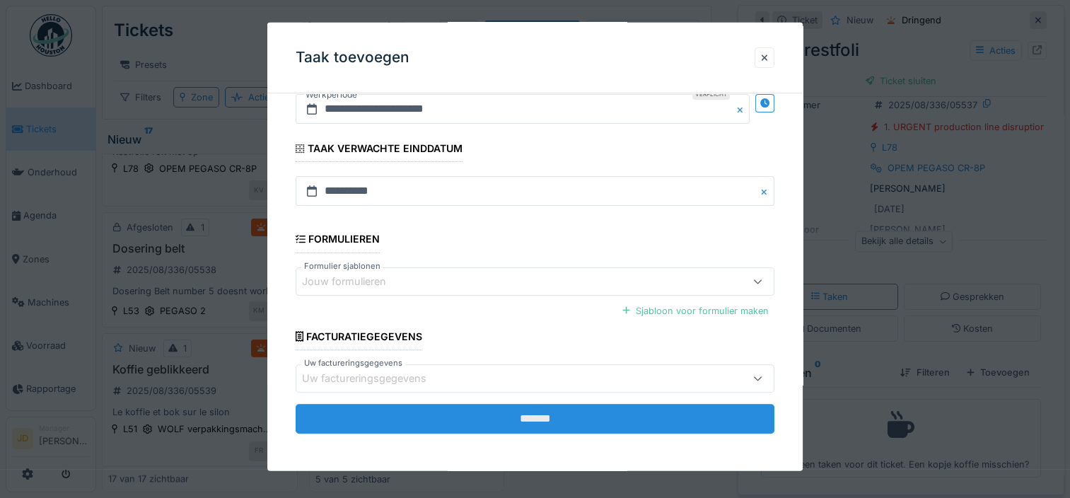
click at [502, 404] on input "*******" at bounding box center [535, 419] width 479 height 30
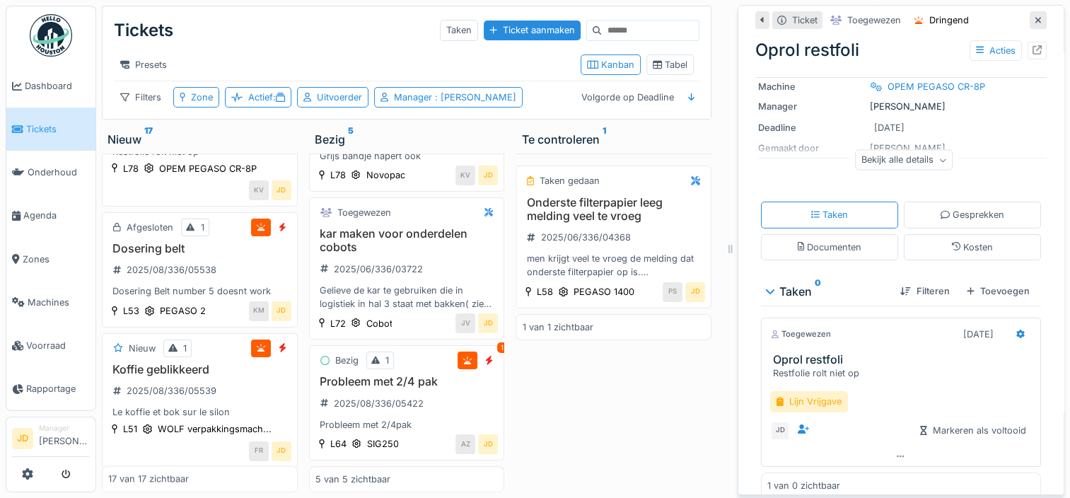
scroll to position [148, 0]
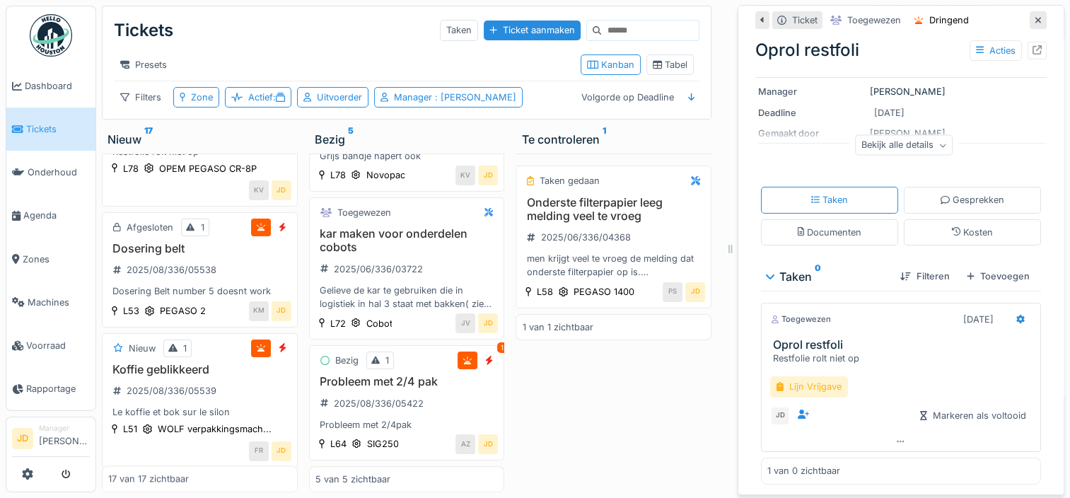
click at [804, 380] on div "Lijn Vrijgave" at bounding box center [809, 386] width 78 height 21
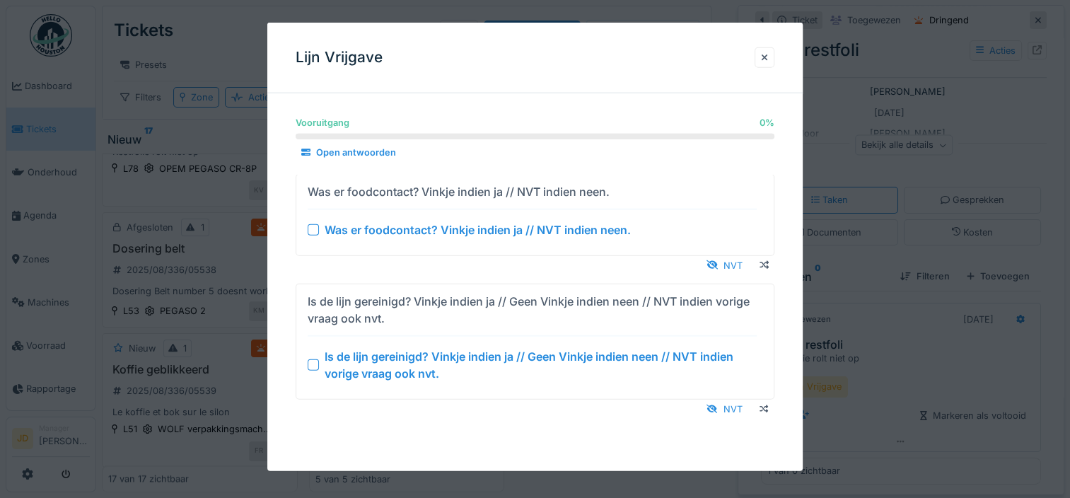
click at [897, 380] on div at bounding box center [535, 249] width 1070 height 498
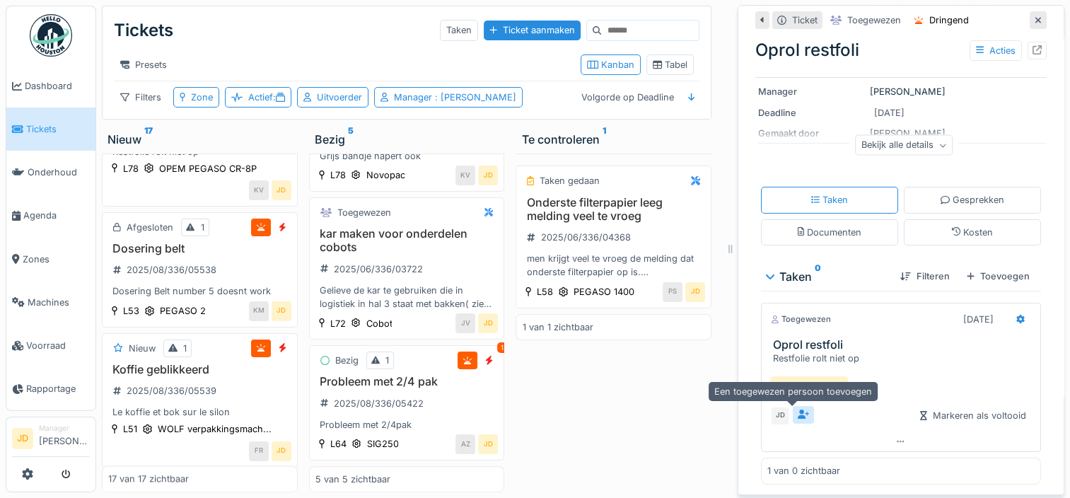
click at [798, 409] on icon at bounding box center [803, 413] width 11 height 9
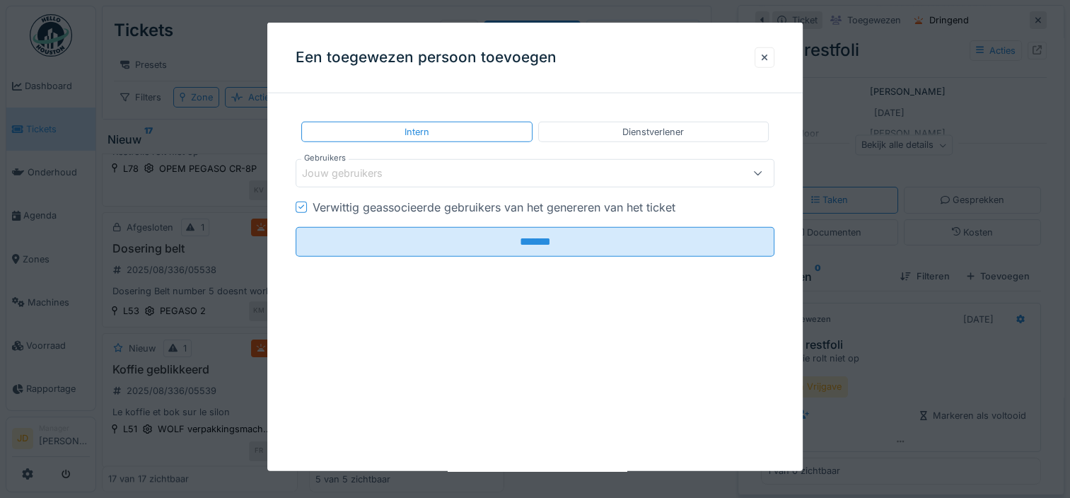
click at [418, 174] on div "Jouw gebruikers" at bounding box center [506, 173] width 408 height 16
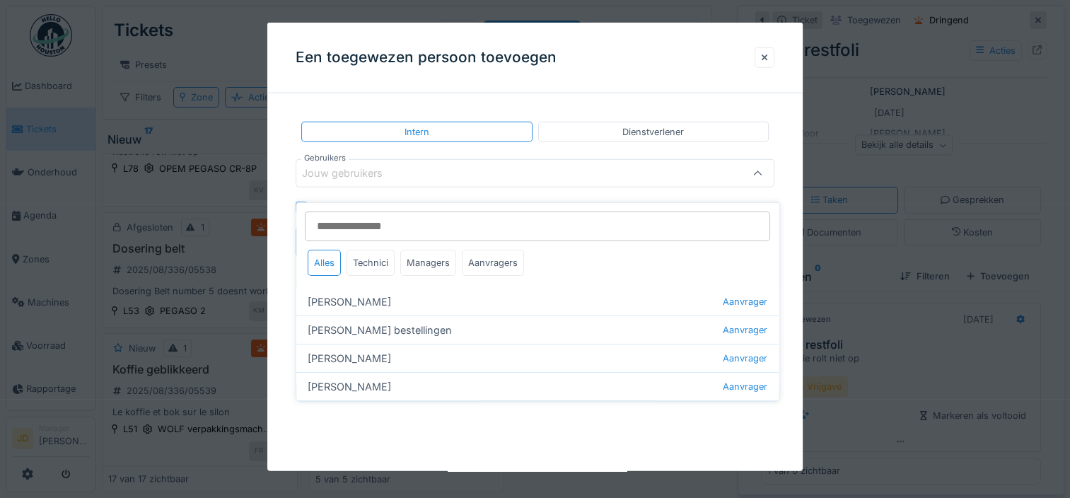
click at [418, 174] on div "Jouw gebruikers" at bounding box center [506, 173] width 408 height 16
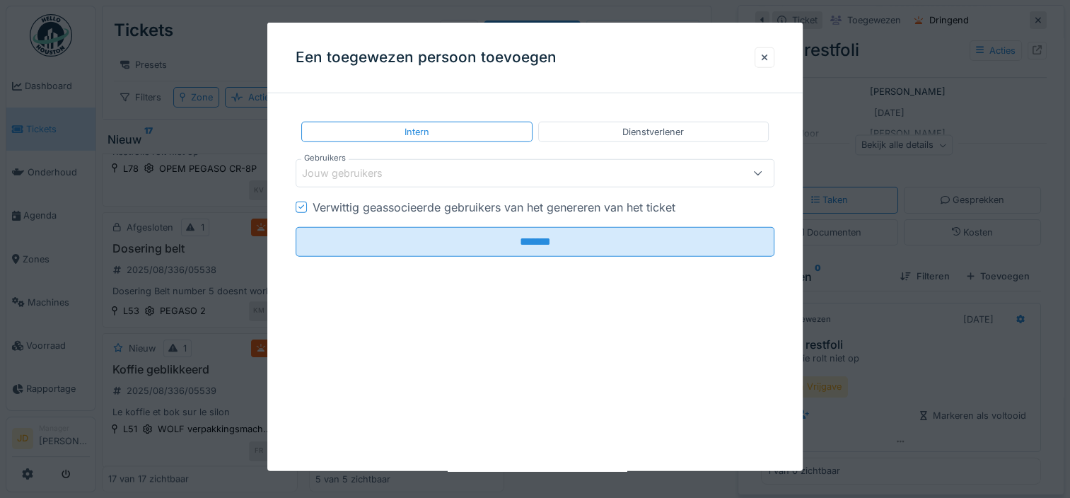
click at [418, 174] on div "Jouw gebruikers" at bounding box center [506, 173] width 408 height 16
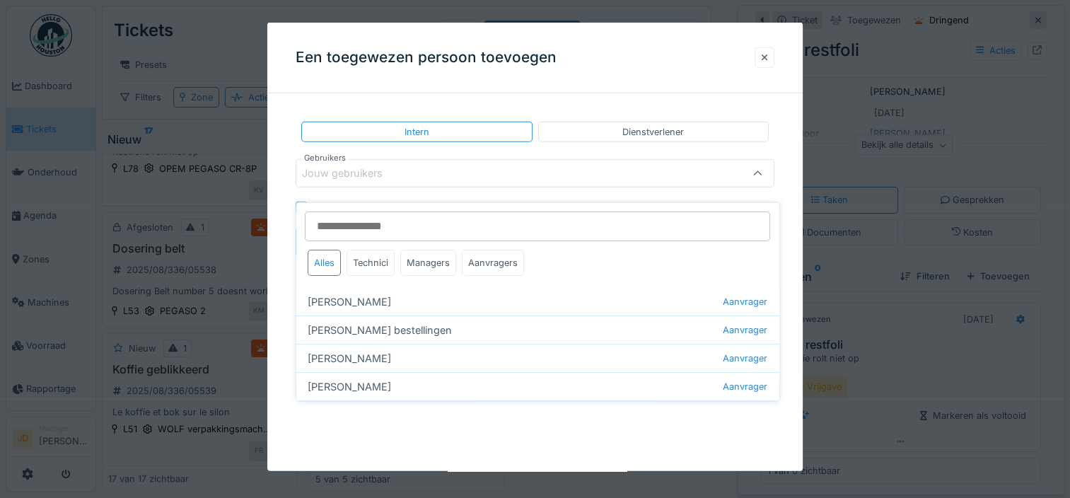
click at [768, 62] on div at bounding box center [764, 57] width 7 height 13
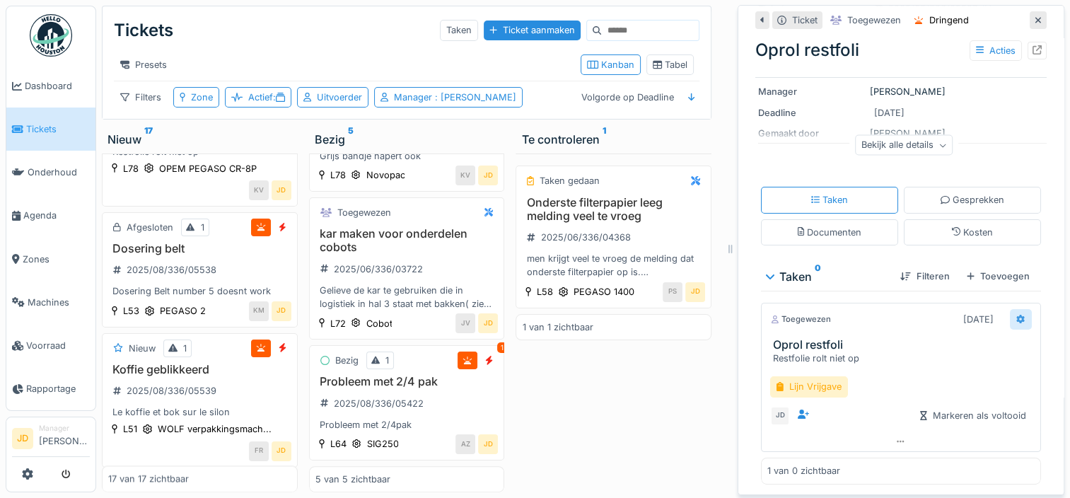
click at [1016, 315] on icon at bounding box center [1020, 319] width 9 height 9
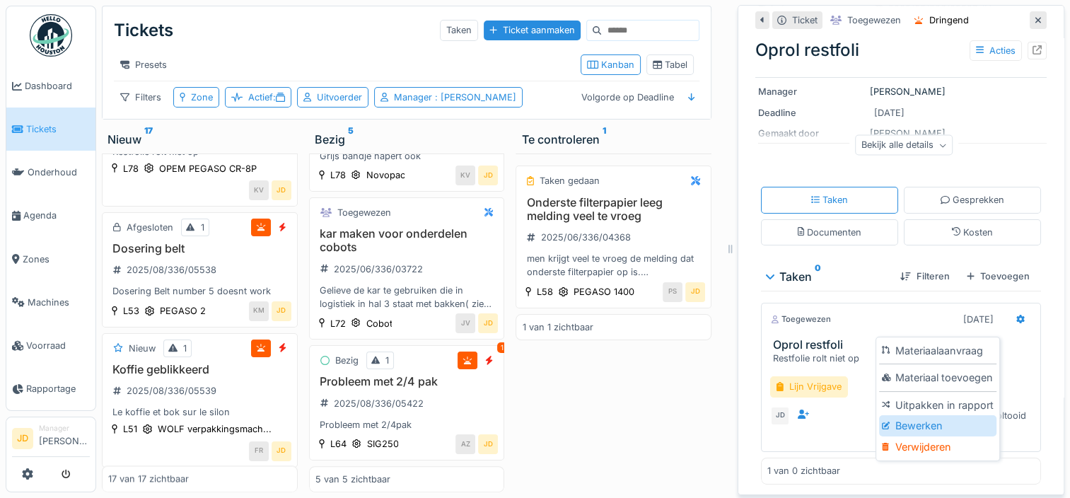
click at [916, 415] on div "Bewerken" at bounding box center [937, 425] width 117 height 21
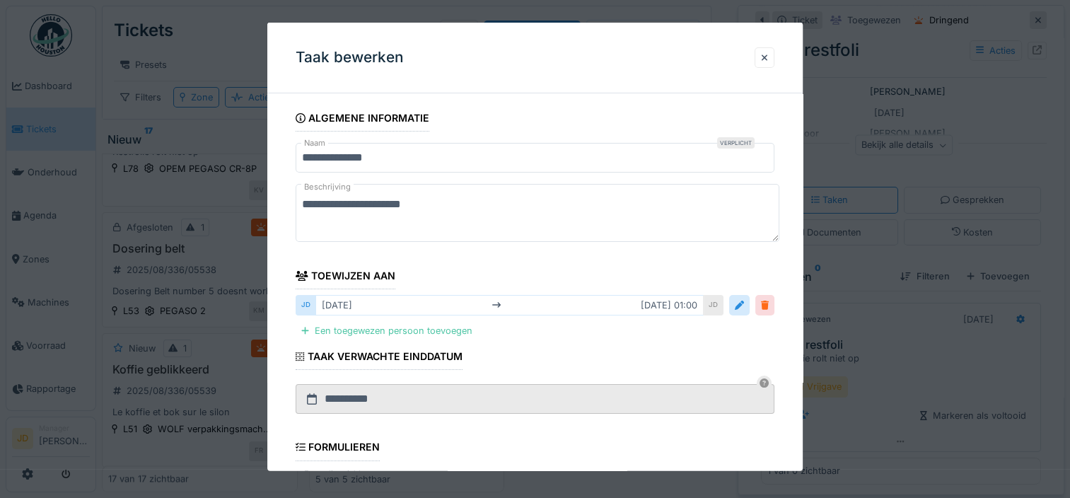
click at [767, 305] on div at bounding box center [765, 304] width 8 height 13
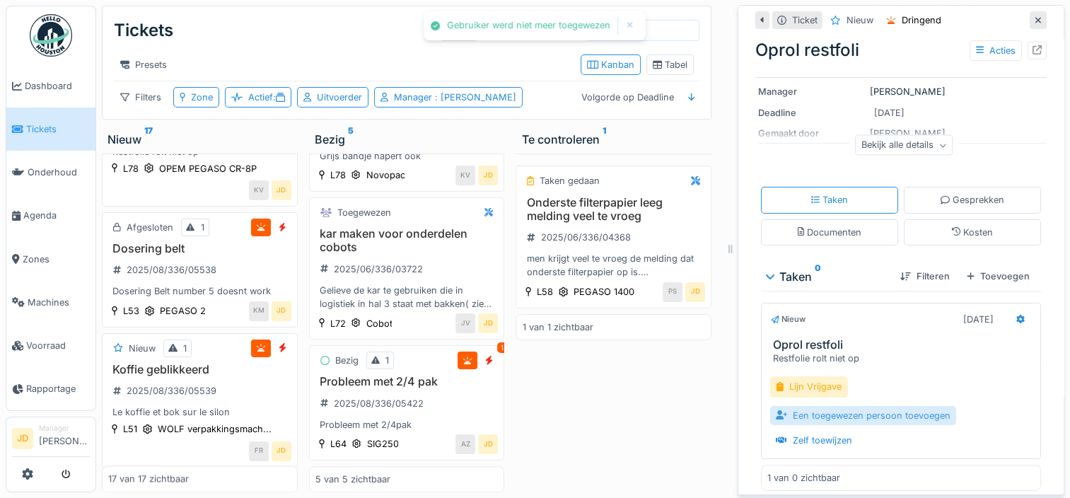
click at [834, 406] on div "Een toegewezen persoon toevoegen" at bounding box center [863, 415] width 186 height 19
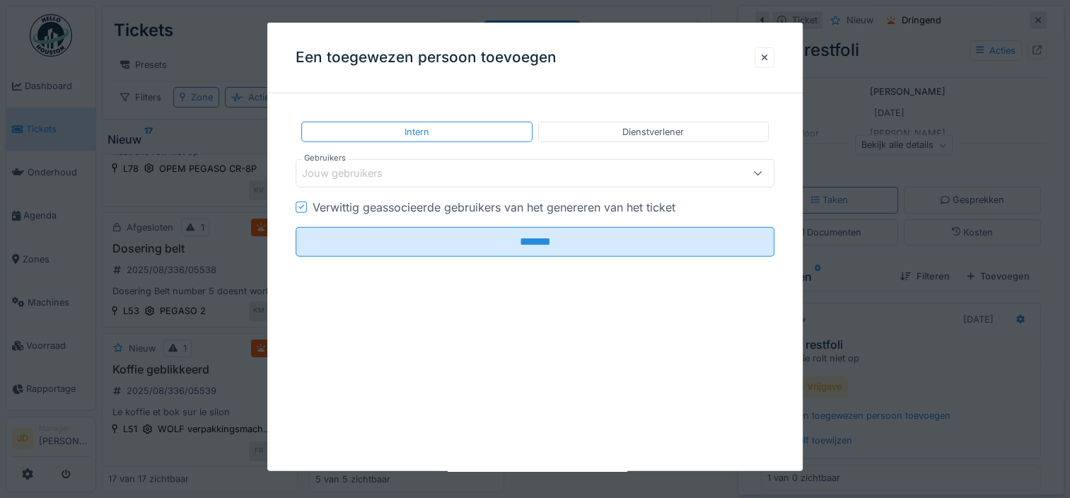
click at [408, 172] on div "Jouw gebruikers" at bounding box center [506, 173] width 408 height 16
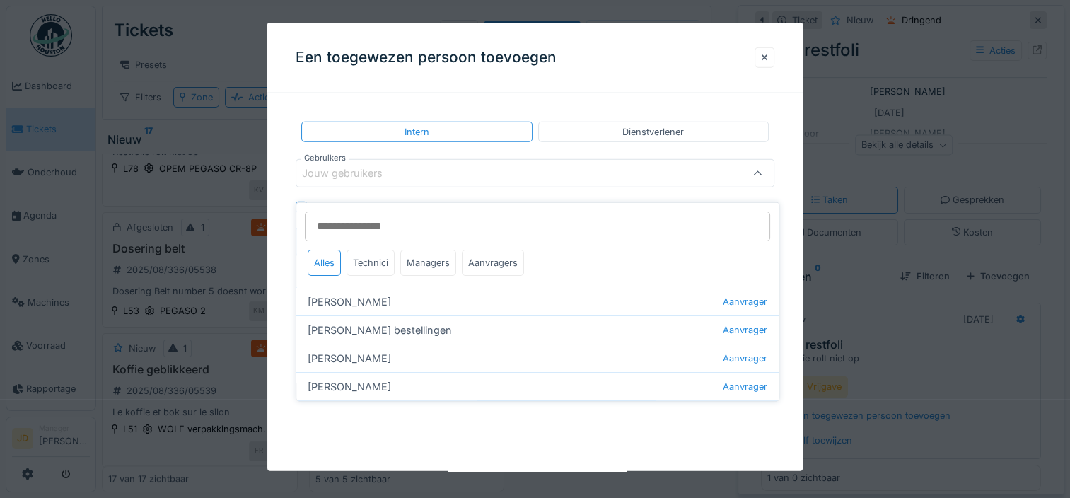
click at [408, 172] on div "Jouw gebruikers" at bounding box center [506, 173] width 408 height 16
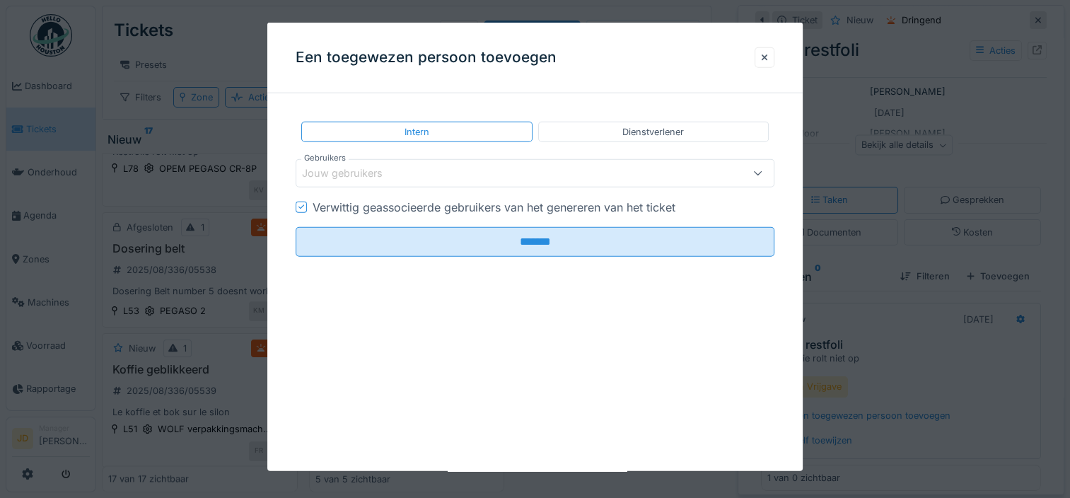
click at [408, 172] on div "Jouw gebruikers" at bounding box center [506, 173] width 408 height 16
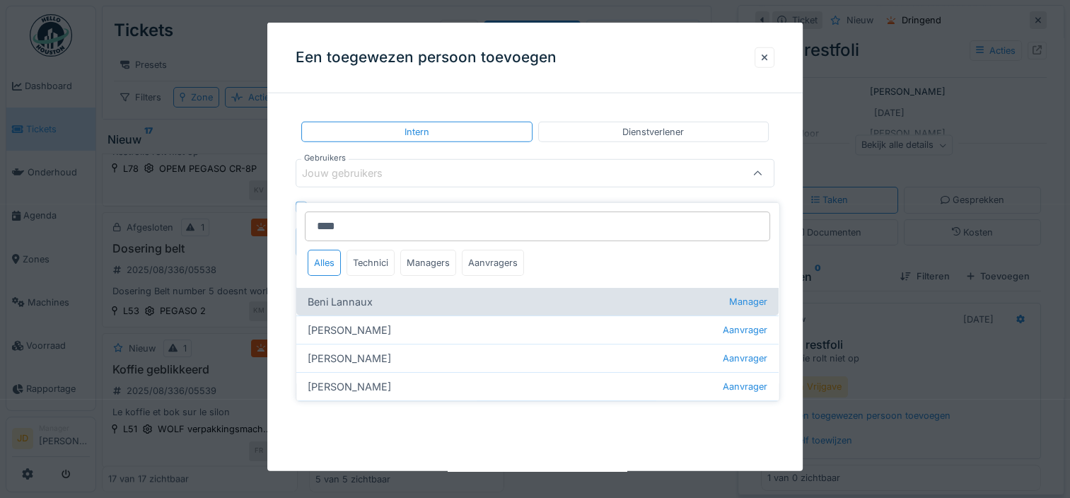
type input "****"
click at [388, 287] on div "Beni Lannaux Manager" at bounding box center [537, 301] width 482 height 28
type input "****"
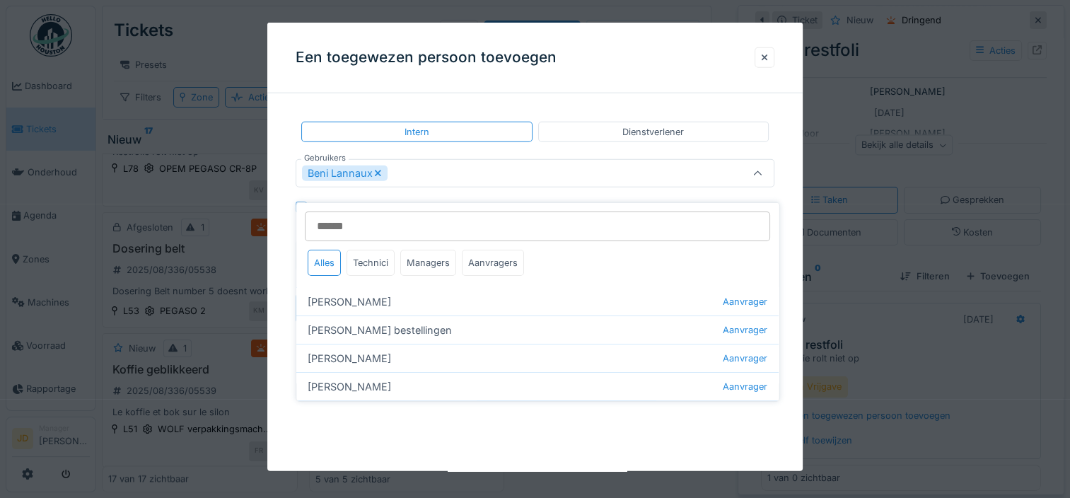
click at [767, 172] on div at bounding box center [758, 173] width 32 height 27
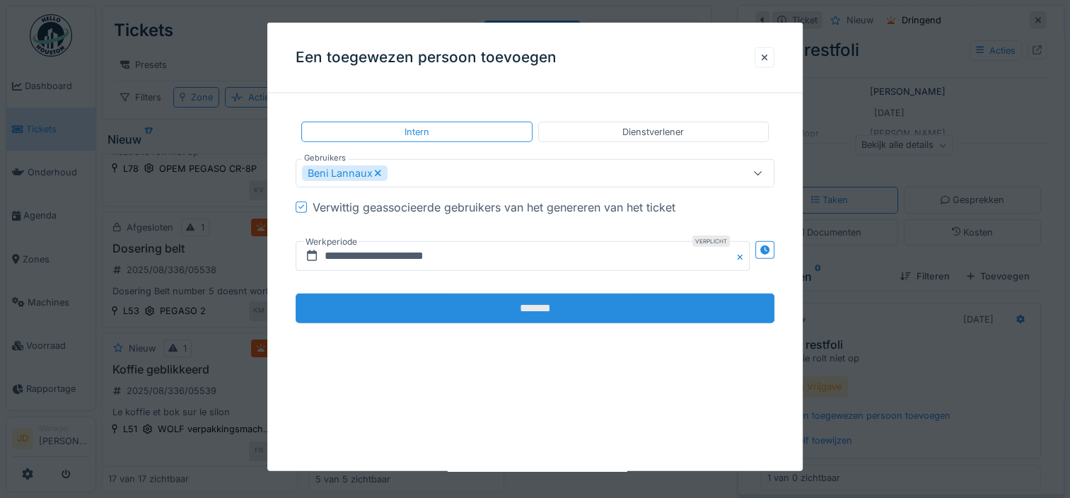
click at [459, 305] on input "*******" at bounding box center [535, 308] width 479 height 30
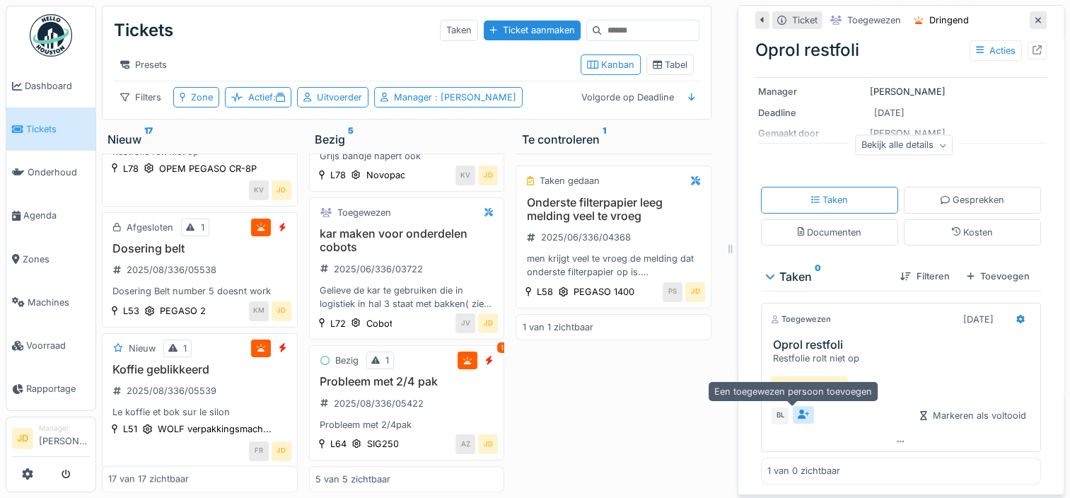
click at [798, 409] on icon at bounding box center [803, 413] width 11 height 9
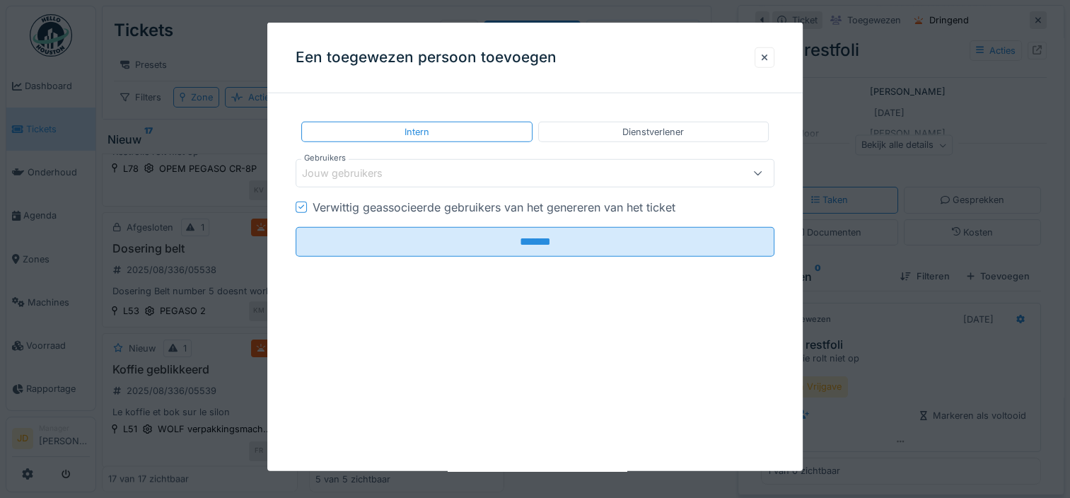
click at [449, 174] on div "Jouw gebruikers" at bounding box center [506, 173] width 408 height 16
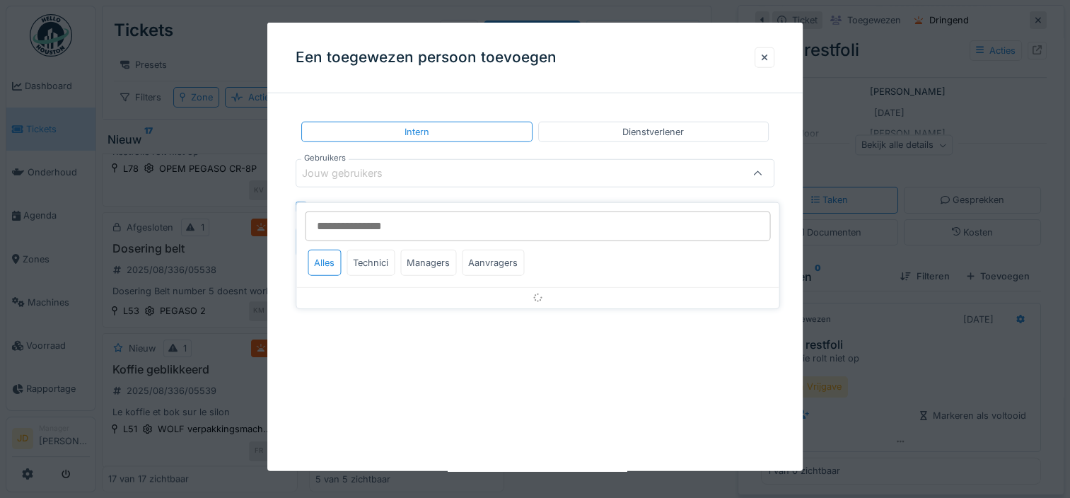
click at [449, 174] on div "Jouw gebruikers" at bounding box center [506, 173] width 408 height 16
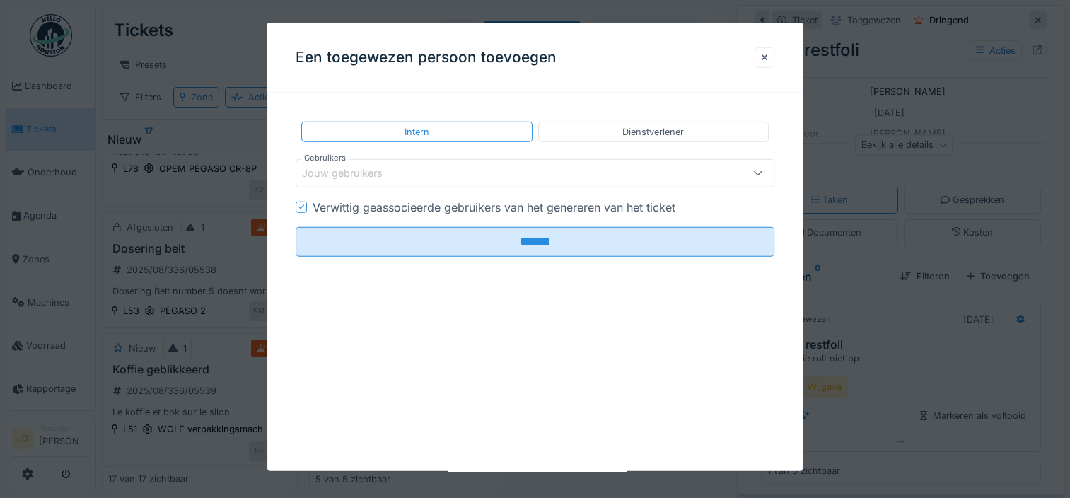
click at [449, 174] on div "Jouw gebruikers" at bounding box center [506, 173] width 408 height 16
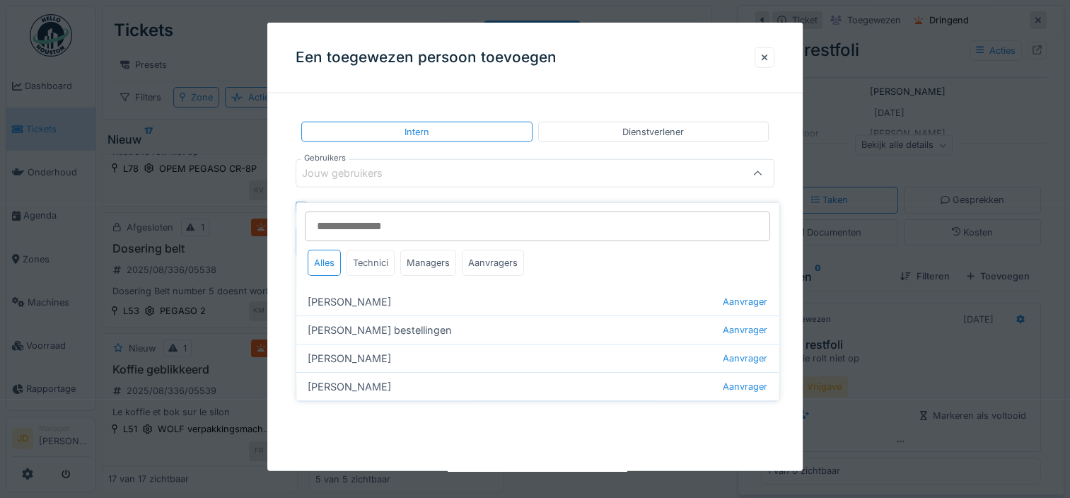
click at [372, 251] on div "Technici" at bounding box center [371, 263] width 48 height 26
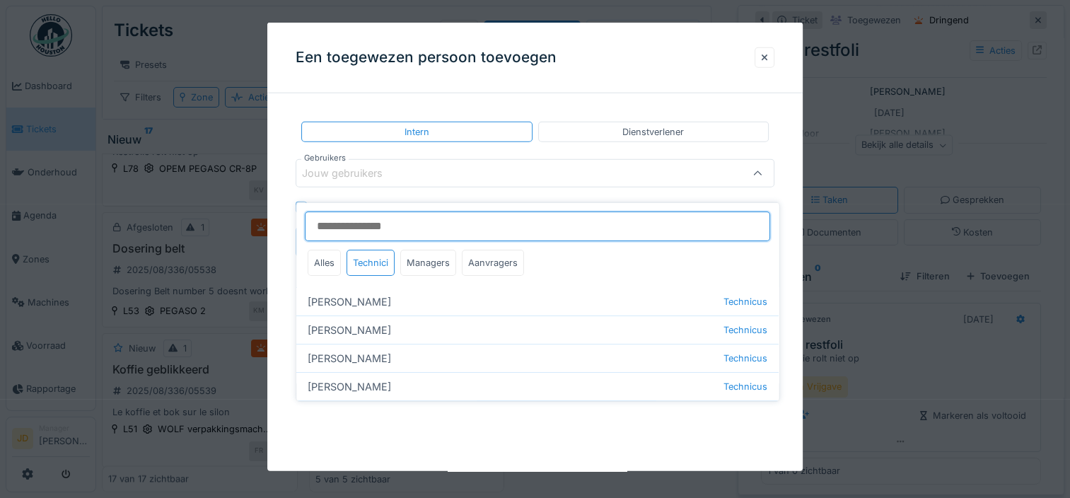
click at [421, 218] on input "Gebruikers" at bounding box center [537, 226] width 465 height 30
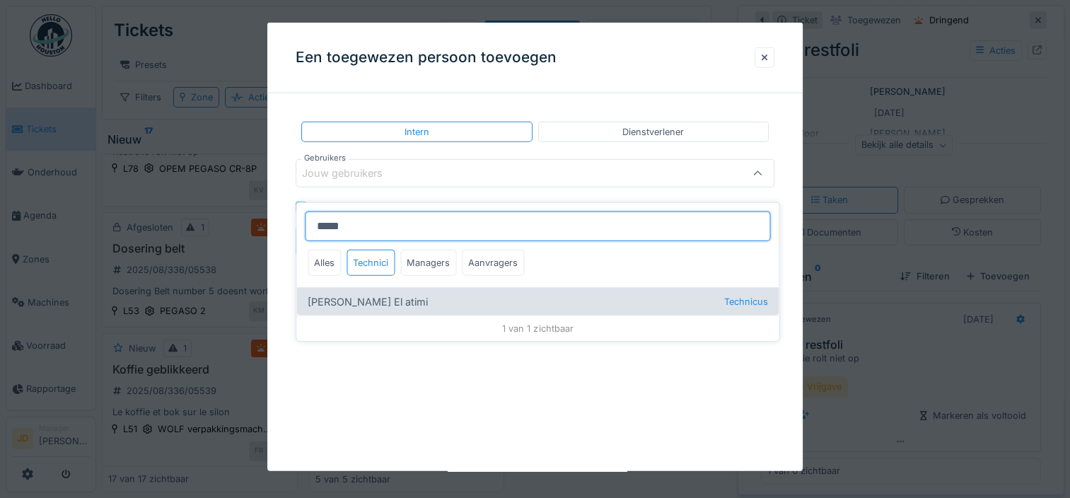
type input "*****"
click at [383, 293] on div "Karim El atimi Technicus" at bounding box center [537, 301] width 482 height 28
type input "****"
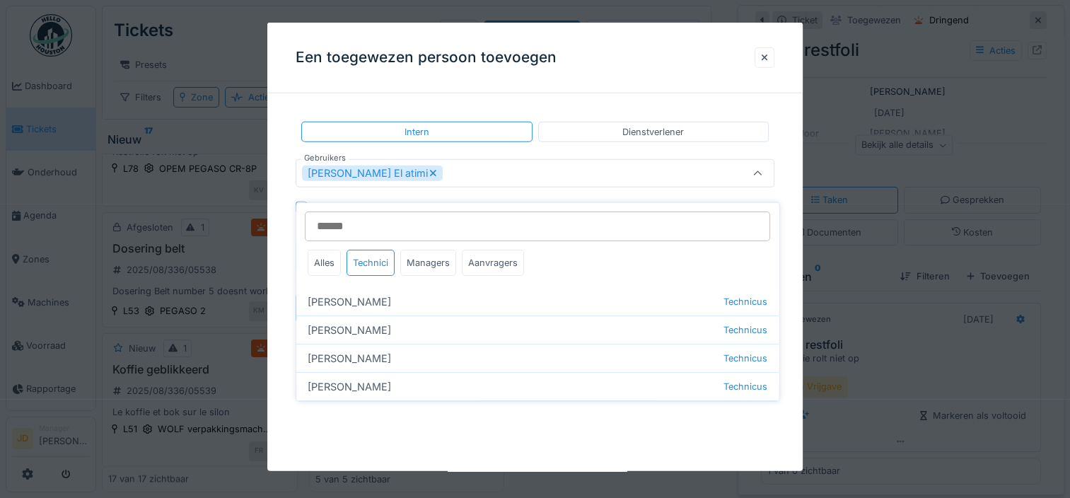
click at [762, 167] on div at bounding box center [757, 172] width 9 height 13
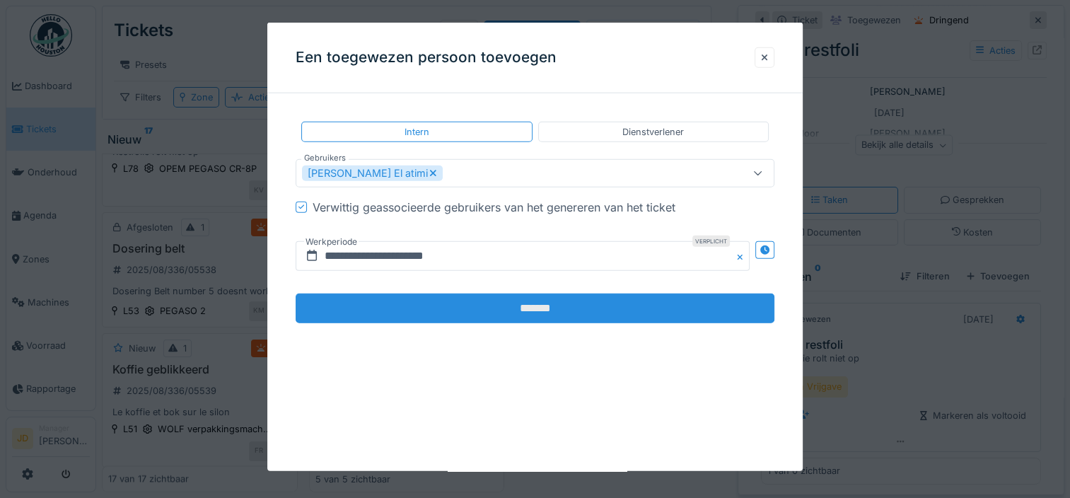
click at [421, 305] on input "*******" at bounding box center [535, 308] width 479 height 30
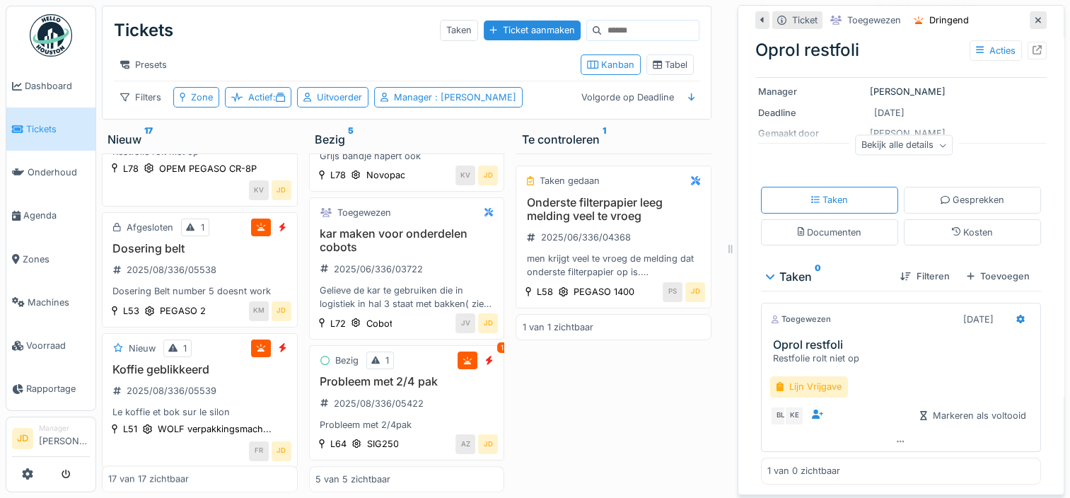
click at [1035, 16] on icon at bounding box center [1038, 20] width 7 height 9
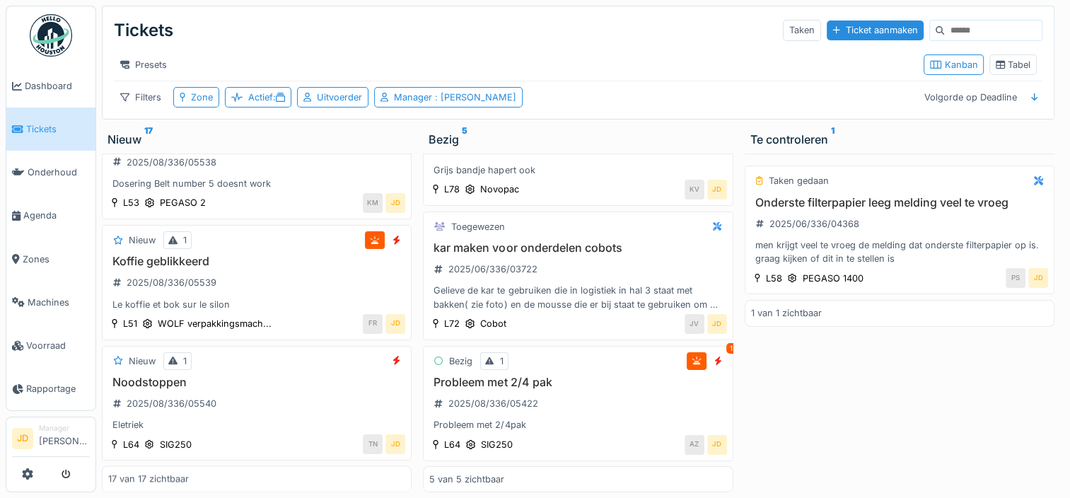
scroll to position [347, 0]
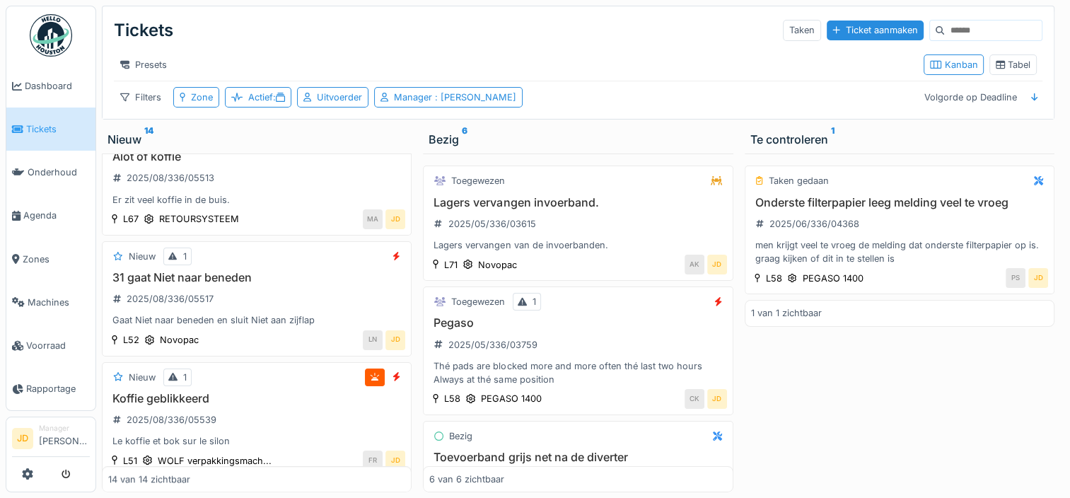
scroll to position [1332, 0]
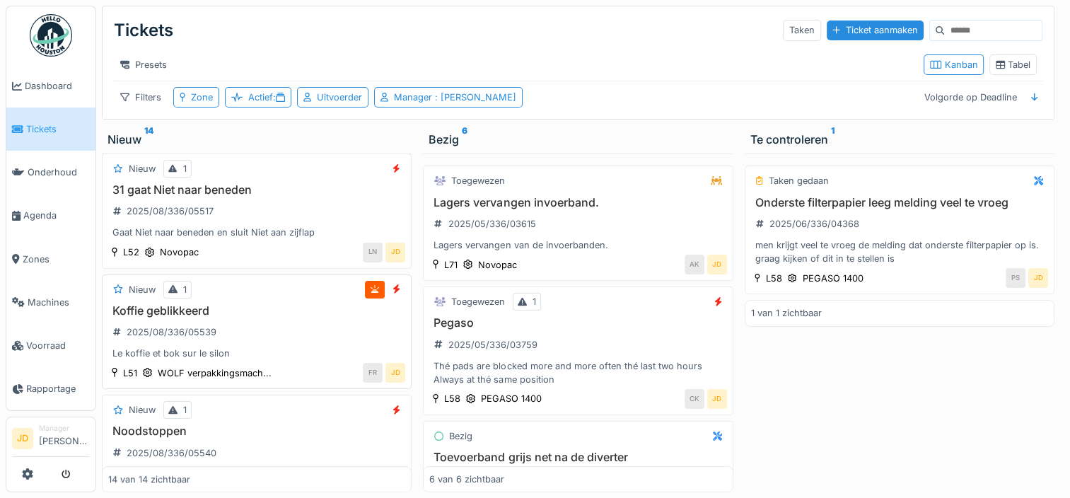
click at [305, 333] on div "Koffie geblikkeerd 2025/08/336/05539 Le koffie et bok sur le silon" at bounding box center [256, 332] width 297 height 57
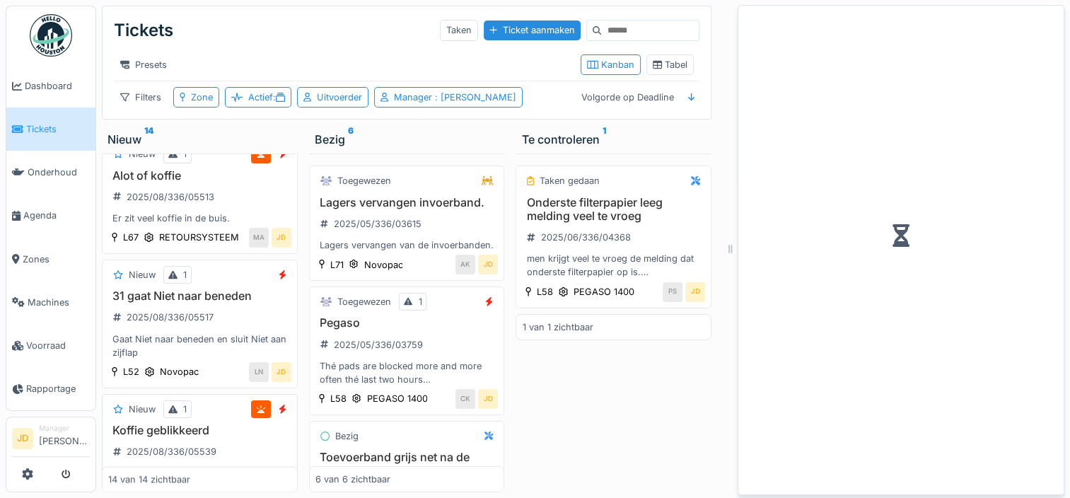
scroll to position [1631, 0]
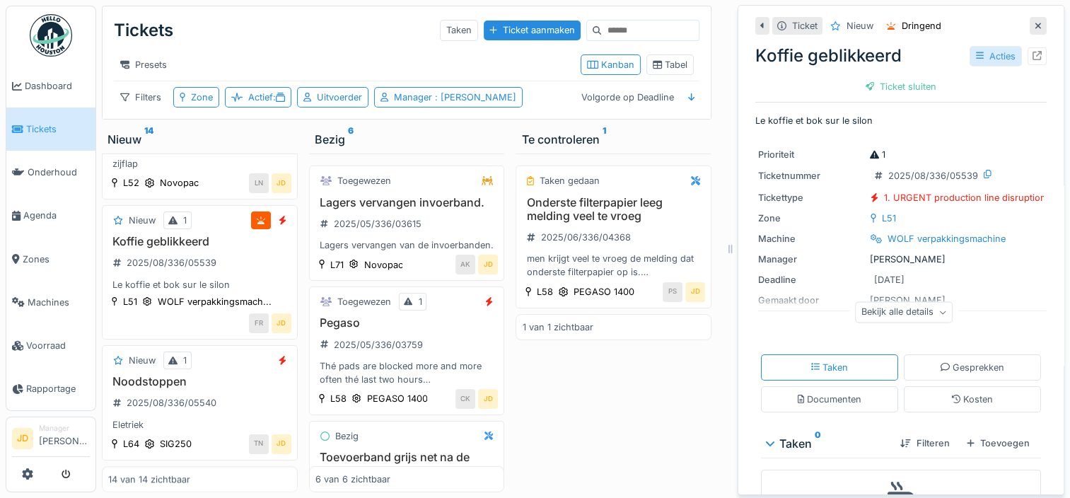
click at [979, 46] on div "Acties" at bounding box center [996, 56] width 52 height 21
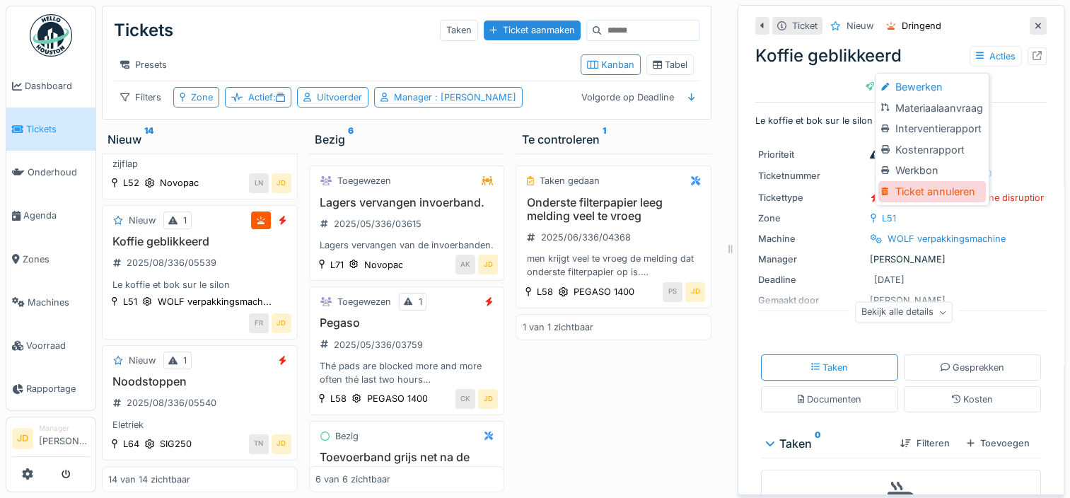
click at [923, 181] on div "Ticket annuleren" at bounding box center [931, 191] width 107 height 21
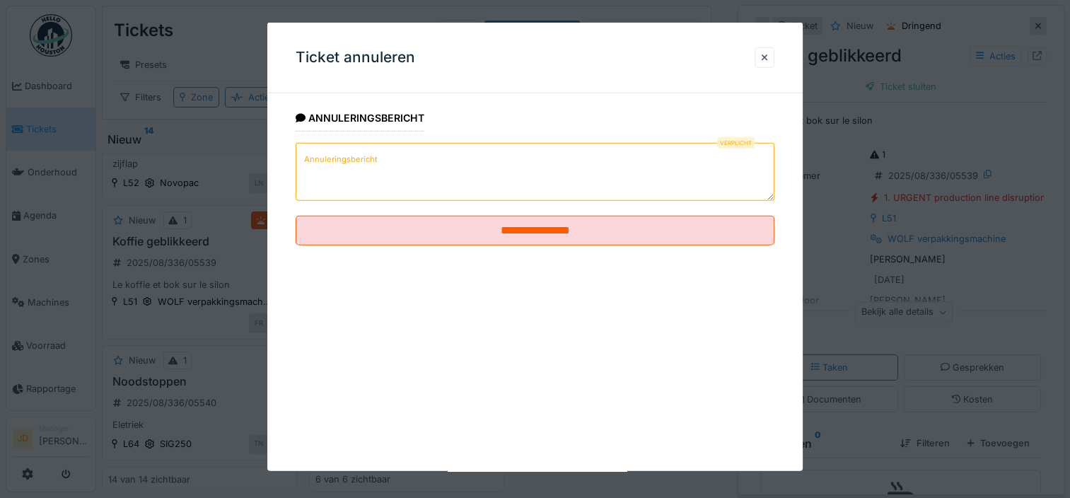
click at [435, 197] on textarea "Annuleringsbericht" at bounding box center [535, 172] width 479 height 58
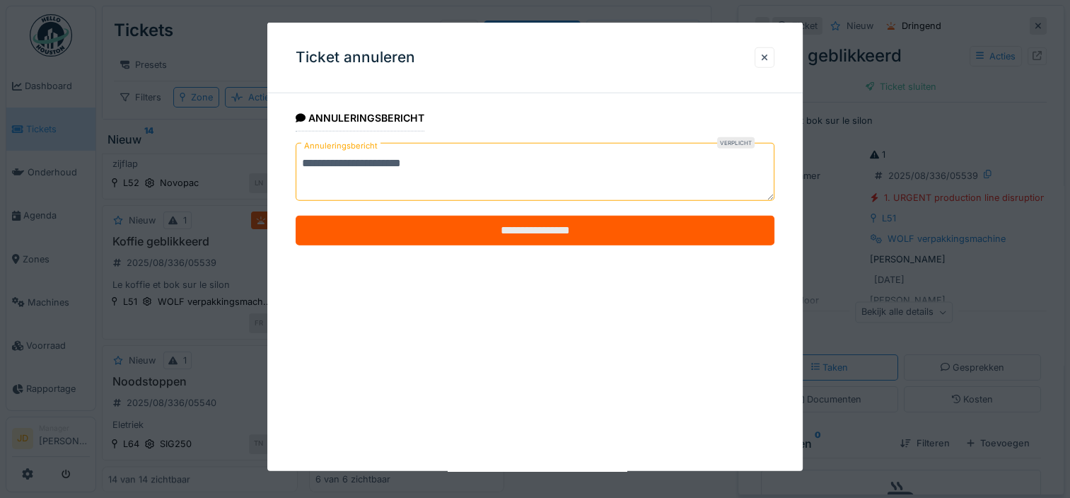
type textarea "**********"
click at [519, 224] on input "**********" at bounding box center [535, 231] width 479 height 30
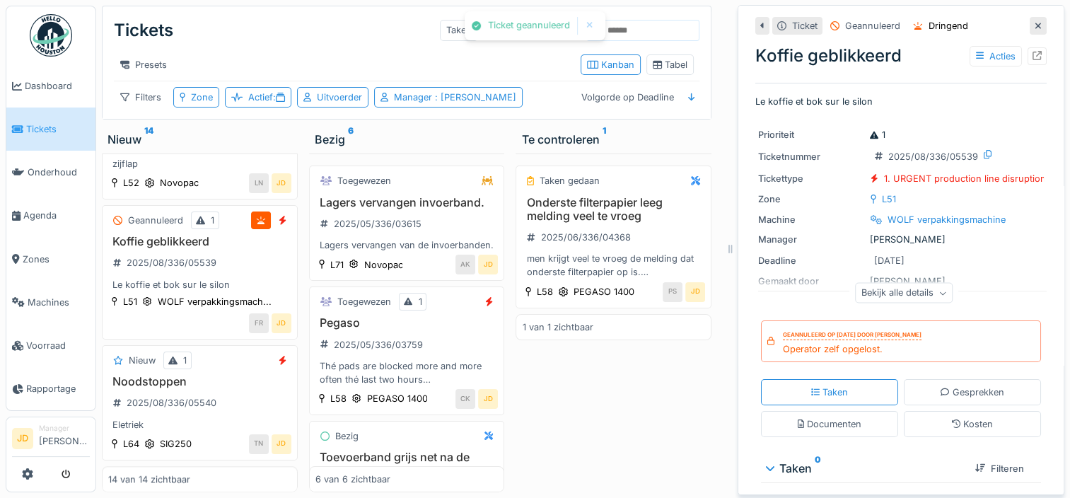
click at [1035, 21] on icon at bounding box center [1038, 25] width 7 height 9
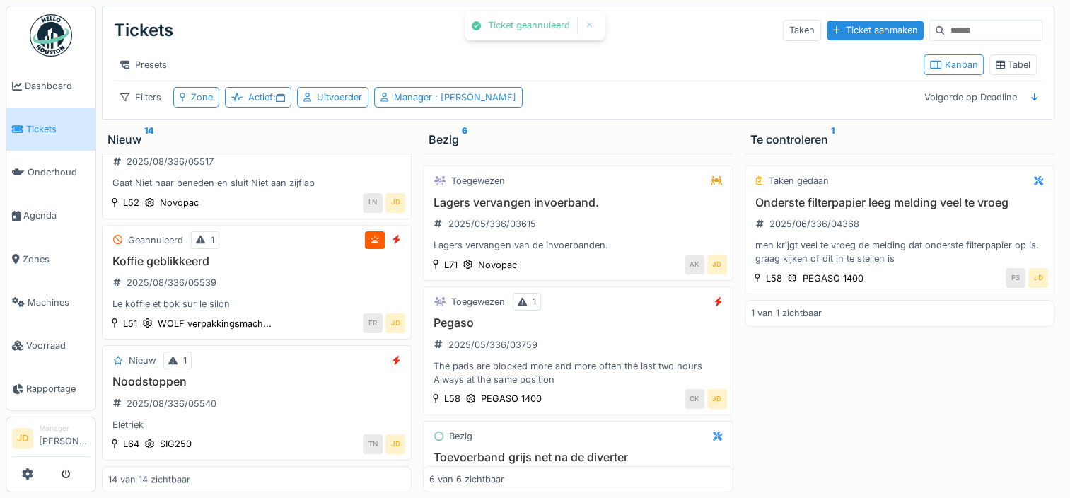
scroll to position [1422, 0]
click at [255, 378] on h3 "Noodstoppen" at bounding box center [256, 384] width 297 height 13
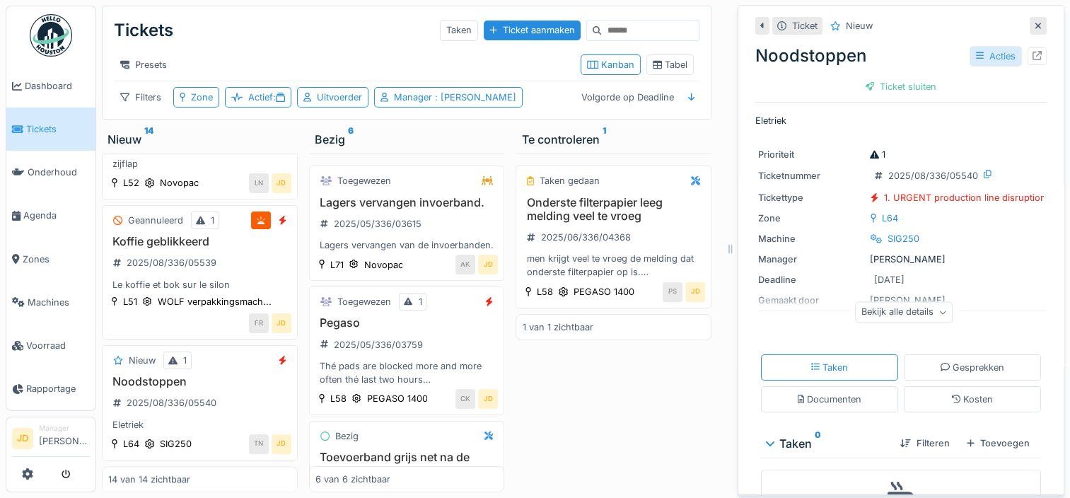
click at [976, 48] on div "Acties" at bounding box center [996, 56] width 52 height 21
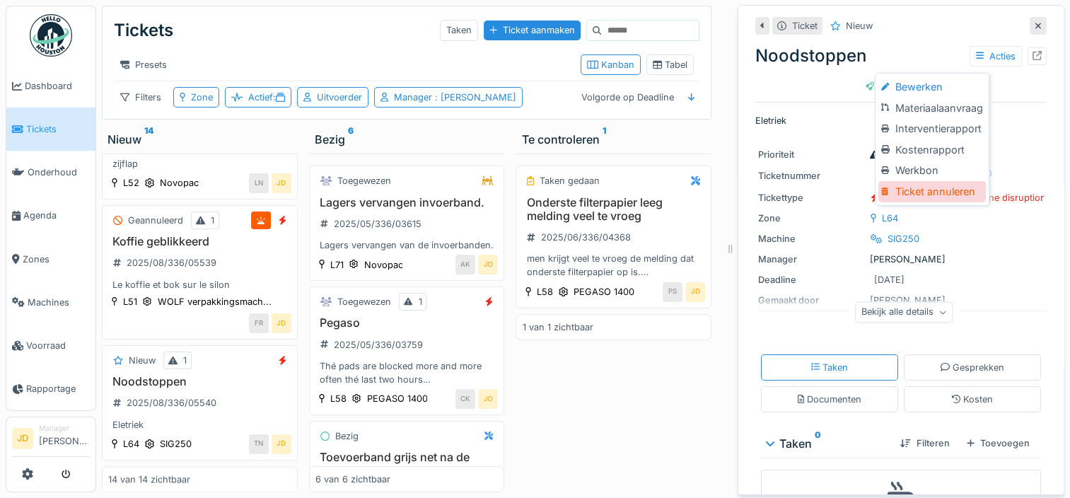
click at [936, 181] on div "Ticket annuleren" at bounding box center [931, 191] width 107 height 21
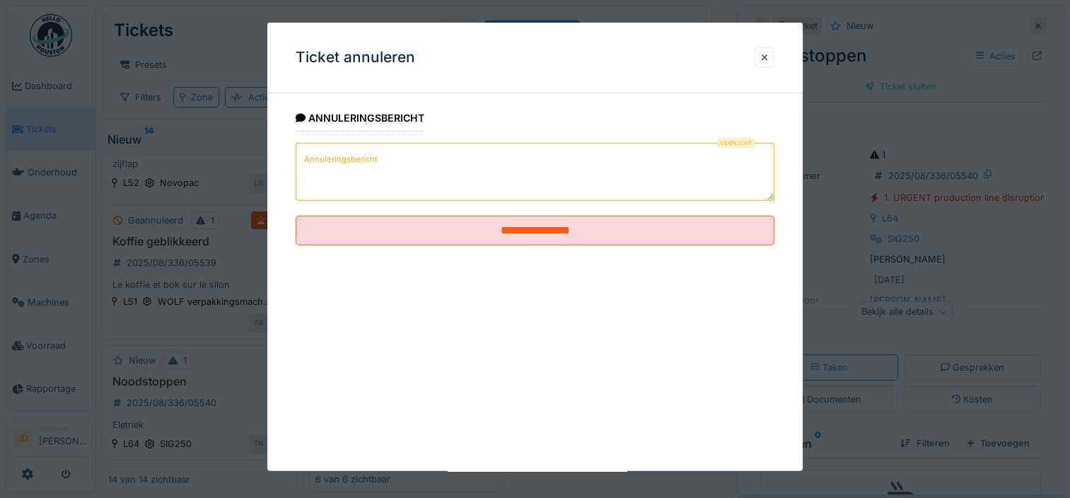
click at [434, 176] on textarea "Annuleringsbericht" at bounding box center [535, 172] width 479 height 58
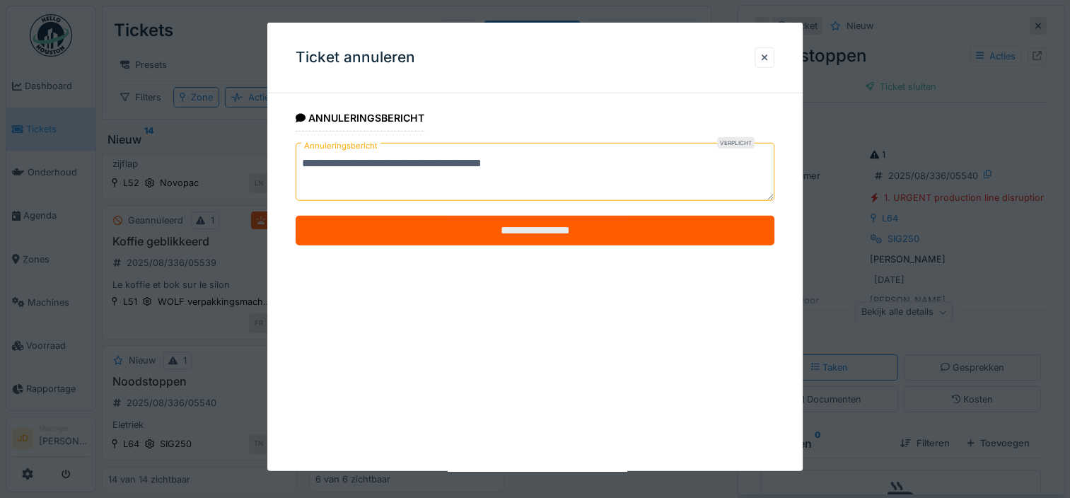
type textarea "**********"
click at [465, 218] on input "**********" at bounding box center [535, 231] width 479 height 30
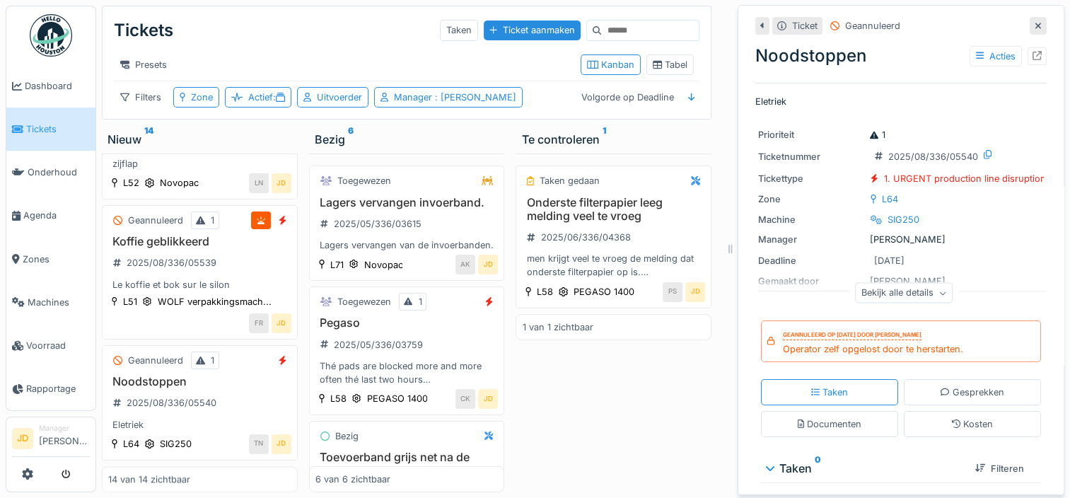
click at [1030, 19] on div at bounding box center [1038, 26] width 17 height 18
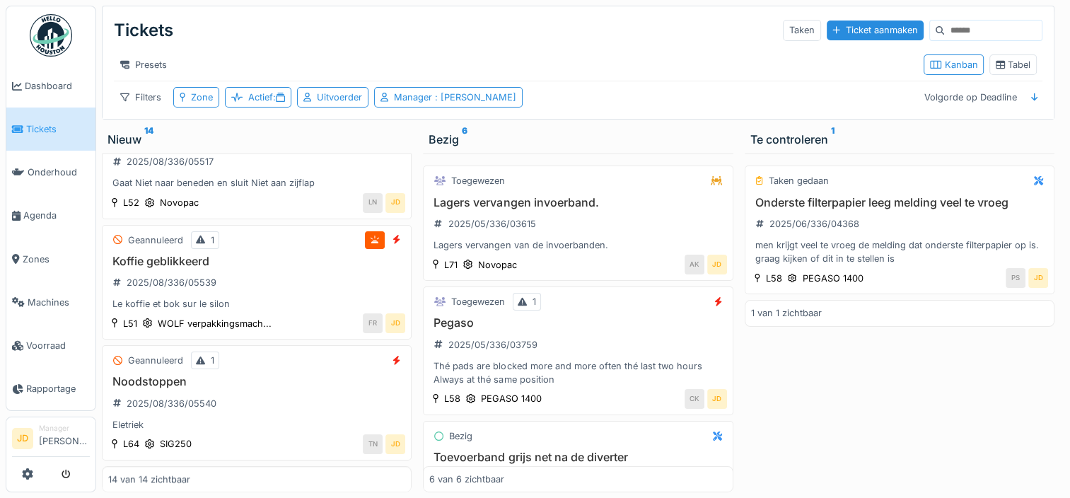
scroll to position [1469, 0]
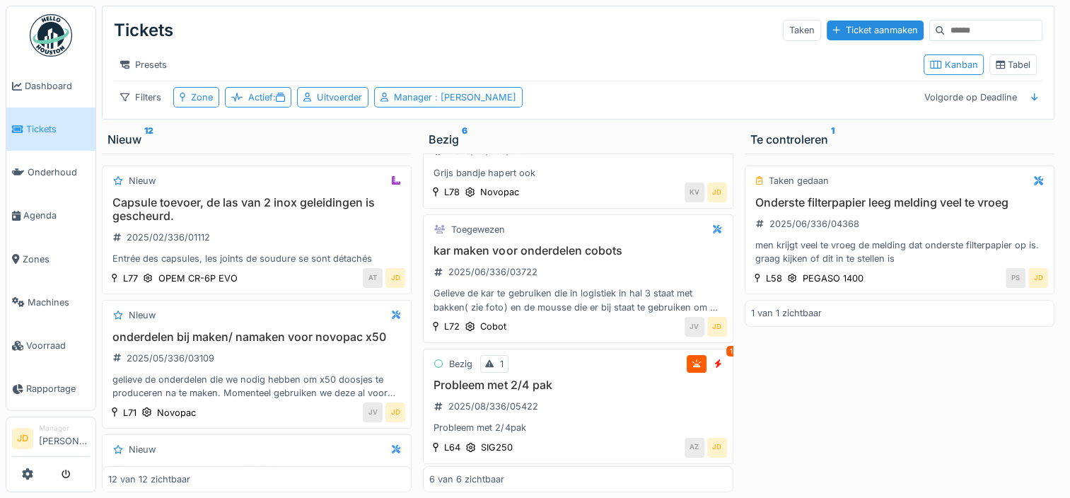
scroll to position [467, 0]
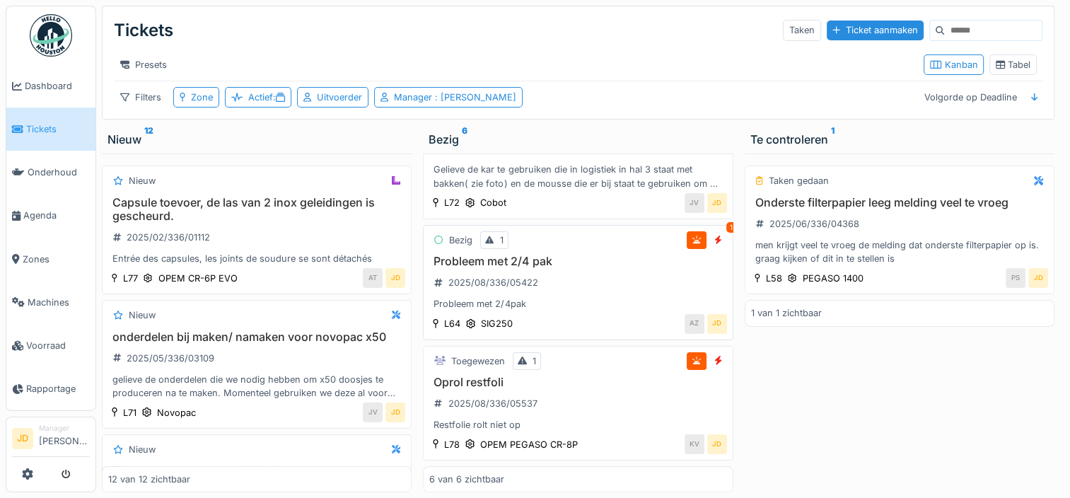
click at [595, 262] on div "Probleem met 2/4 pak 2025/08/336/05422 Probleem met 2/4pak" at bounding box center [577, 283] width 297 height 57
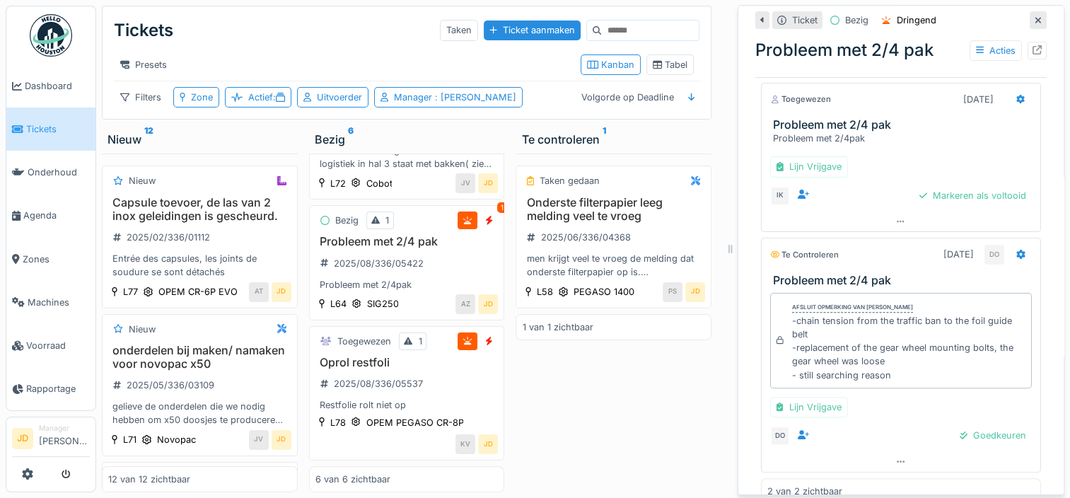
scroll to position [388, 0]
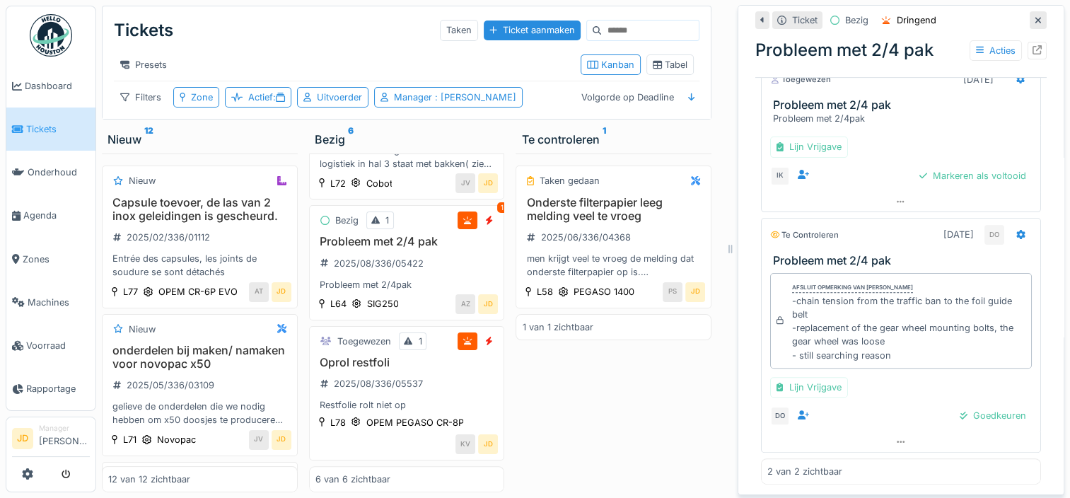
click at [1035, 16] on icon at bounding box center [1038, 20] width 7 height 9
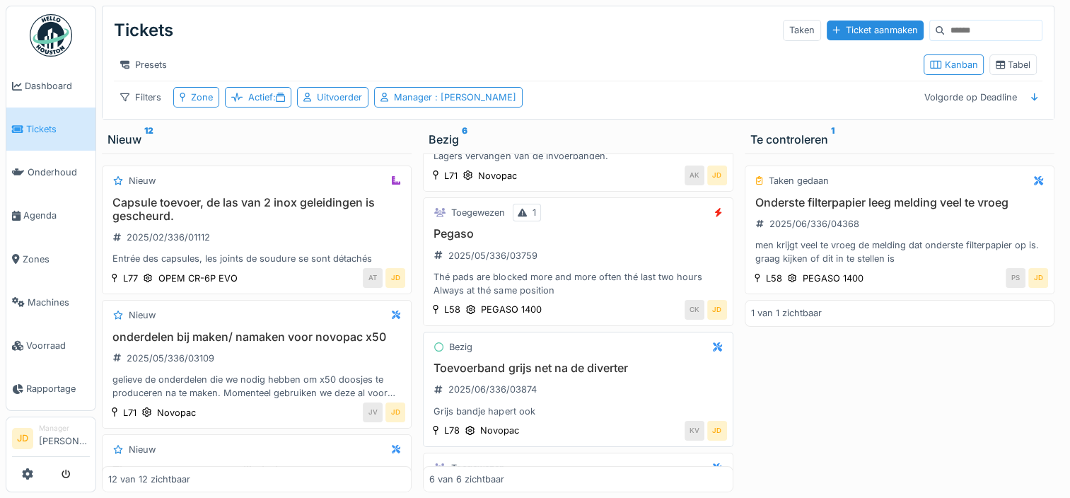
scroll to position [87, 0]
drag, startPoint x: 605, startPoint y: 332, endPoint x: 286, endPoint y: 139, distance: 373.8
click at [286, 139] on div "Nieuw 12" at bounding box center [256, 139] width 298 height 17
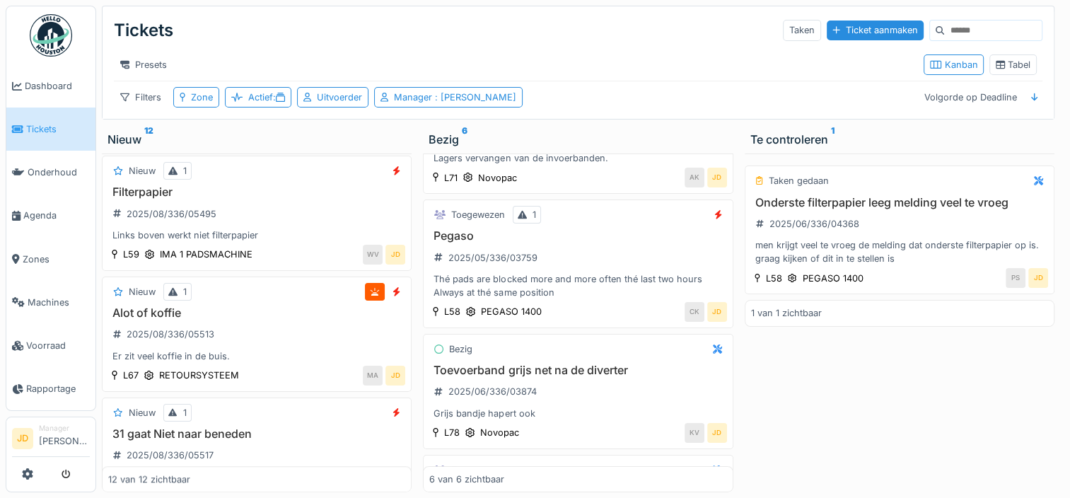
scroll to position [1230, 0]
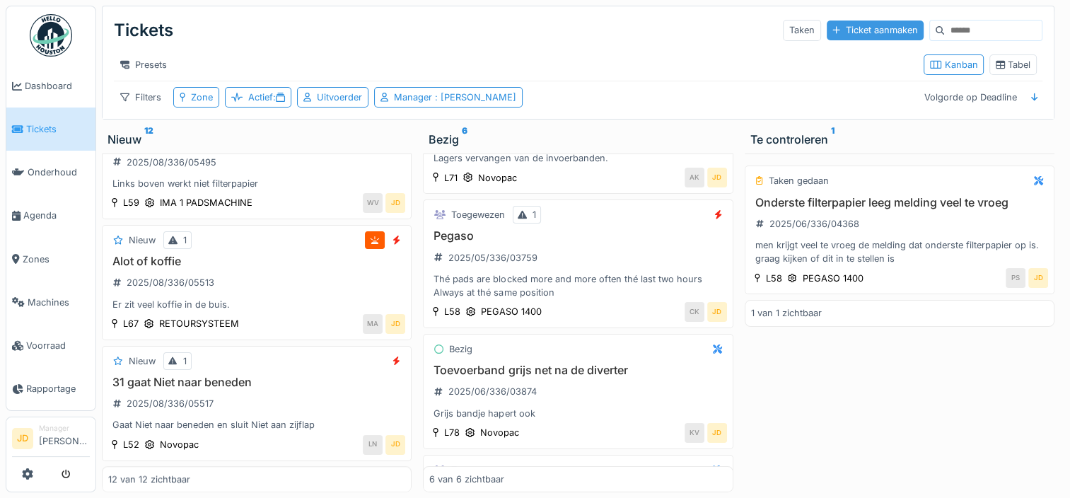
click at [827, 25] on div "Ticket aanmaken" at bounding box center [875, 30] width 97 height 19
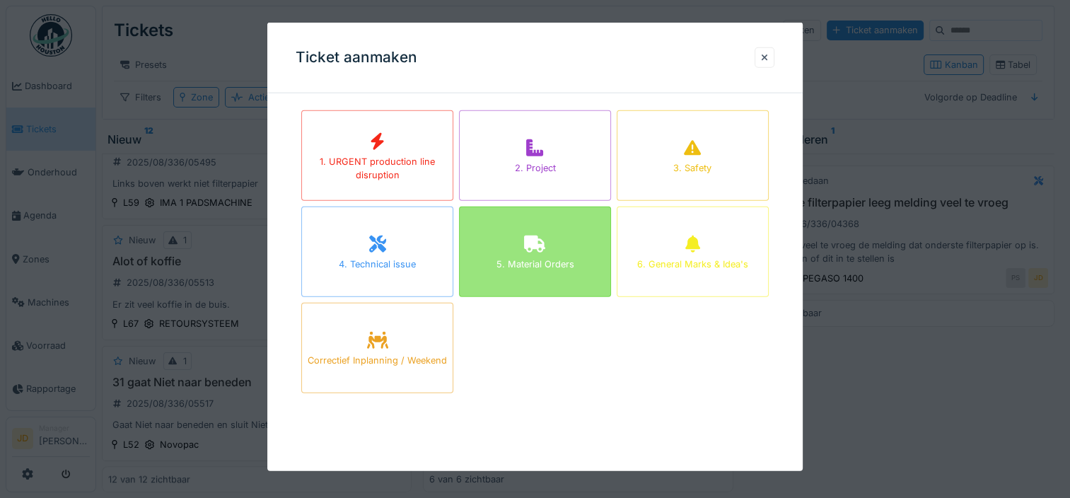
click at [516, 257] on div "5. Material Orders" at bounding box center [535, 263] width 78 height 13
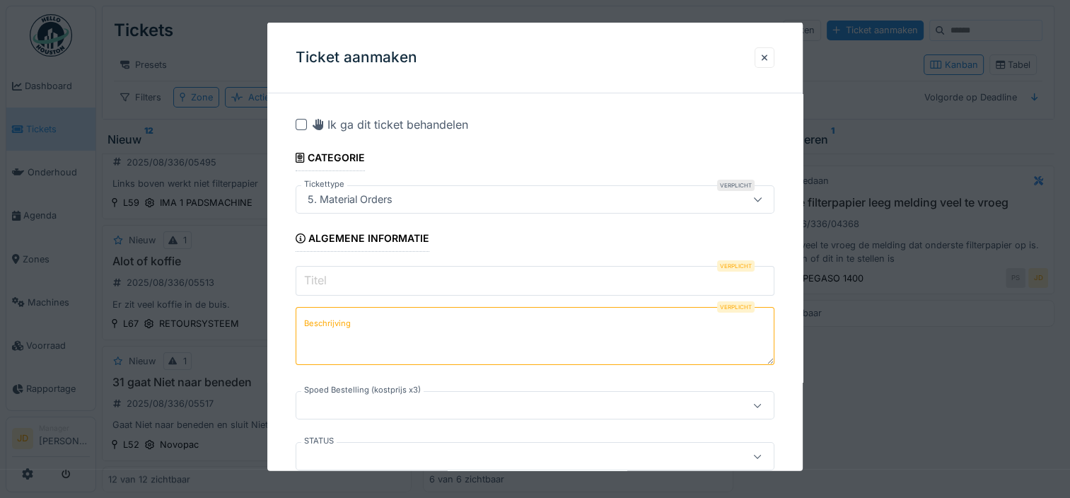
click at [473, 274] on input "Titel" at bounding box center [535, 281] width 479 height 30
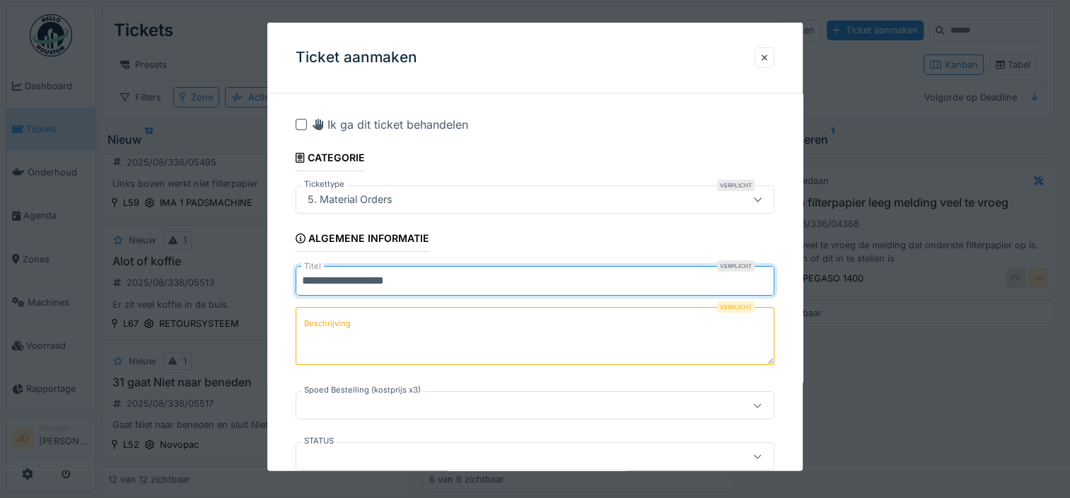
type input "**********"
click at [484, 317] on textarea "Beschrijving" at bounding box center [535, 336] width 479 height 58
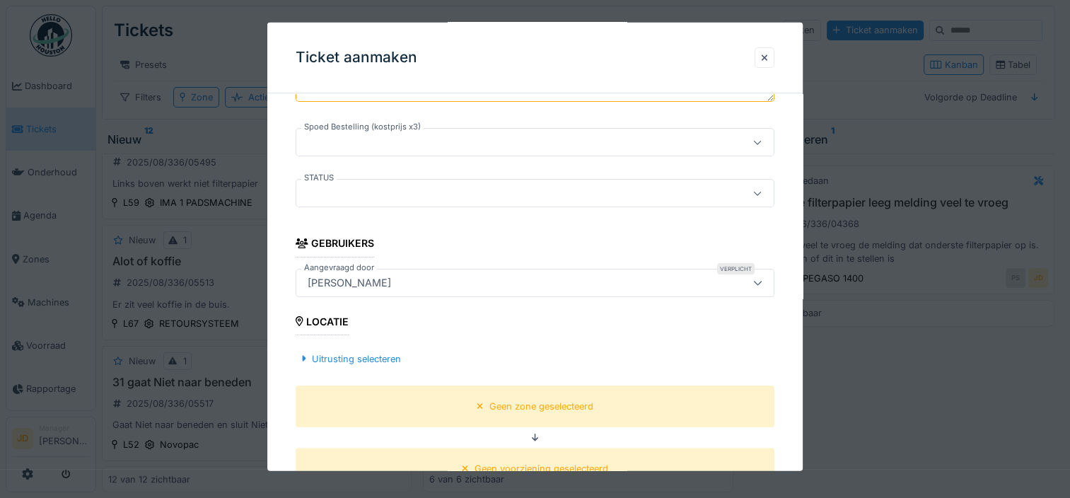
scroll to position [354, 0]
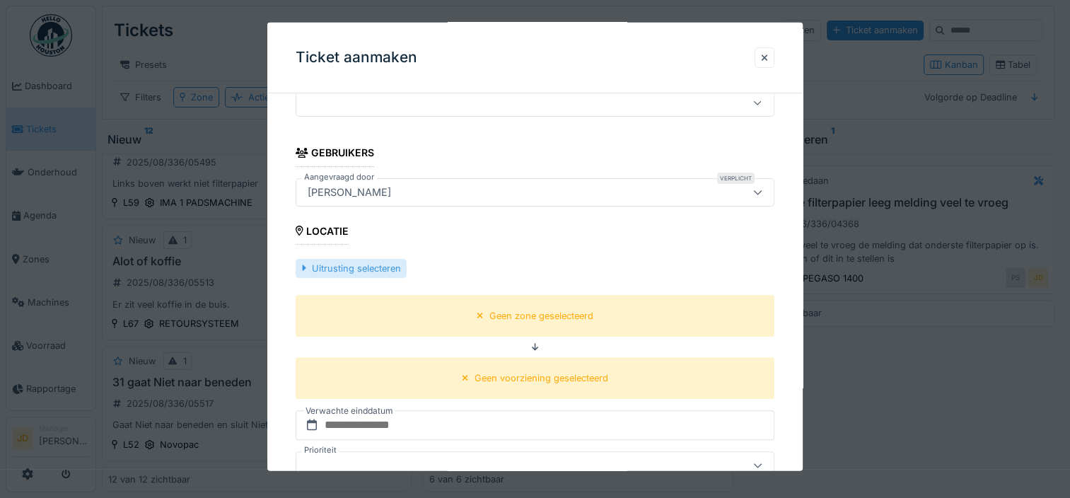
type textarea "**********"
click at [361, 266] on div "Uitrusting selecteren" at bounding box center [351, 267] width 110 height 19
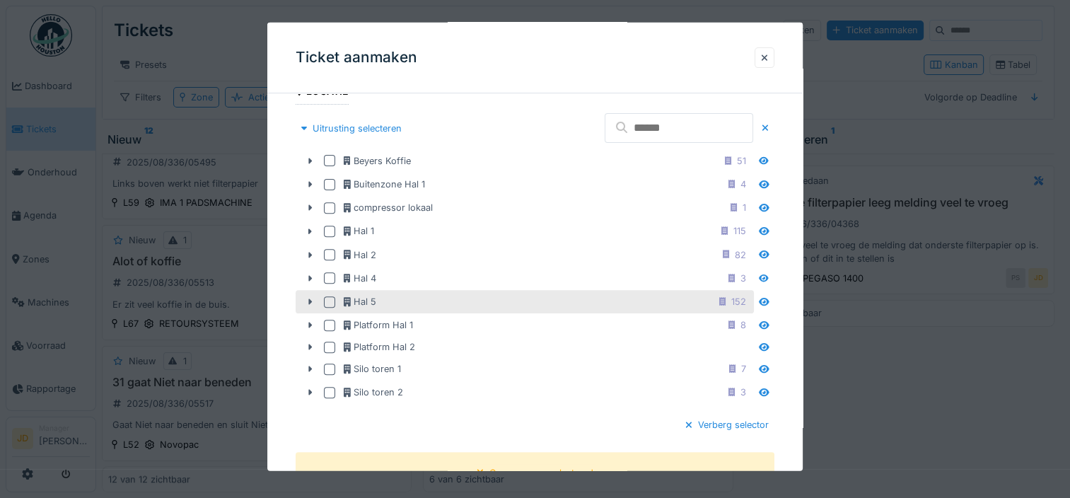
scroll to position [495, 0]
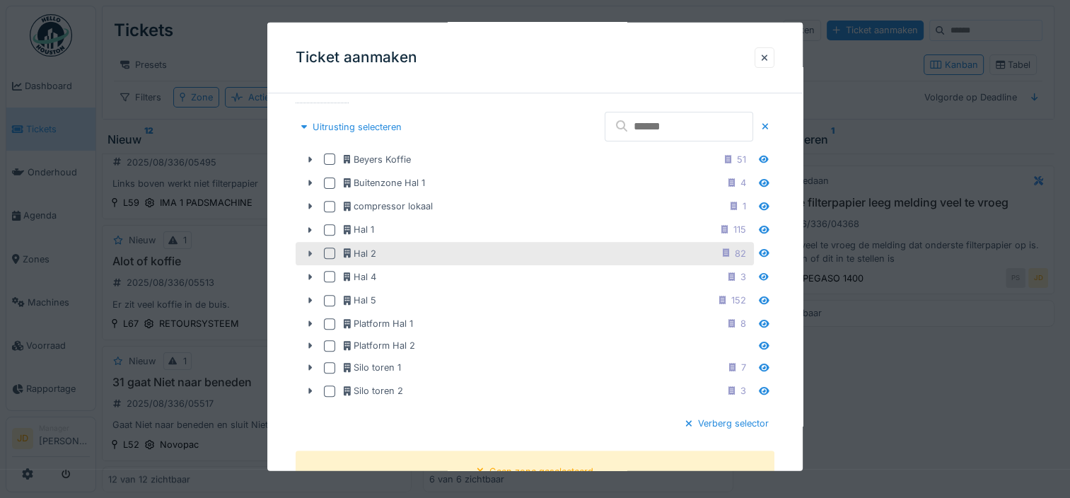
click at [308, 249] on icon at bounding box center [309, 252] width 11 height 9
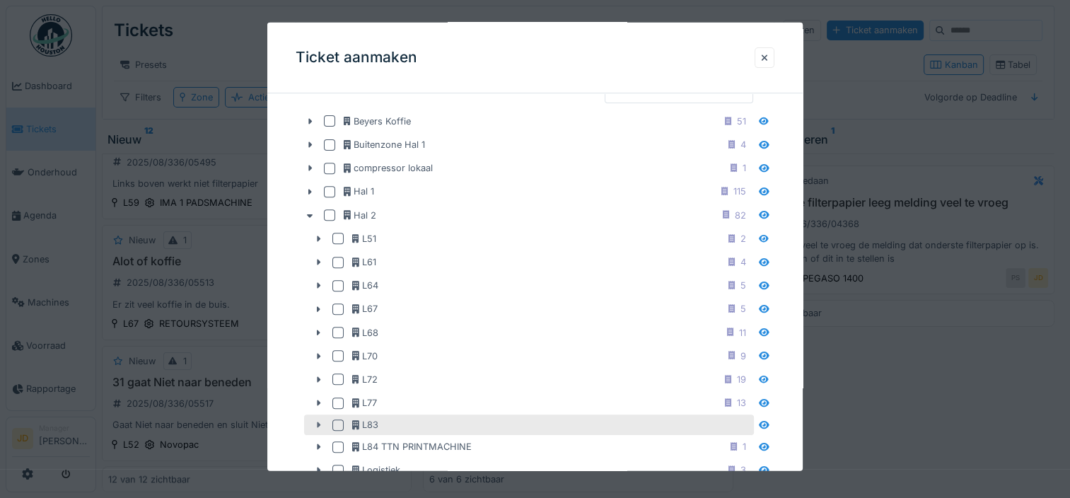
scroll to position [566, 0]
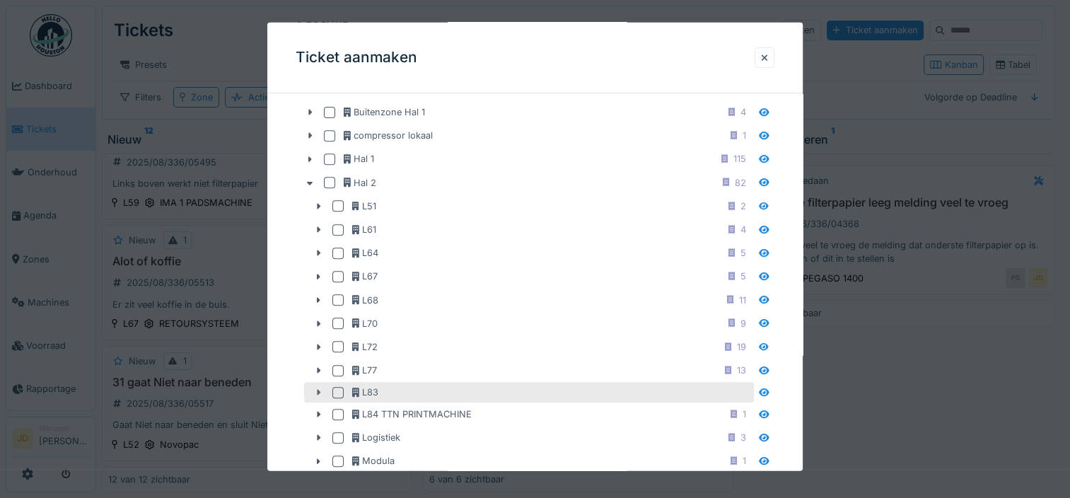
click at [319, 390] on icon at bounding box center [318, 392] width 11 height 9
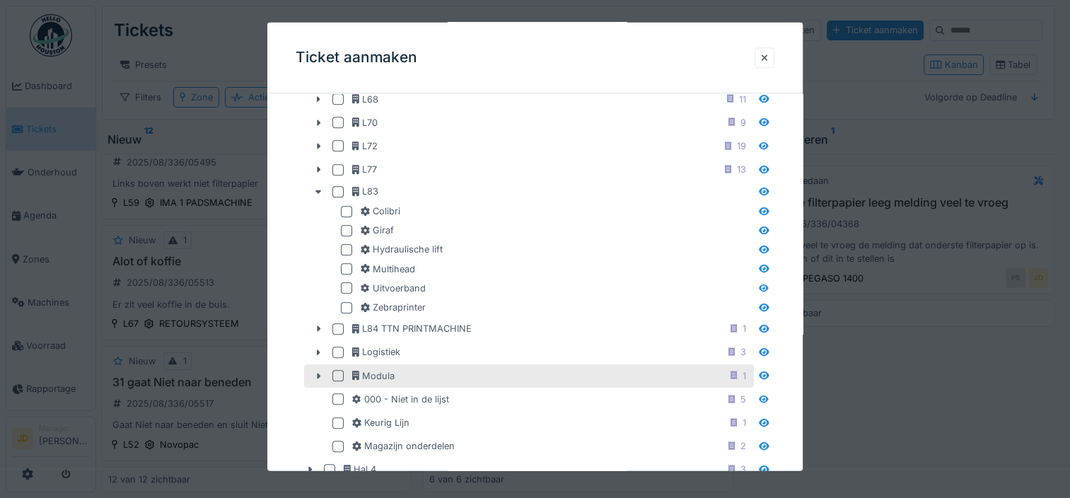
scroll to position [778, 0]
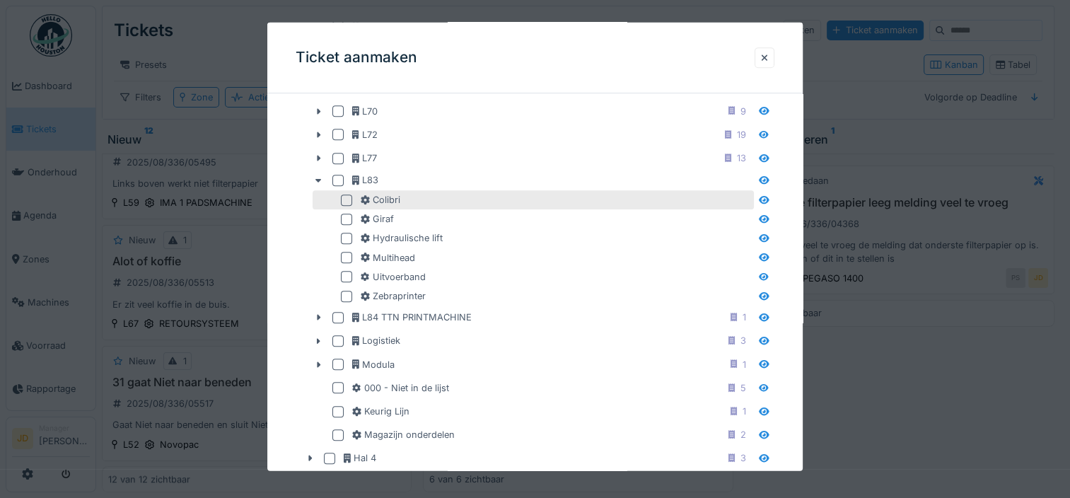
click at [346, 197] on div at bounding box center [346, 199] width 11 height 11
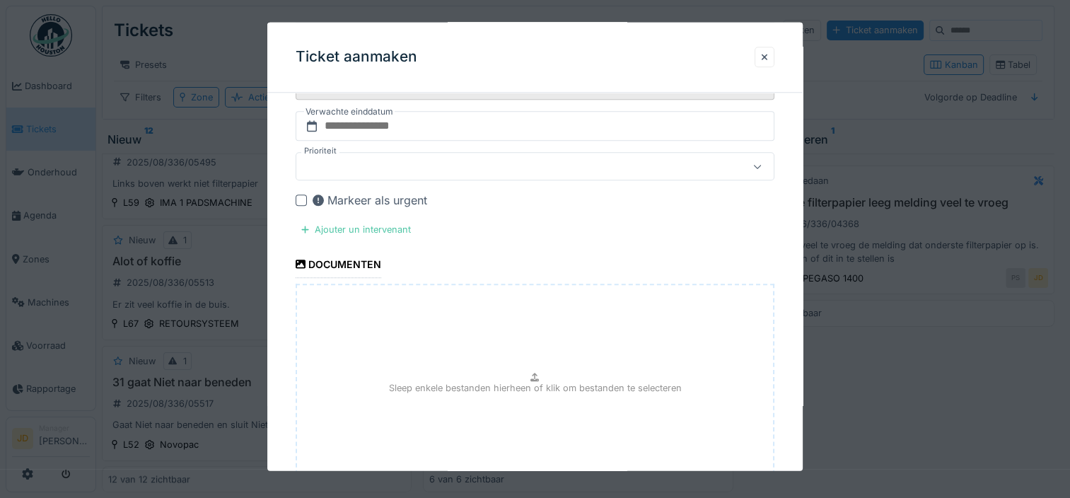
scroll to position [1414, 0]
click at [488, 352] on div "Sleep enkele bestanden hierheen of klik om bestanden te selecteren" at bounding box center [535, 388] width 479 height 212
type input "**********"
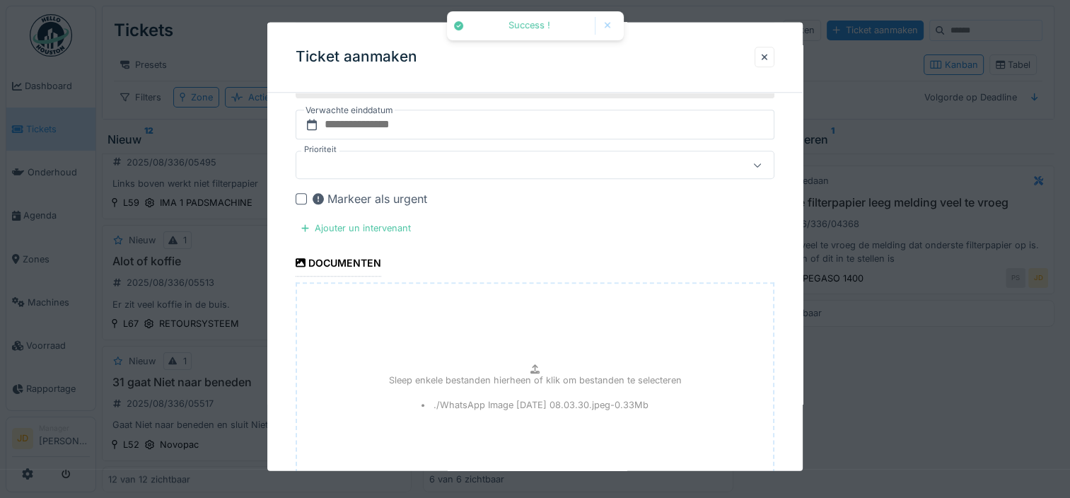
scroll to position [1623, 0]
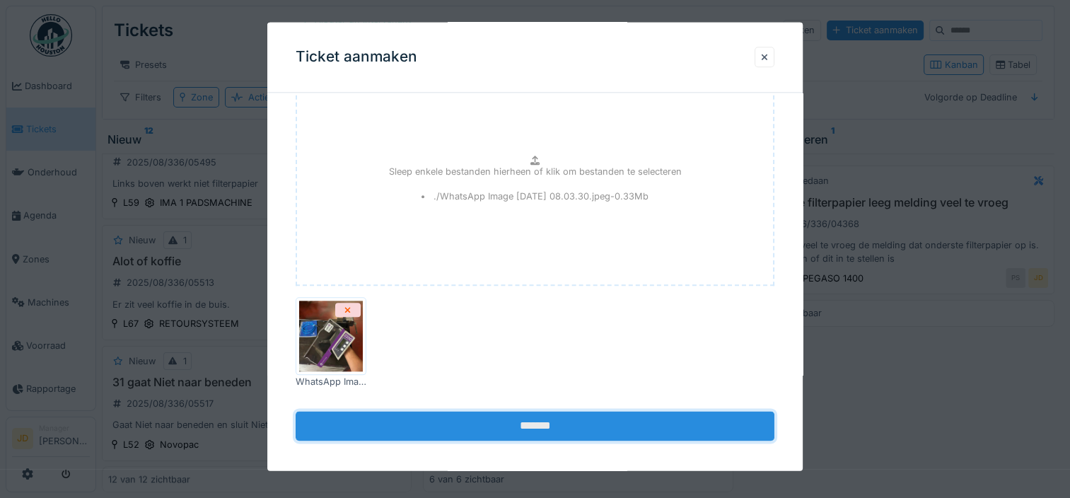
click at [615, 412] on input "*******" at bounding box center [535, 427] width 479 height 30
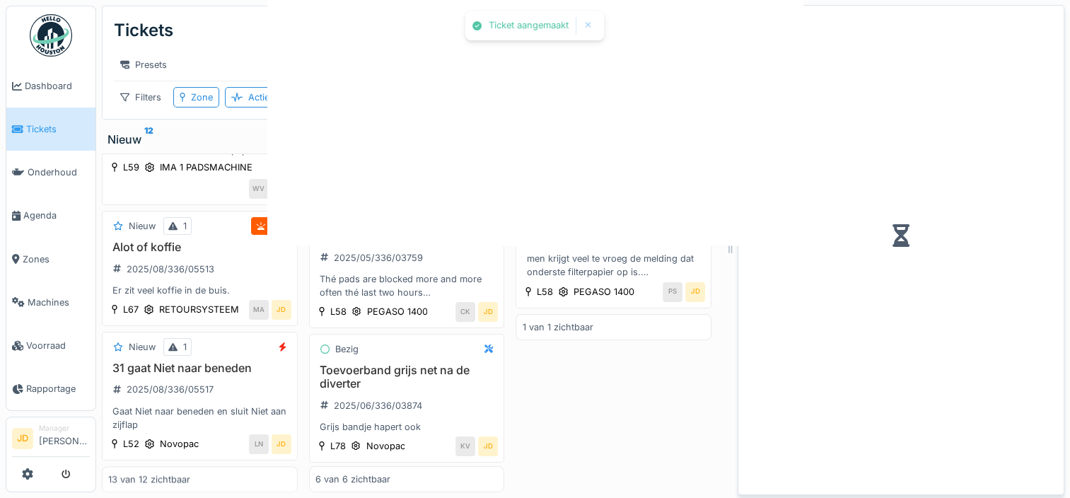
scroll to position [100, 0]
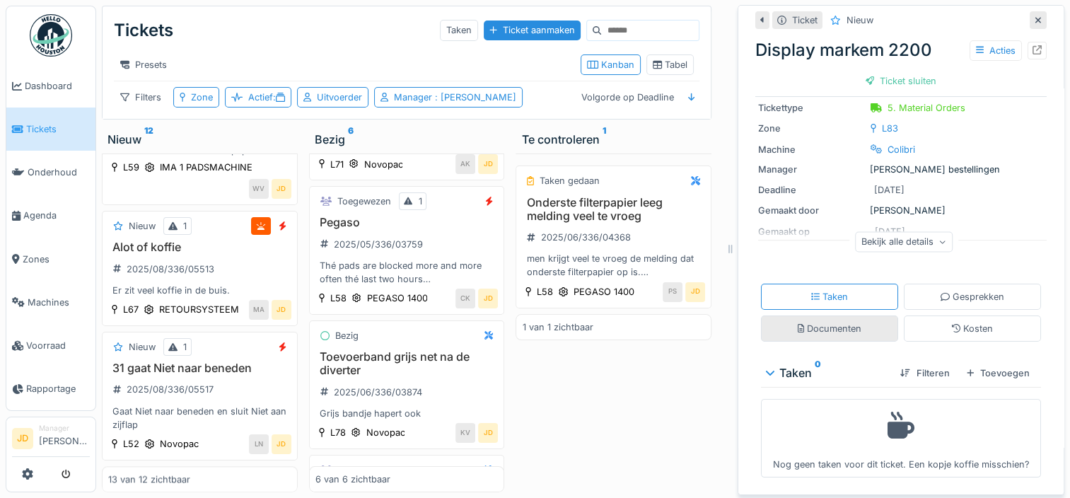
click at [861, 315] on div "Documenten" at bounding box center [829, 328] width 137 height 26
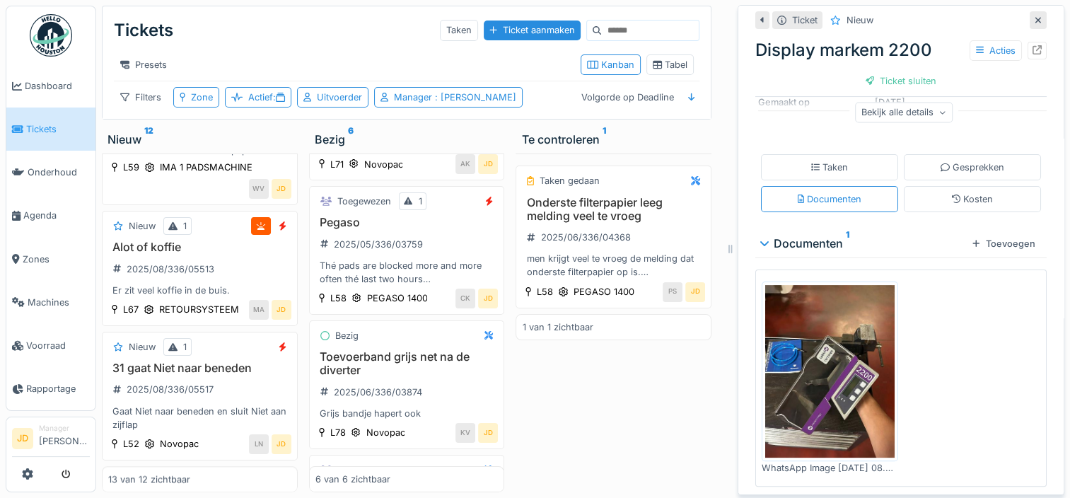
scroll to position [230, 0]
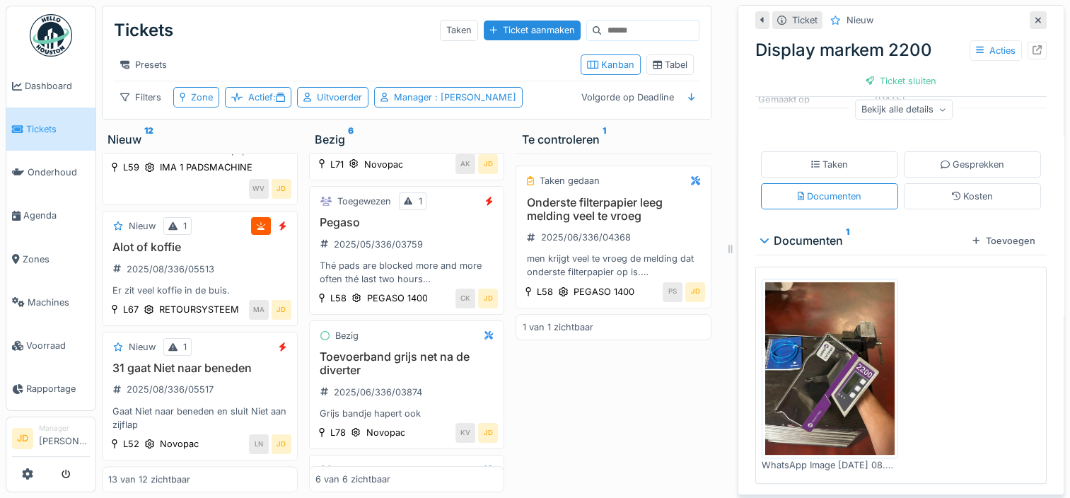
click at [1035, 17] on icon at bounding box center [1038, 20] width 6 height 6
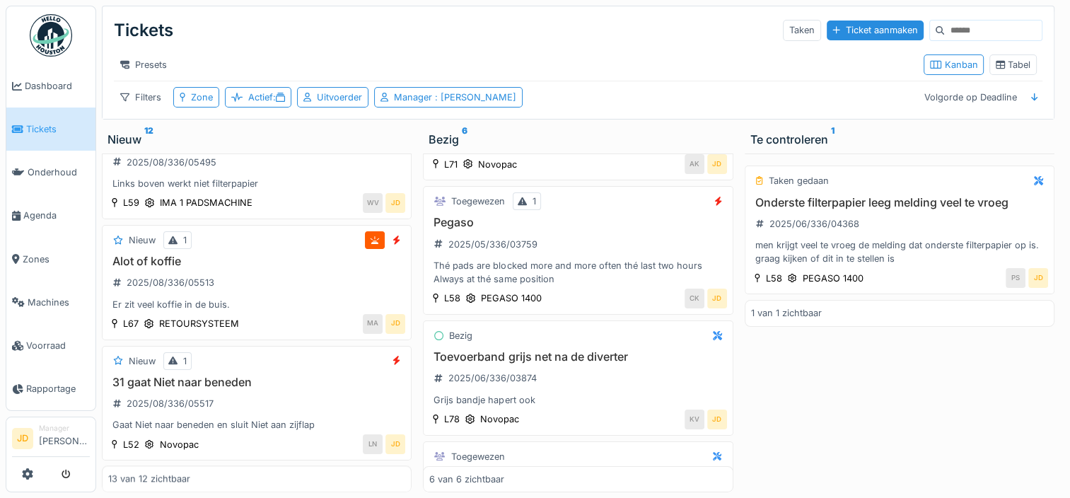
scroll to position [87, 0]
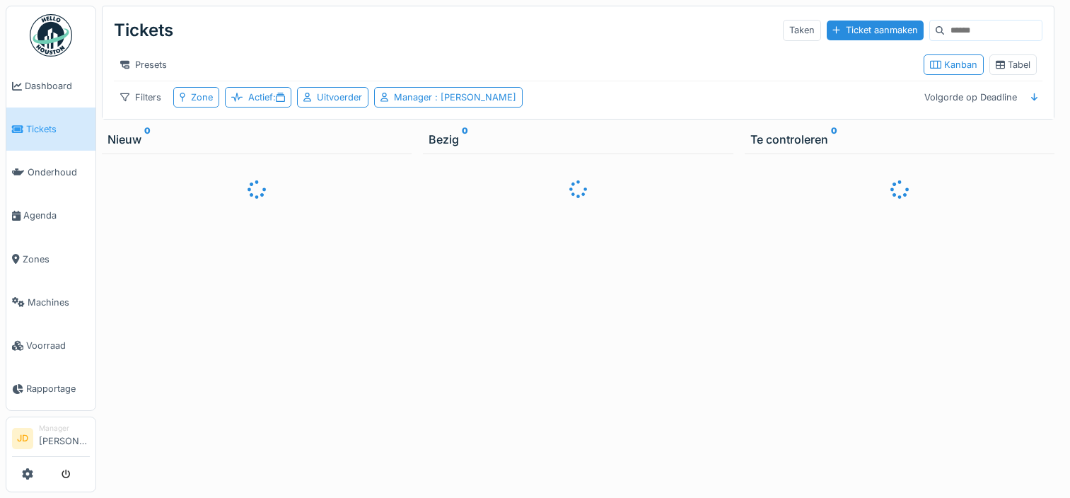
scroll to position [11, 0]
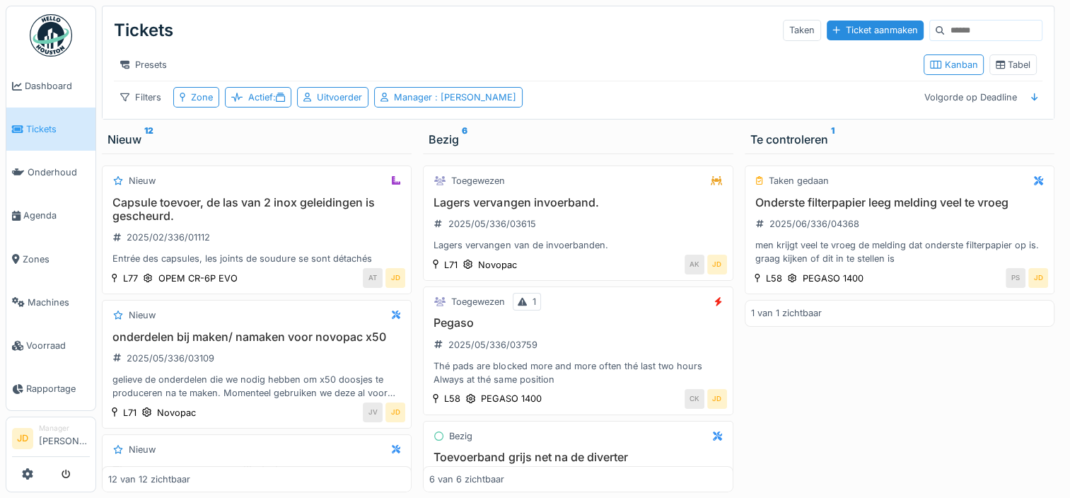
click at [54, 113] on link "Tickets" at bounding box center [50, 128] width 89 height 43
